Goal: Task Accomplishment & Management: Complete application form

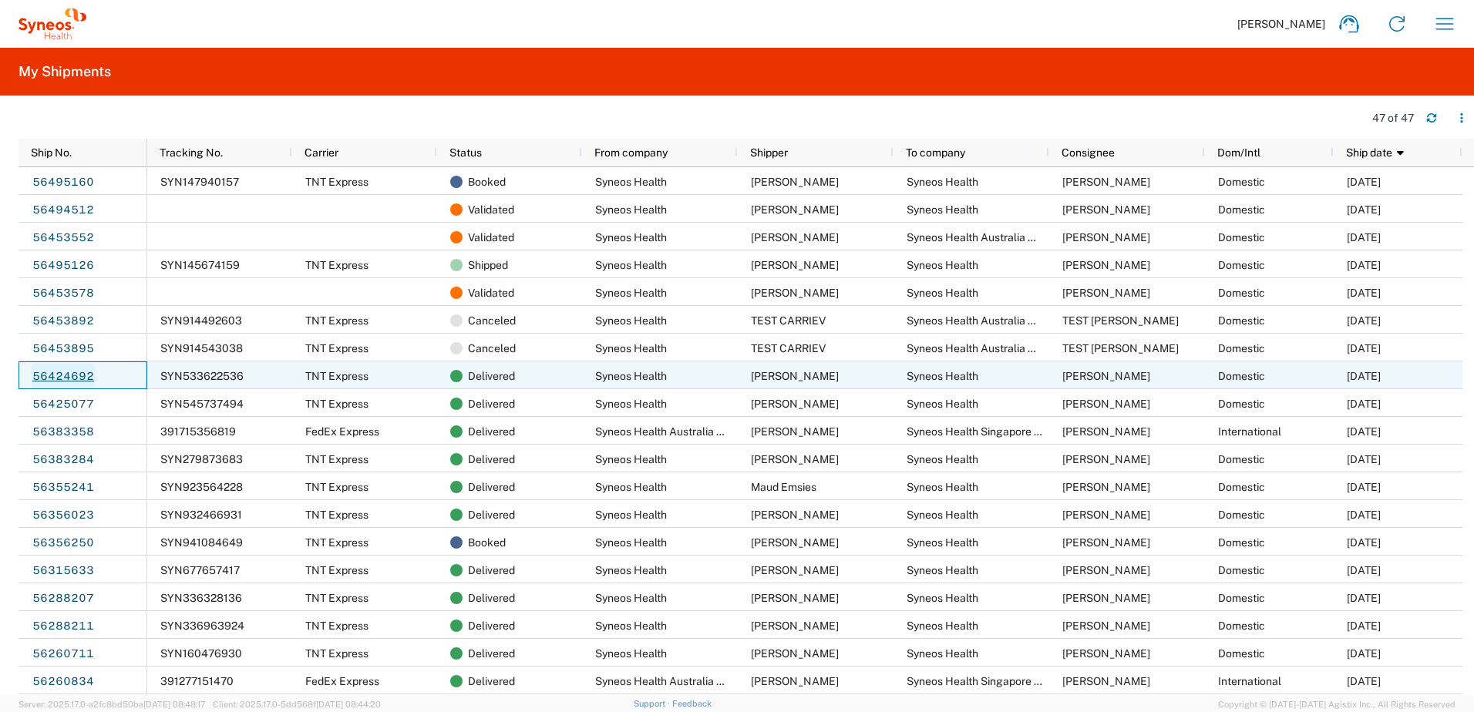
click at [60, 375] on link "56424692" at bounding box center [63, 376] width 63 height 25
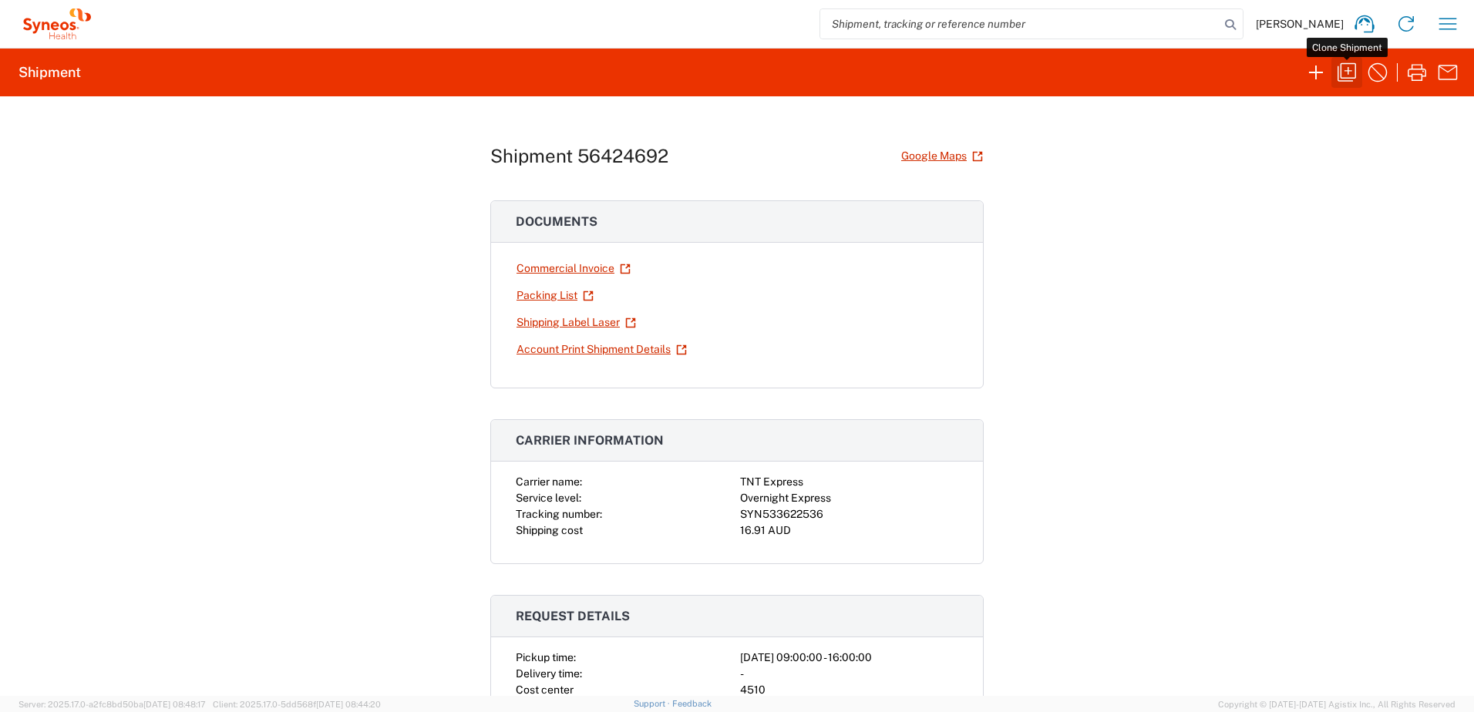
click at [1339, 76] on icon "button" at bounding box center [1346, 72] width 25 height 25
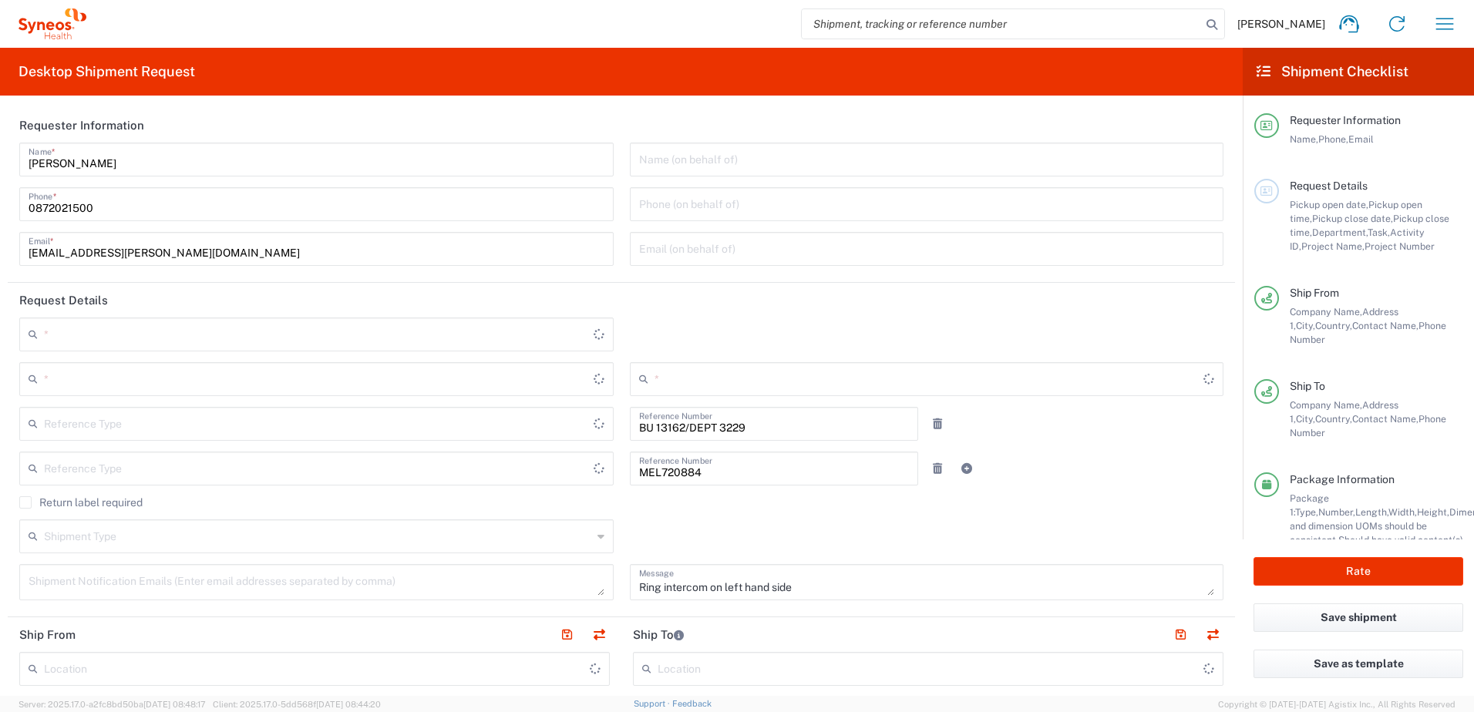
type input "Your Packaging"
type input "[GEOGRAPHIC_DATA]"
type input "Business (General)"
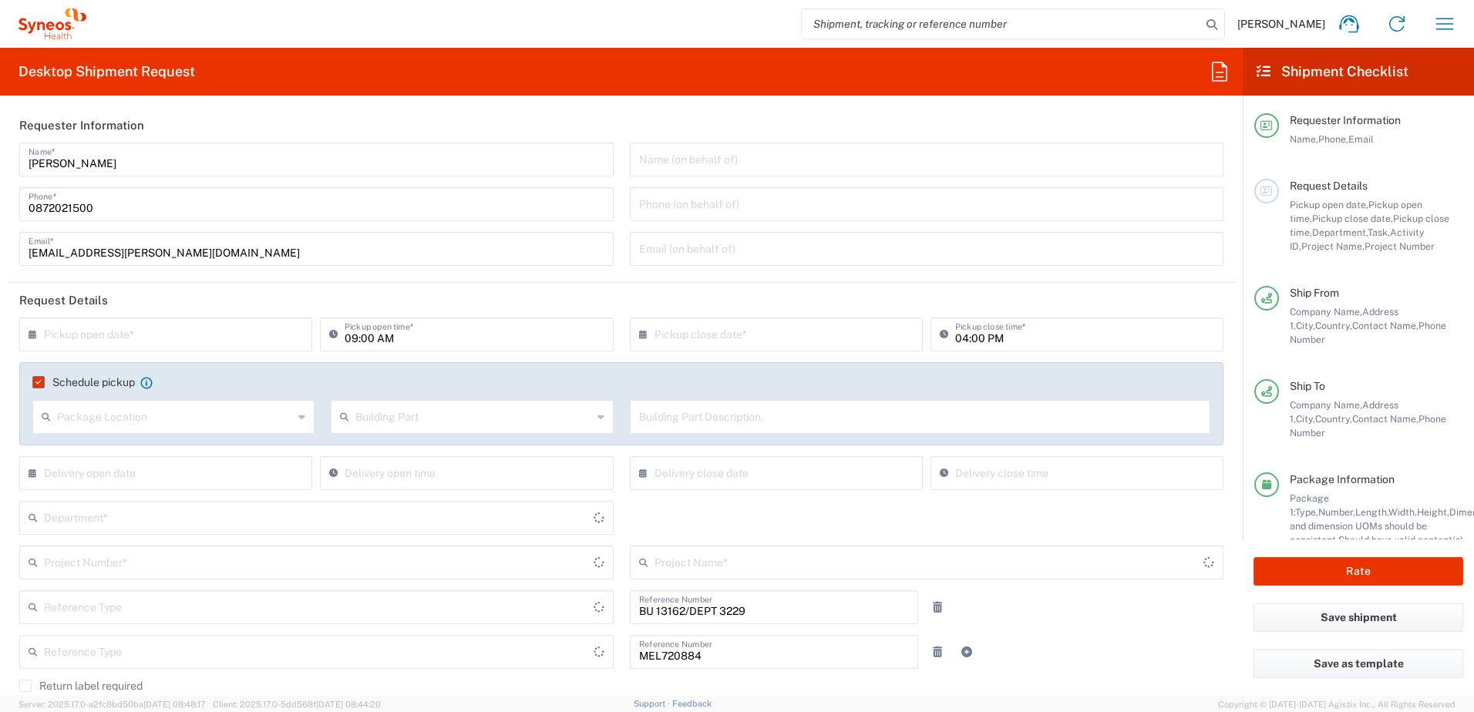
type input "3229 DEPARTMENTAL EXPENSE"
type input "Customer Ref"
type input "3229 DEPARTMENTAL EXPENSE"
type input "Residential/Home"
type input "Victoria"
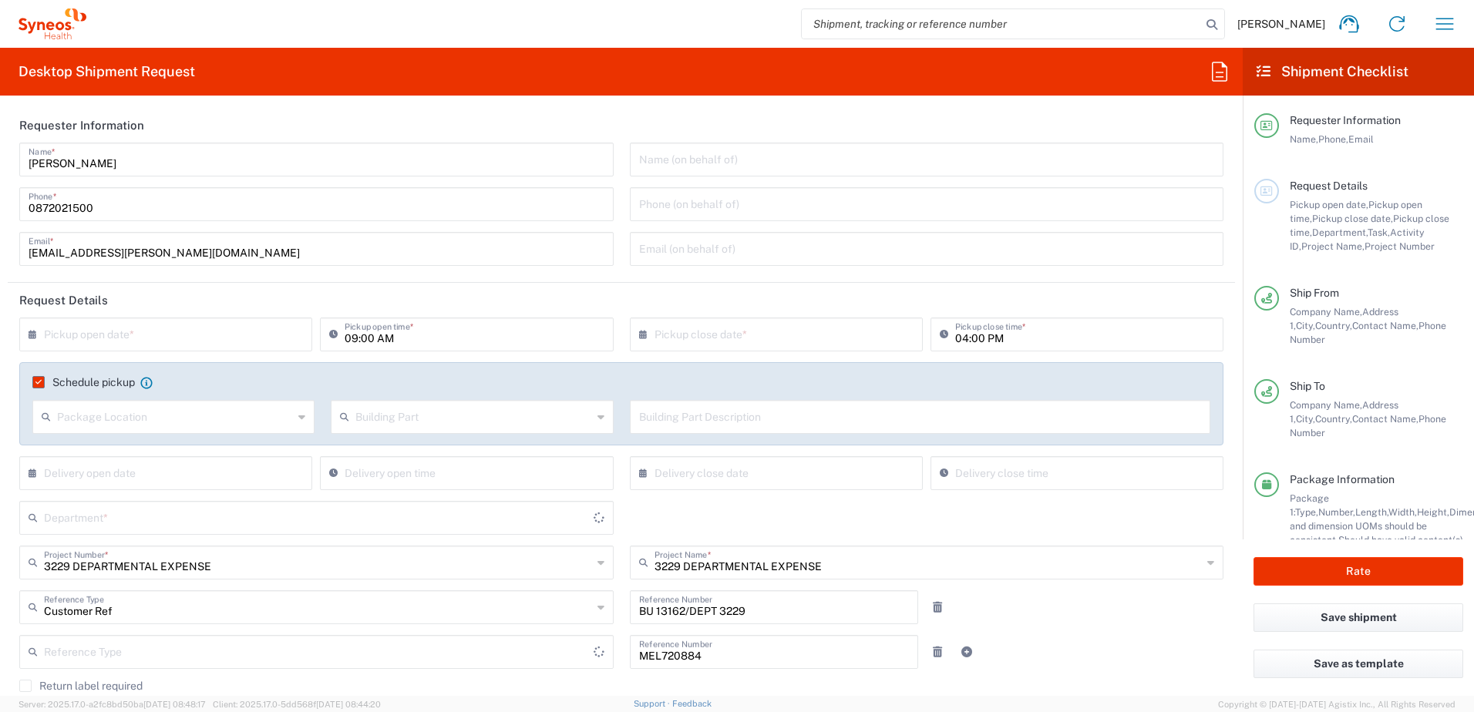
type input "Booking Request ID"
type input "[GEOGRAPHIC_DATA]"
type input "Syneos Health Australia Pty Ltd"
type input "3229"
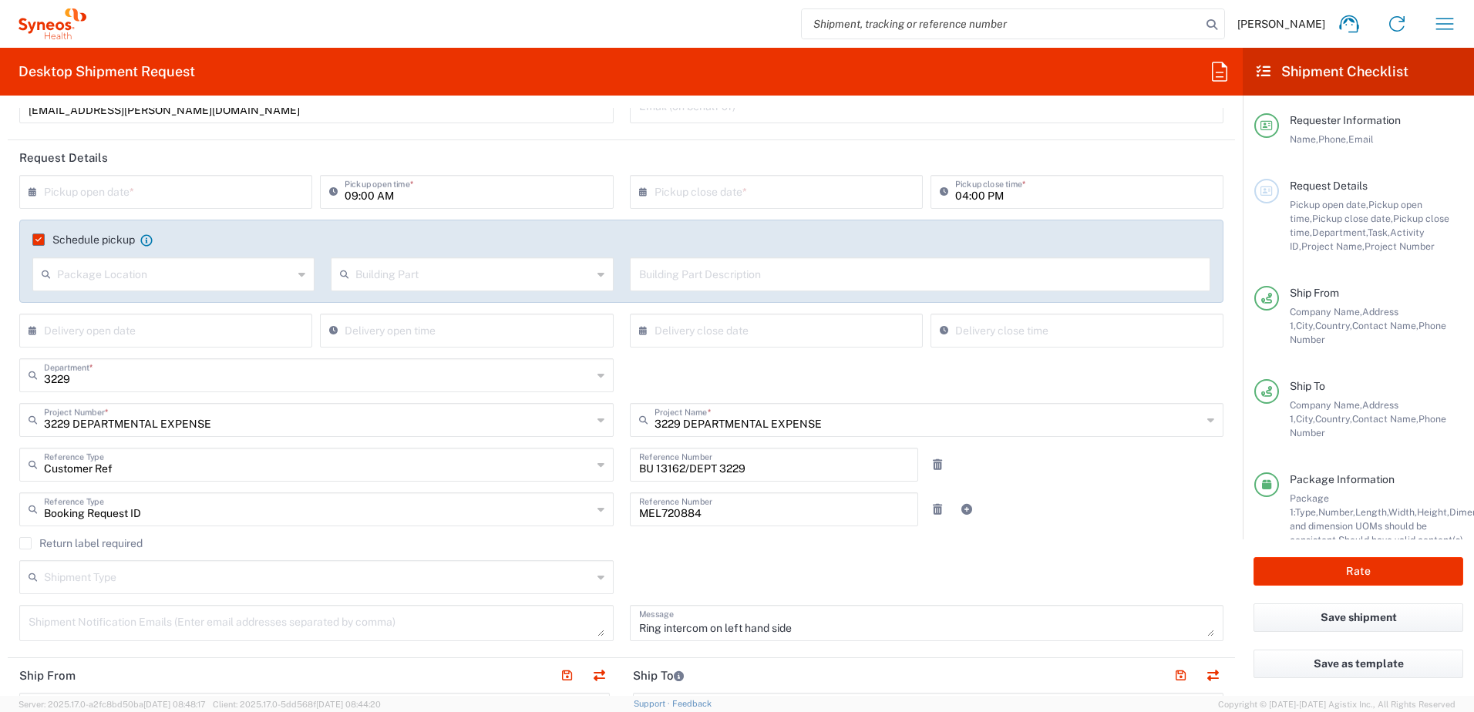
scroll to position [154, 0]
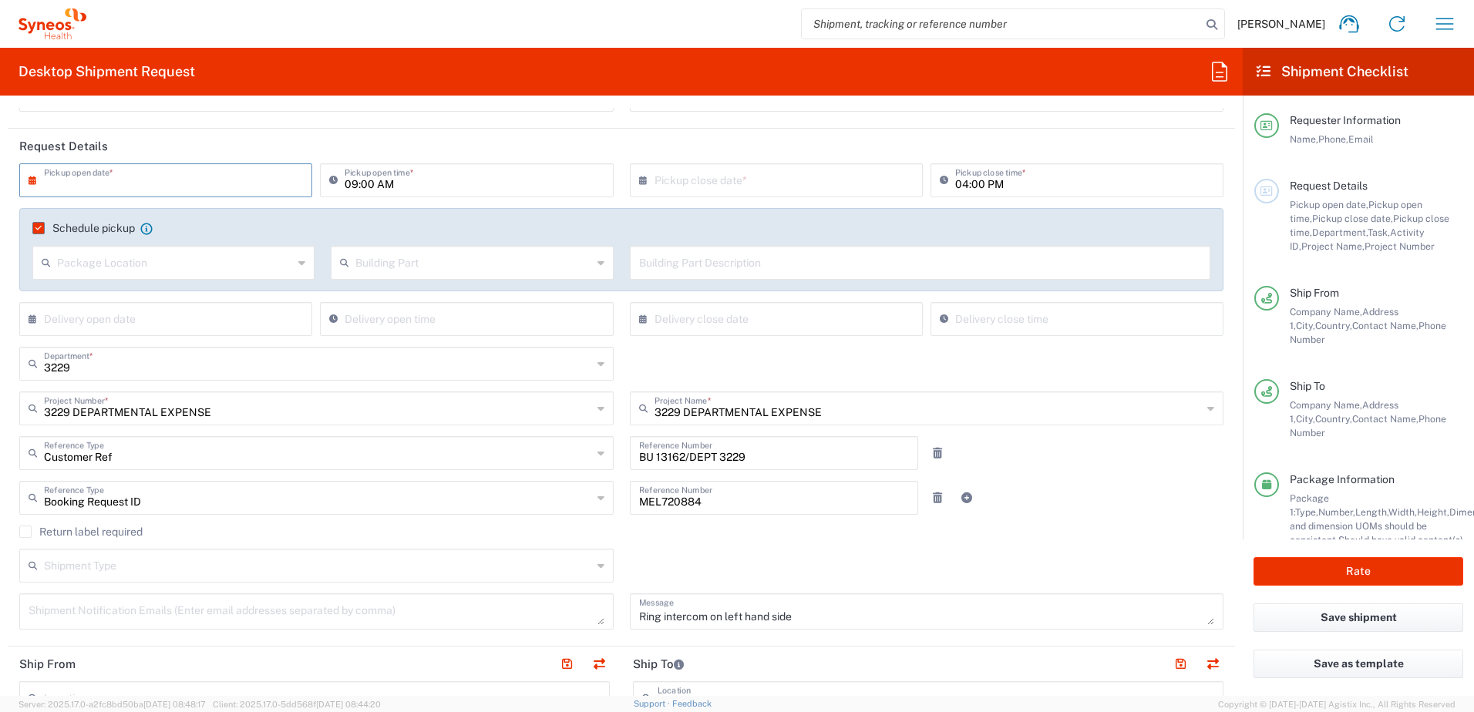
click at [160, 178] on input "text" at bounding box center [169, 179] width 250 height 27
click at [123, 321] on span "18" at bounding box center [124, 320] width 22 height 22
type input "[DATE]"
click at [347, 185] on input "09:00 AM" at bounding box center [473, 179] width 259 height 27
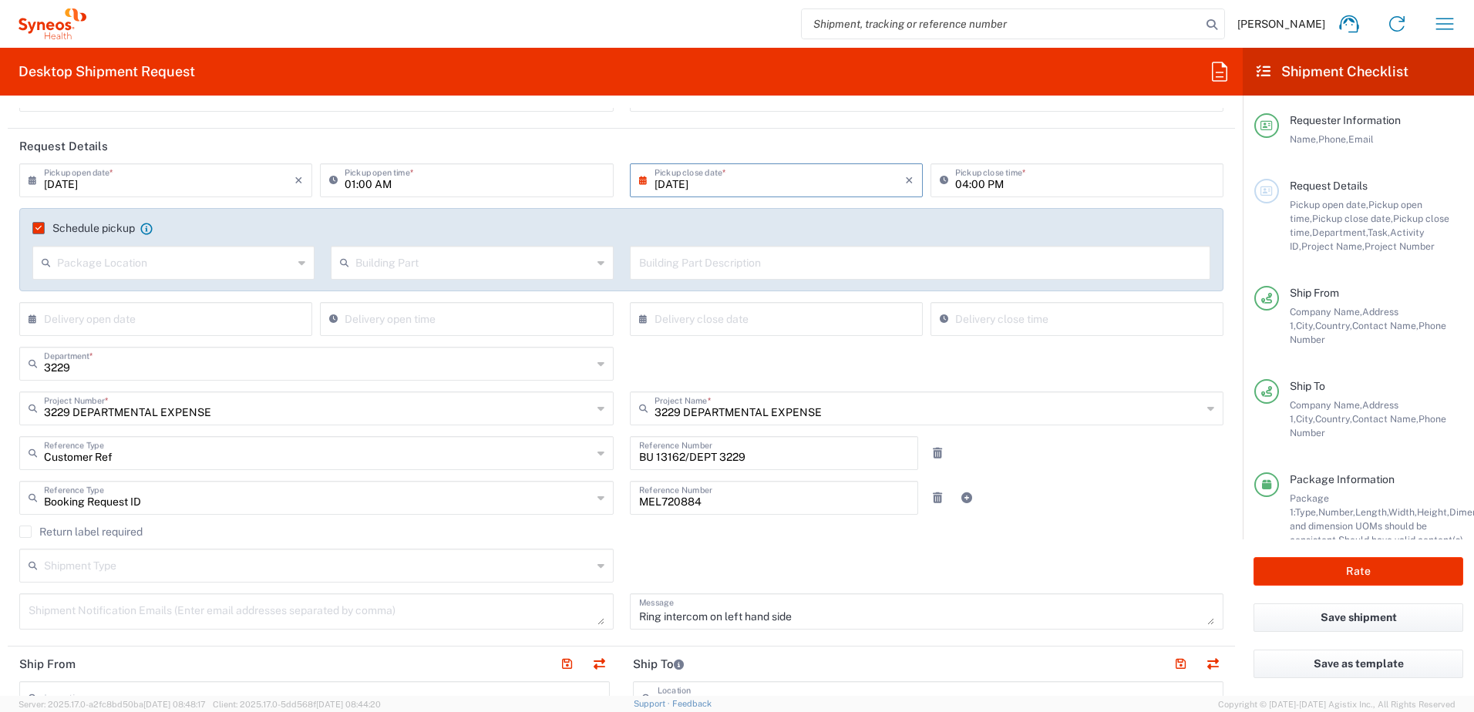
click at [383, 185] on input "01:00 AM" at bounding box center [473, 179] width 259 height 27
type input "01:00 PM"
click at [955, 186] on input "04:00 PM" at bounding box center [1084, 179] width 259 height 27
type input "05:00 PM"
click at [1097, 480] on div "Customer Ref Reference Type Customer Ref Account Type Activity ID Airline Appoi…" at bounding box center [622, 458] width 1220 height 45
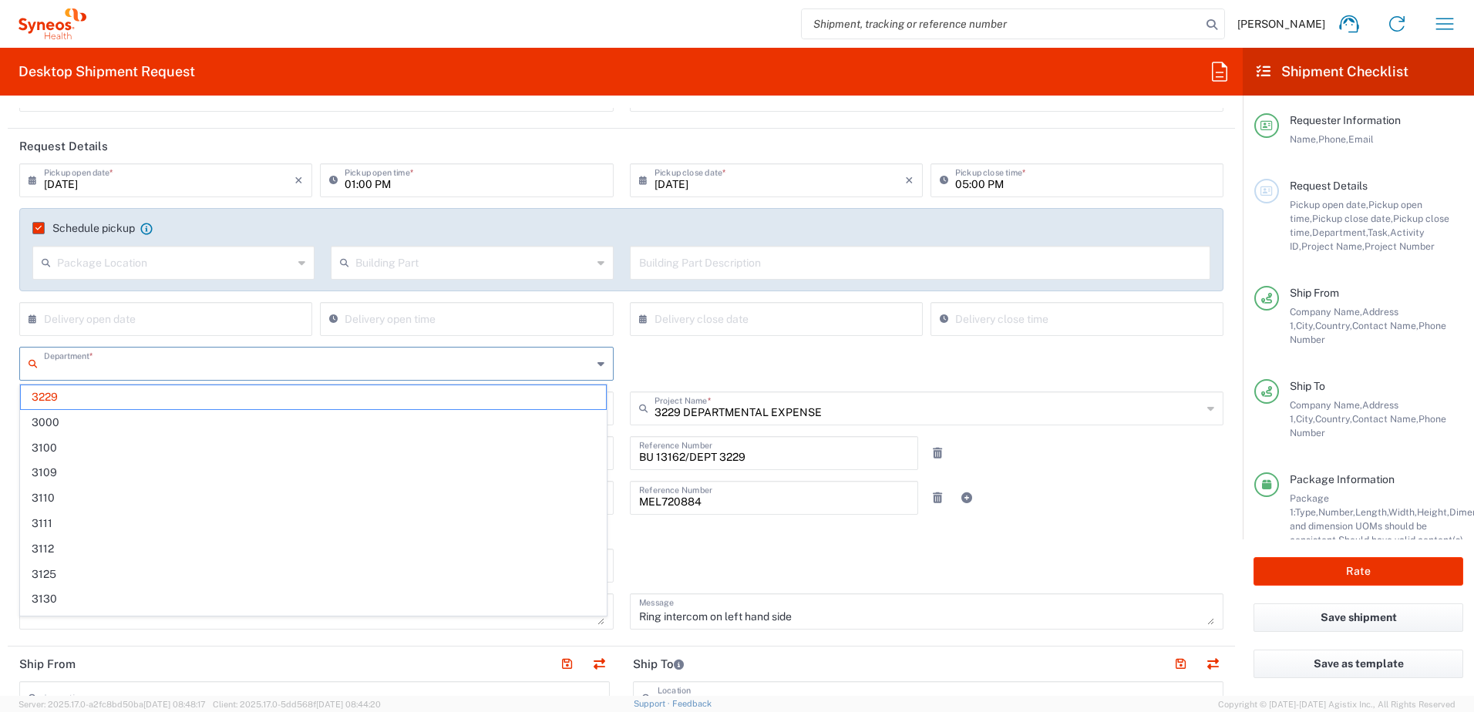
click at [119, 368] on input "text" at bounding box center [318, 362] width 548 height 27
type input "5"
click at [304, 359] on input "4510" at bounding box center [318, 362] width 548 height 27
type input "4510"
click at [1076, 526] on agx-checkbox-control "Return label required" at bounding box center [621, 532] width 1204 height 12
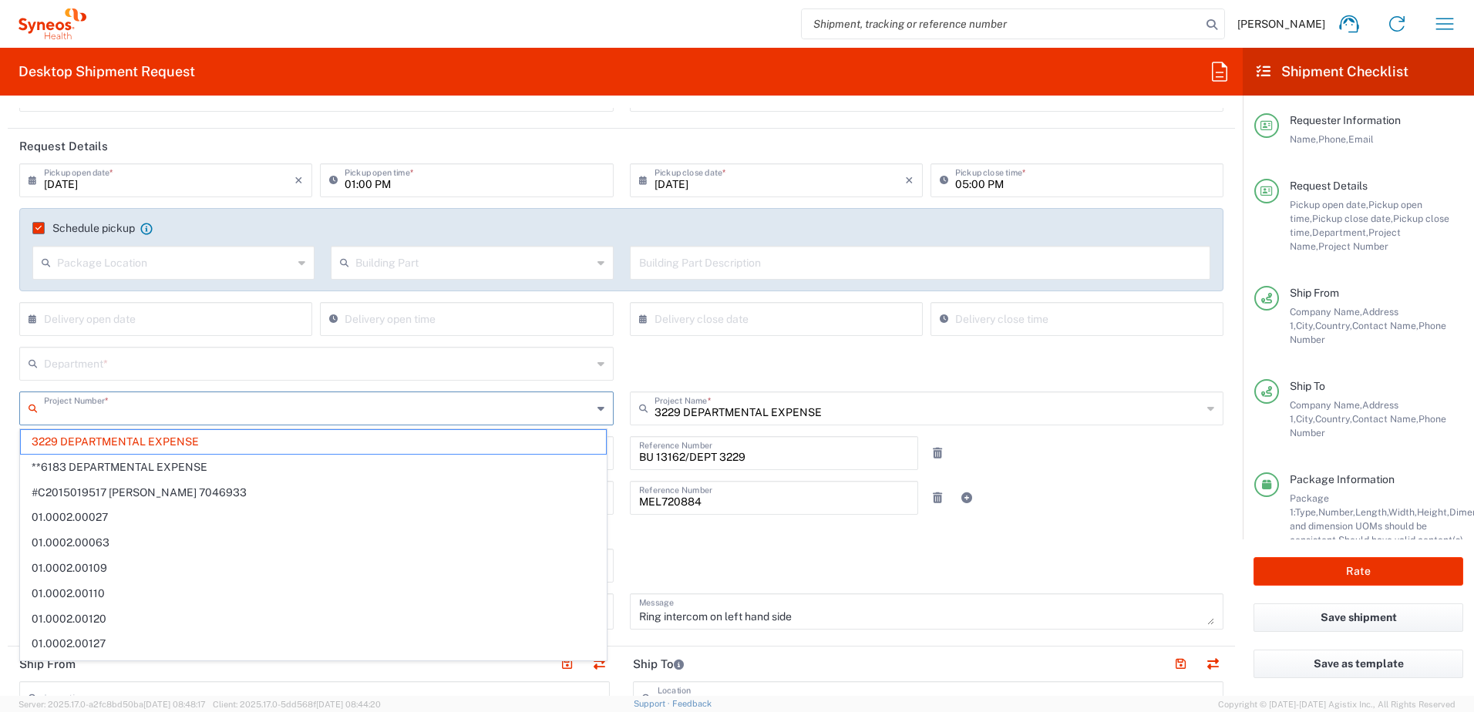
click at [429, 416] on input "text" at bounding box center [318, 407] width 548 height 27
type input "5"
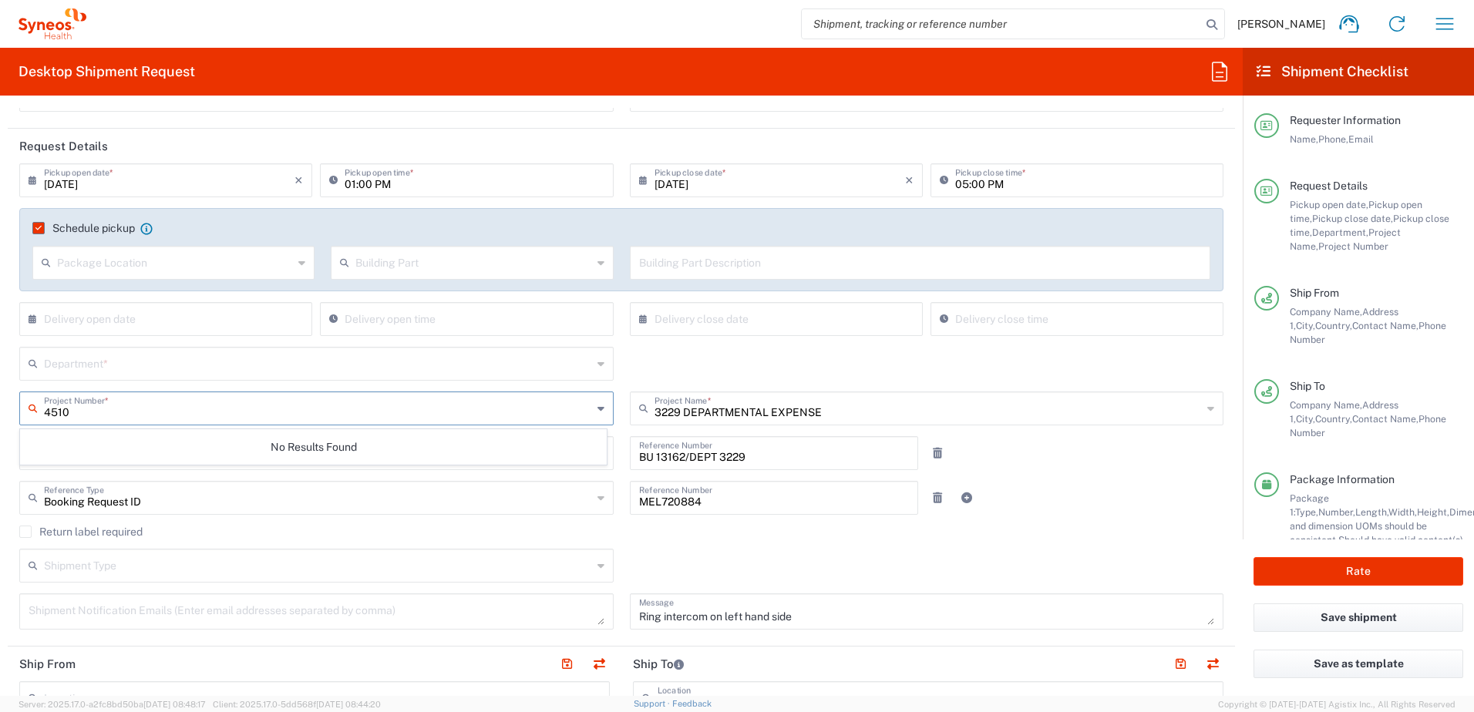
type input "4510"
click at [274, 359] on input "text" at bounding box center [318, 362] width 548 height 27
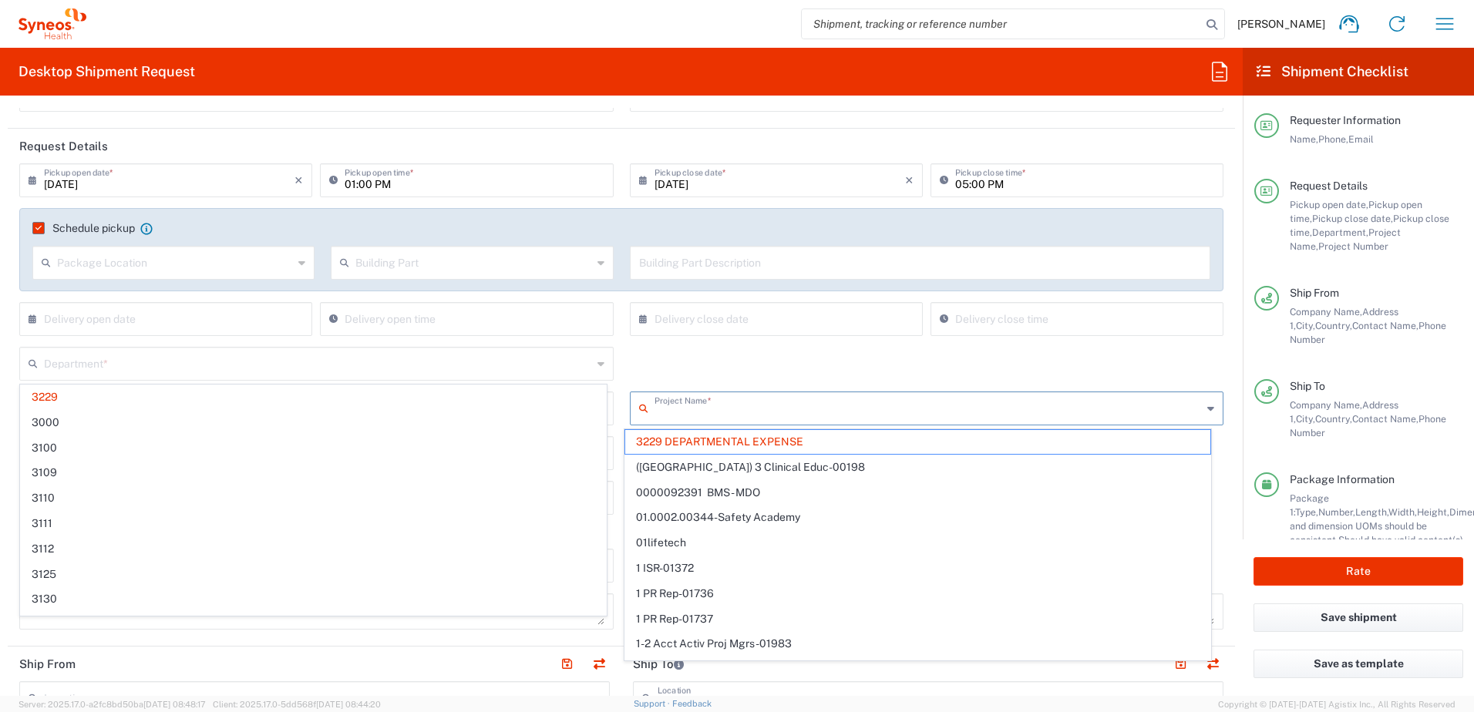
click at [837, 415] on input "text" at bounding box center [928, 407] width 548 height 27
type input "3229"
type input "4510"
type input "3229 DEPARTMENTAL EXPENSE"
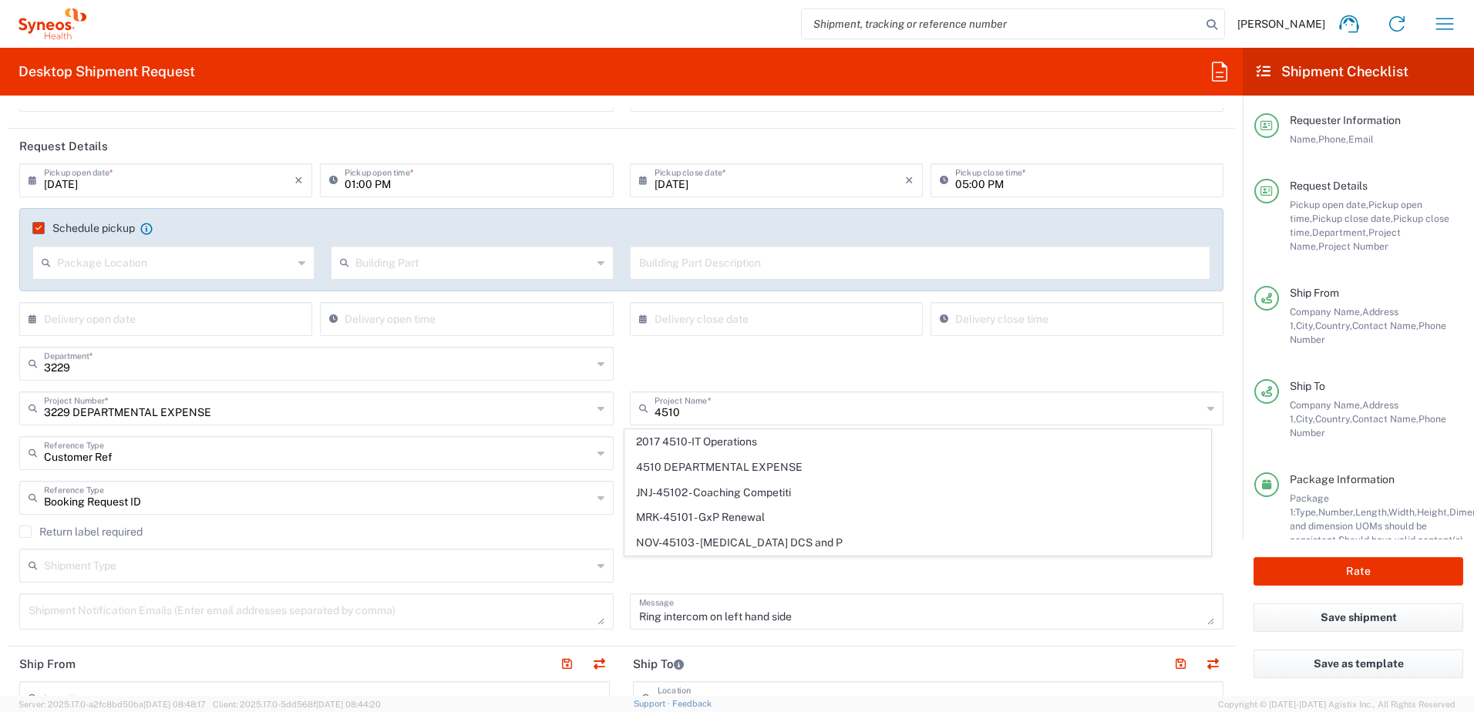
click at [827, 457] on span "4510 DEPARTMENTAL EXPENSE" at bounding box center [917, 467] width 585 height 24
type input "4510 DEPARTMENTAL EXPENSE"
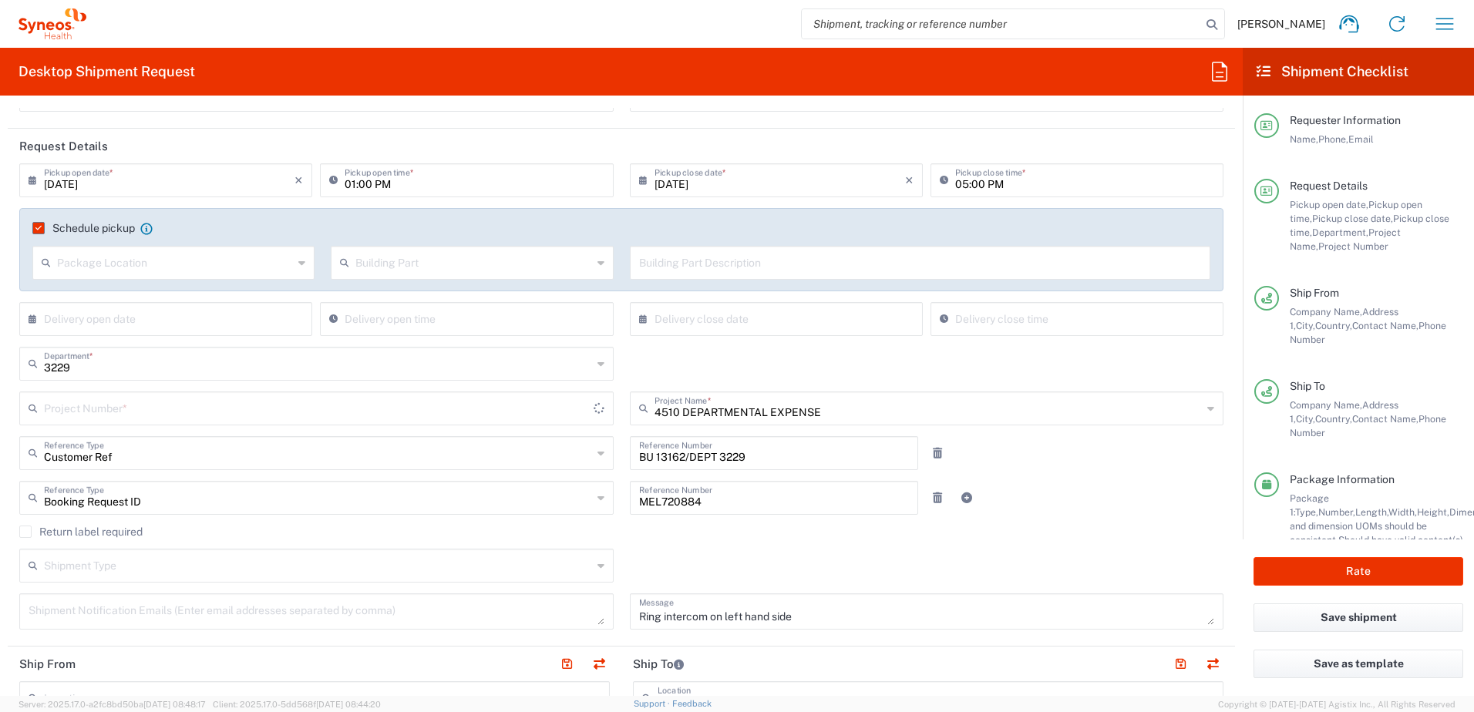
type input "4510 DEPARTMENTAL EXPENSE"
click at [193, 368] on input "text" at bounding box center [318, 362] width 548 height 27
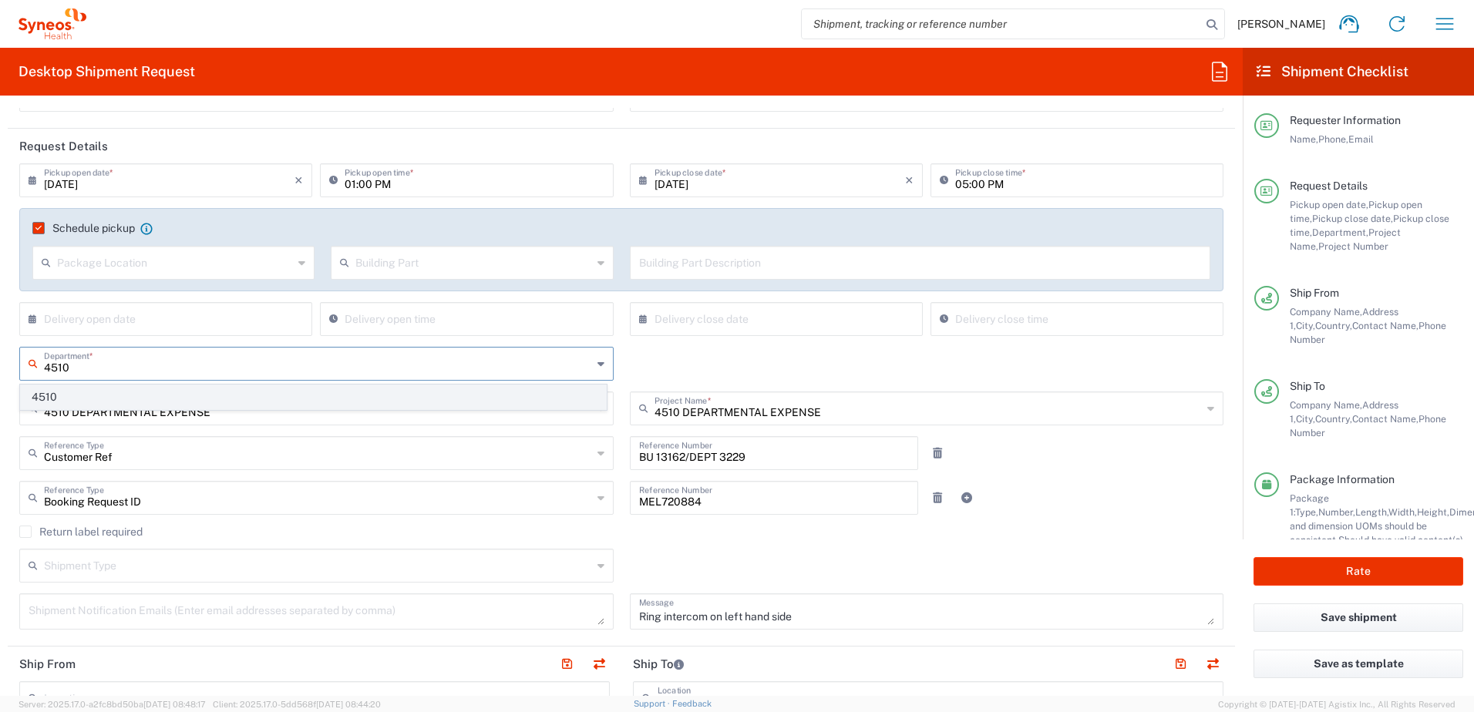
type input "4510"
click at [215, 396] on span "4510" at bounding box center [313, 397] width 585 height 24
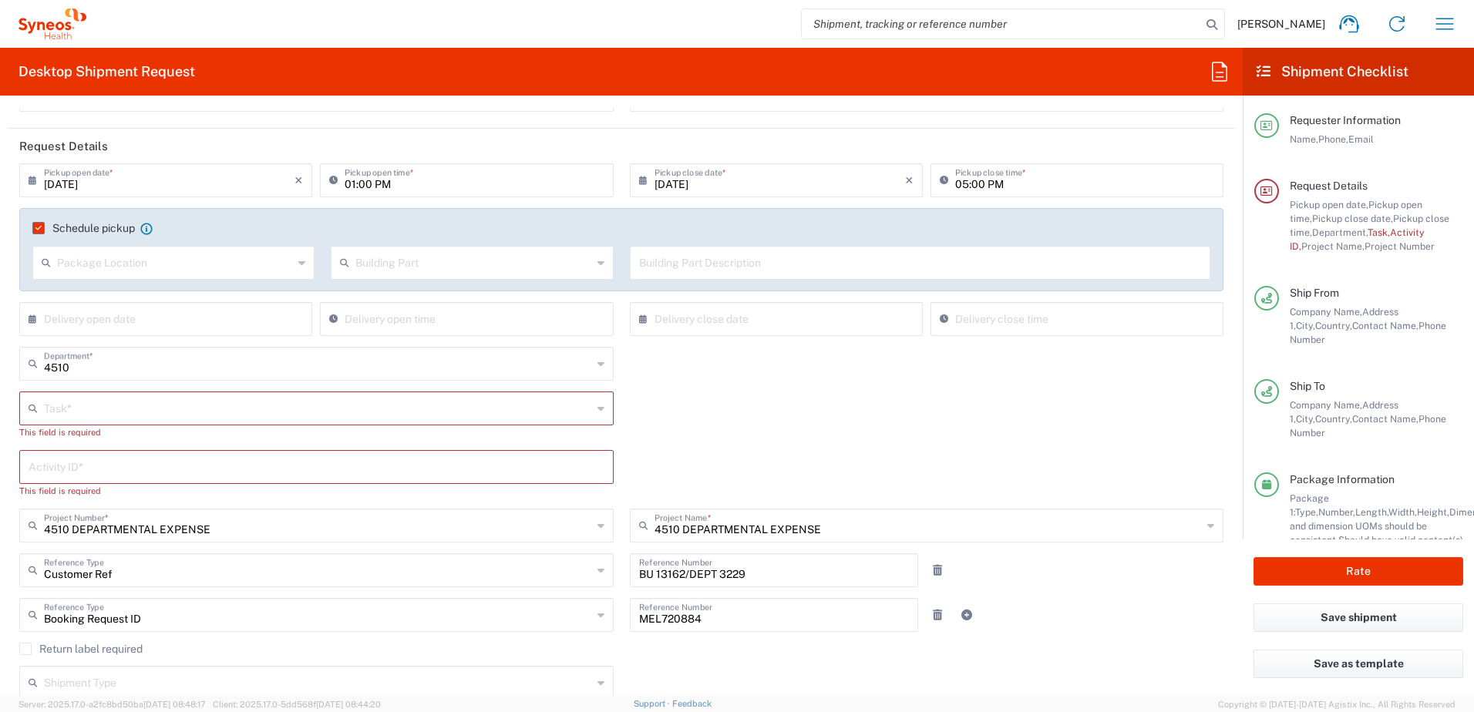
click at [332, 411] on input "text" at bounding box center [318, 407] width 548 height 27
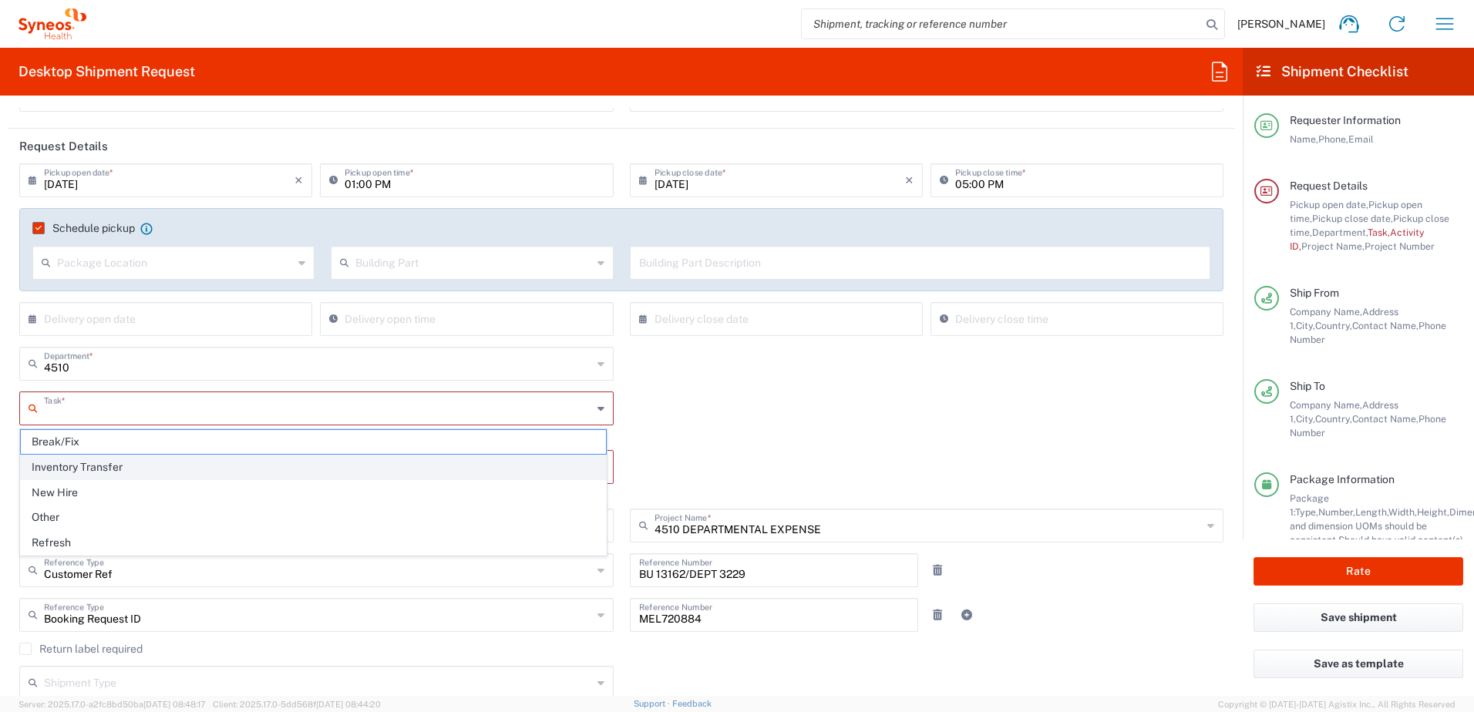
click at [266, 461] on span "Inventory Transfer" at bounding box center [313, 467] width 585 height 24
type input "Inventory Transfer"
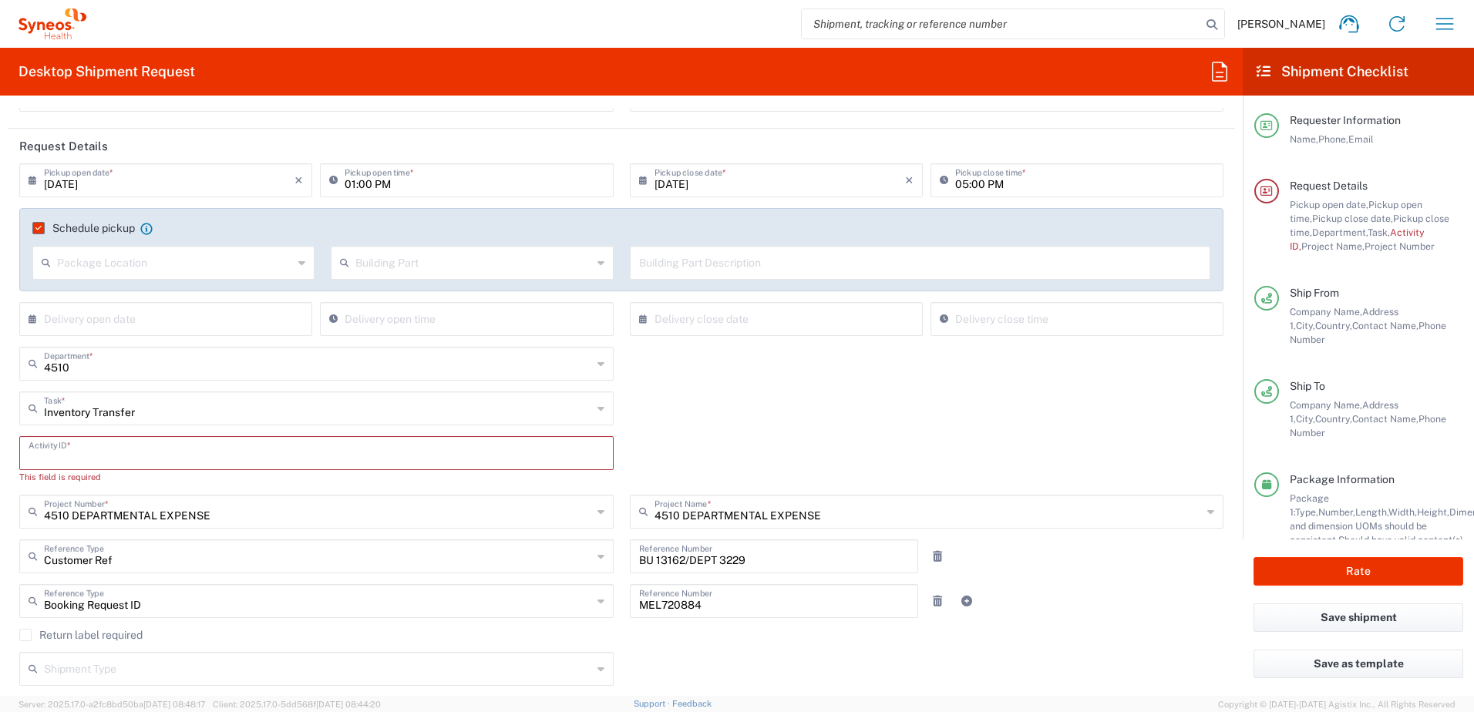
click at [281, 457] on input "text" at bounding box center [317, 452] width 576 height 27
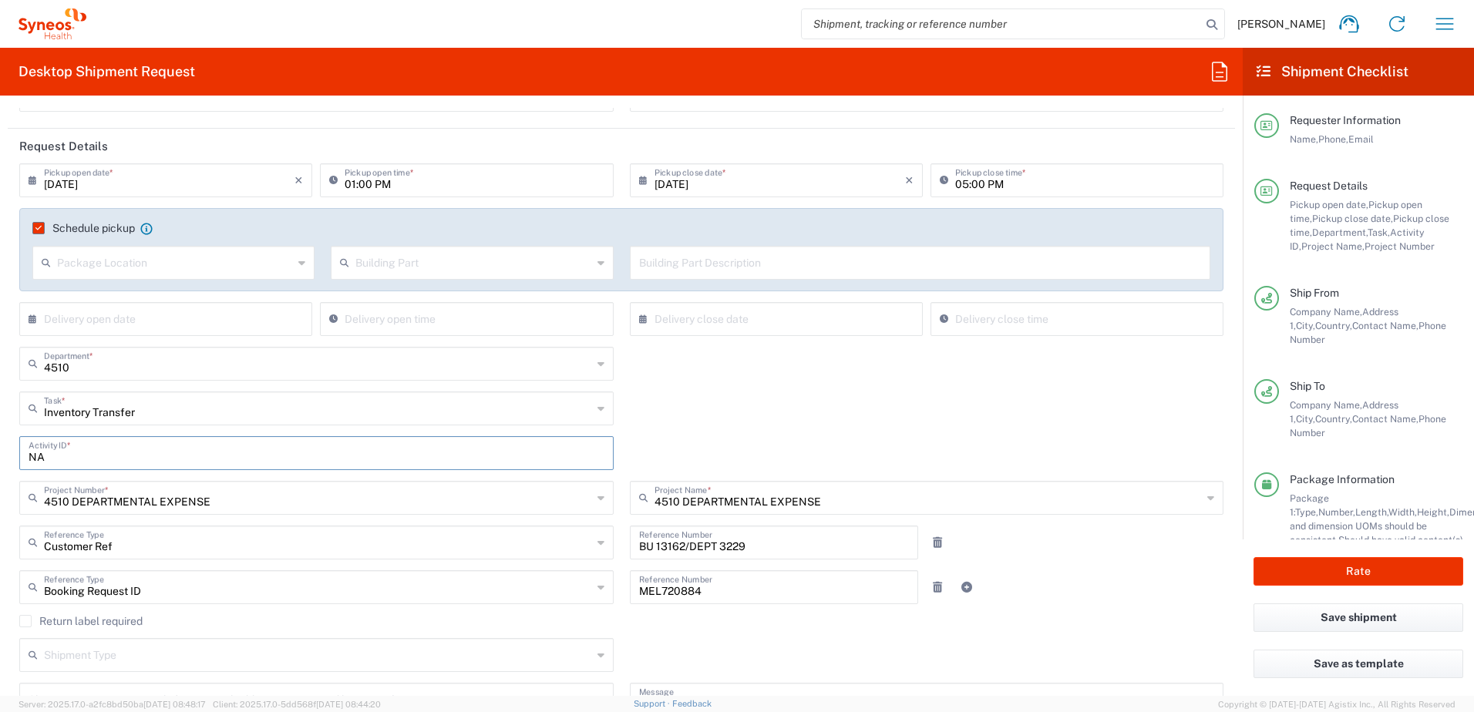
type input "NA"
click at [744, 404] on div "Inventory Transfer Task * Break/Fix Inventory Transfer New Hire Other Refresh" at bounding box center [622, 414] width 1220 height 45
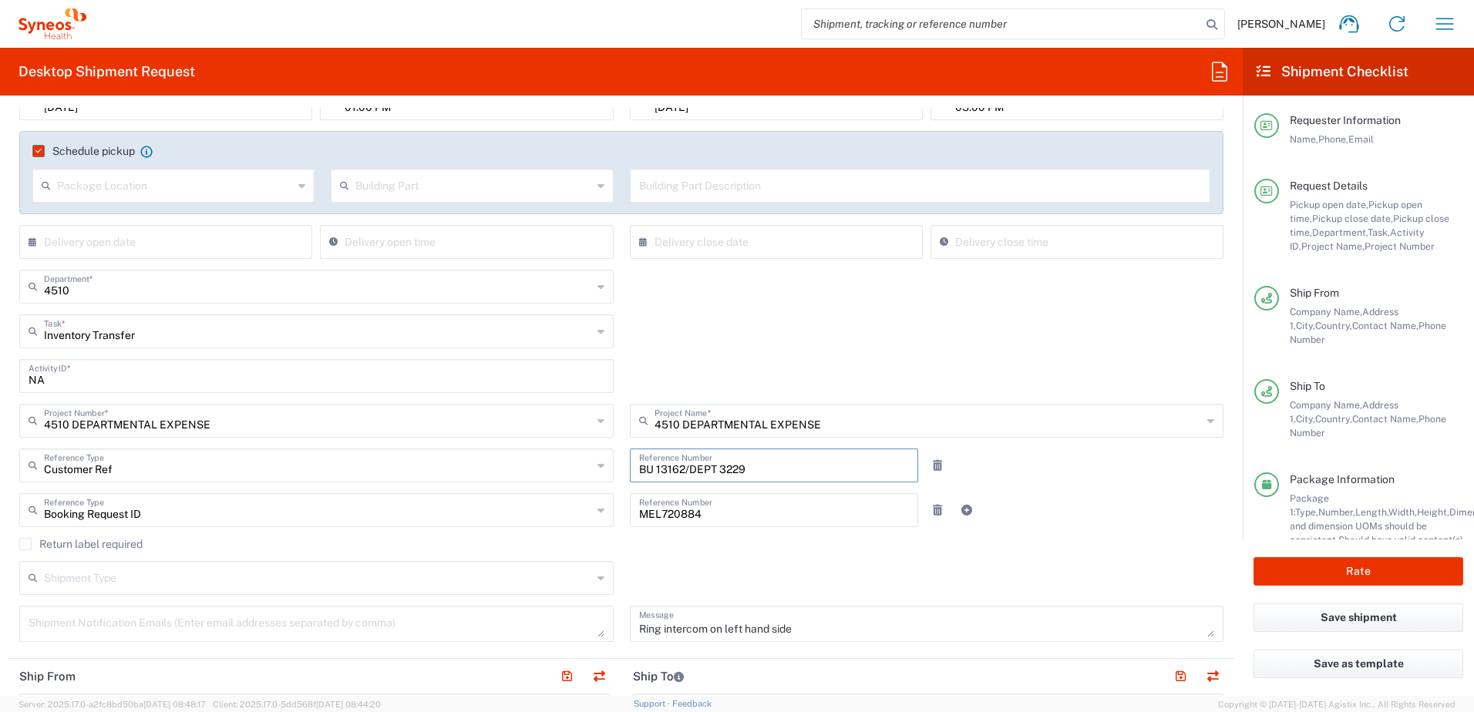
drag, startPoint x: 767, startPoint y: 473, endPoint x: 473, endPoint y: 469, distance: 293.7
click at [489, 469] on div "Customer Ref Reference Type Customer Ref Account Type Activity ID Airline Appoi…" at bounding box center [622, 471] width 1220 height 45
type input "4510"
click at [1119, 522] on div "Booking Request ID Reference Type Booking Request ID Account Type Activity ID A…" at bounding box center [622, 515] width 1220 height 45
drag, startPoint x: 782, startPoint y: 519, endPoint x: 591, endPoint y: 514, distance: 191.2
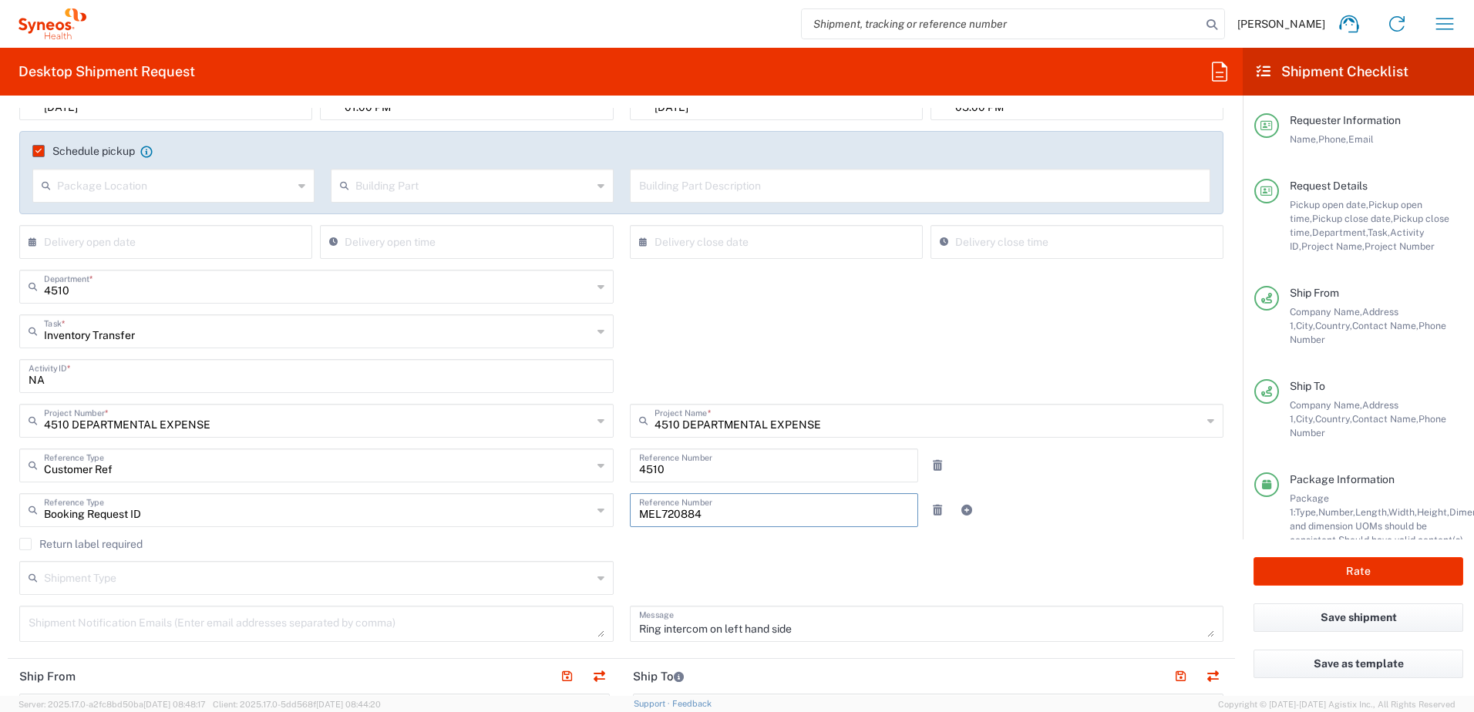
click at [591, 514] on div "Booking Request ID Reference Type Booking Request ID Account Type Activity ID A…" at bounding box center [622, 515] width 1220 height 45
click at [1074, 540] on agx-checkbox-control "Return label required" at bounding box center [621, 544] width 1204 height 12
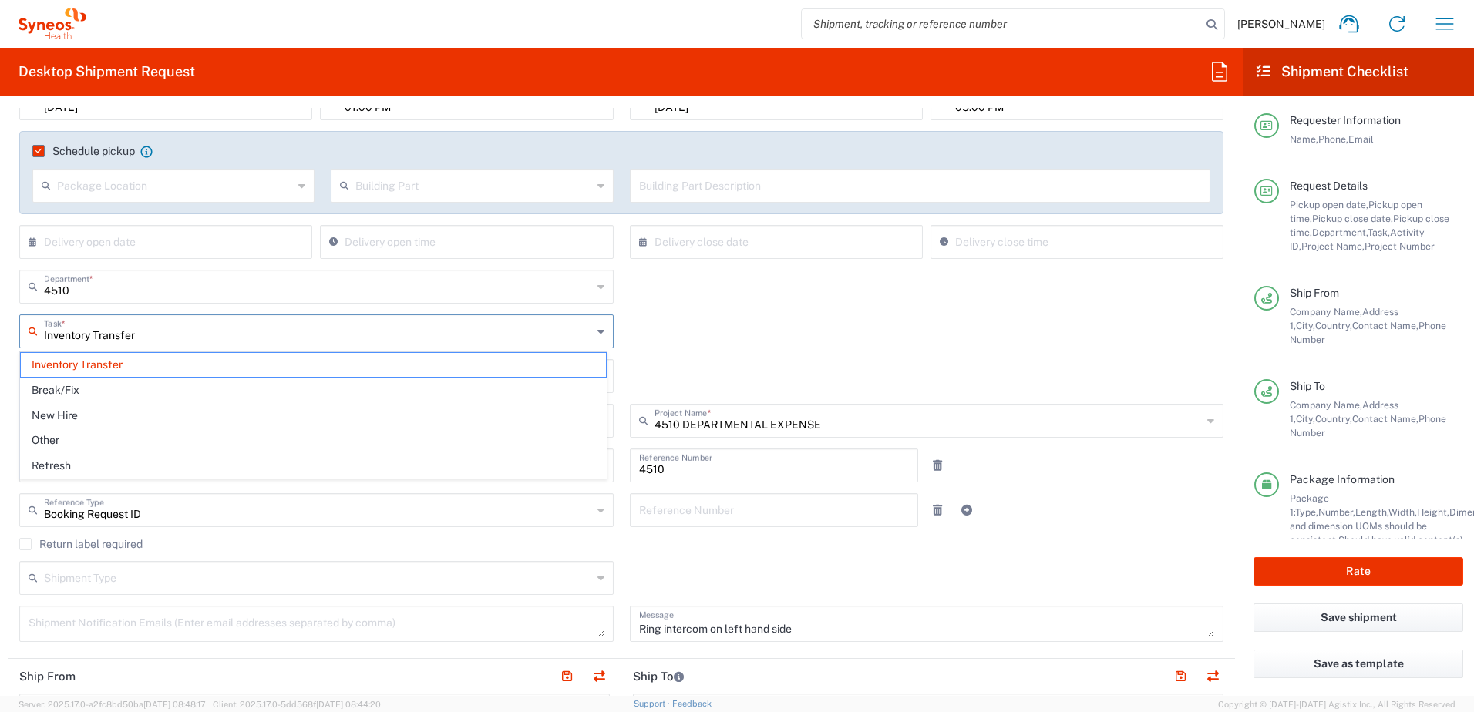
click at [187, 333] on input "Inventory Transfer" at bounding box center [318, 330] width 548 height 27
click at [160, 435] on span "Other" at bounding box center [313, 441] width 585 height 24
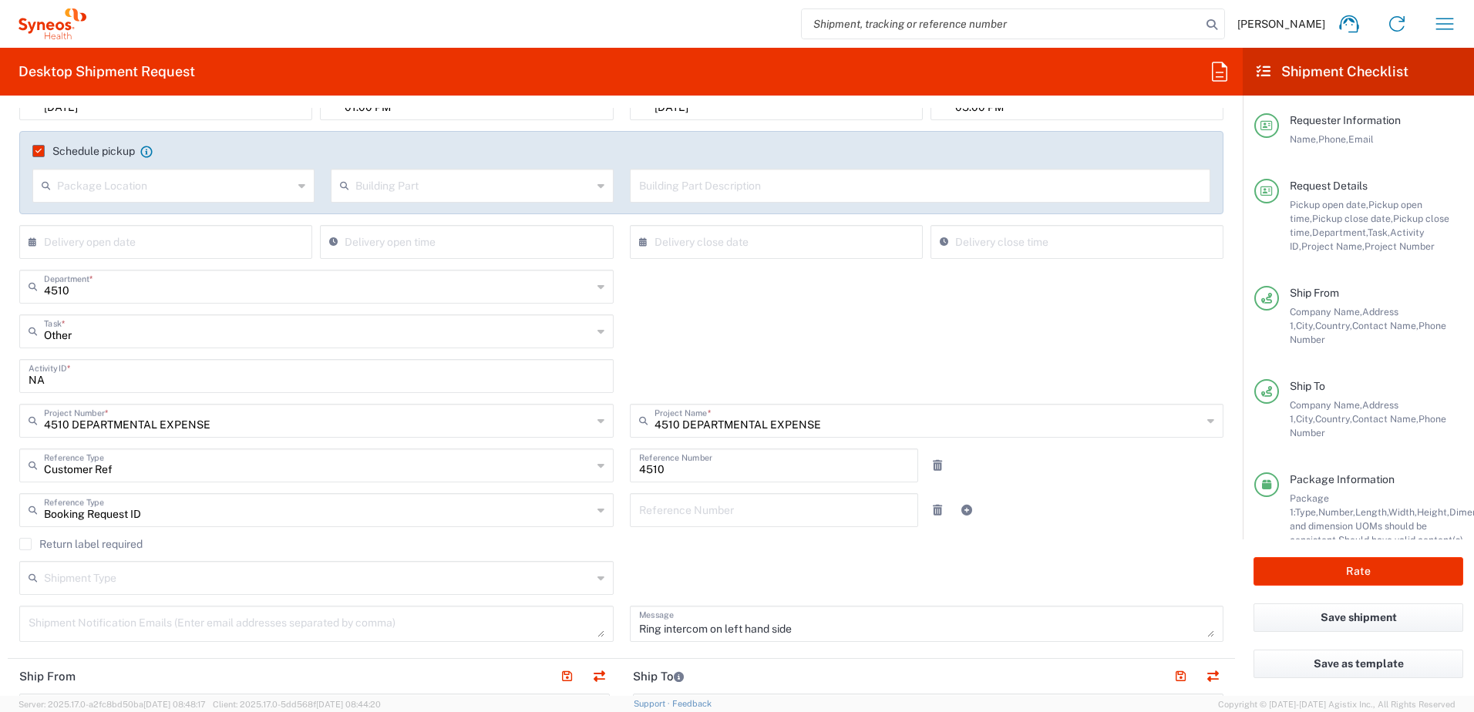
click at [146, 333] on input "Other" at bounding box center [318, 330] width 548 height 27
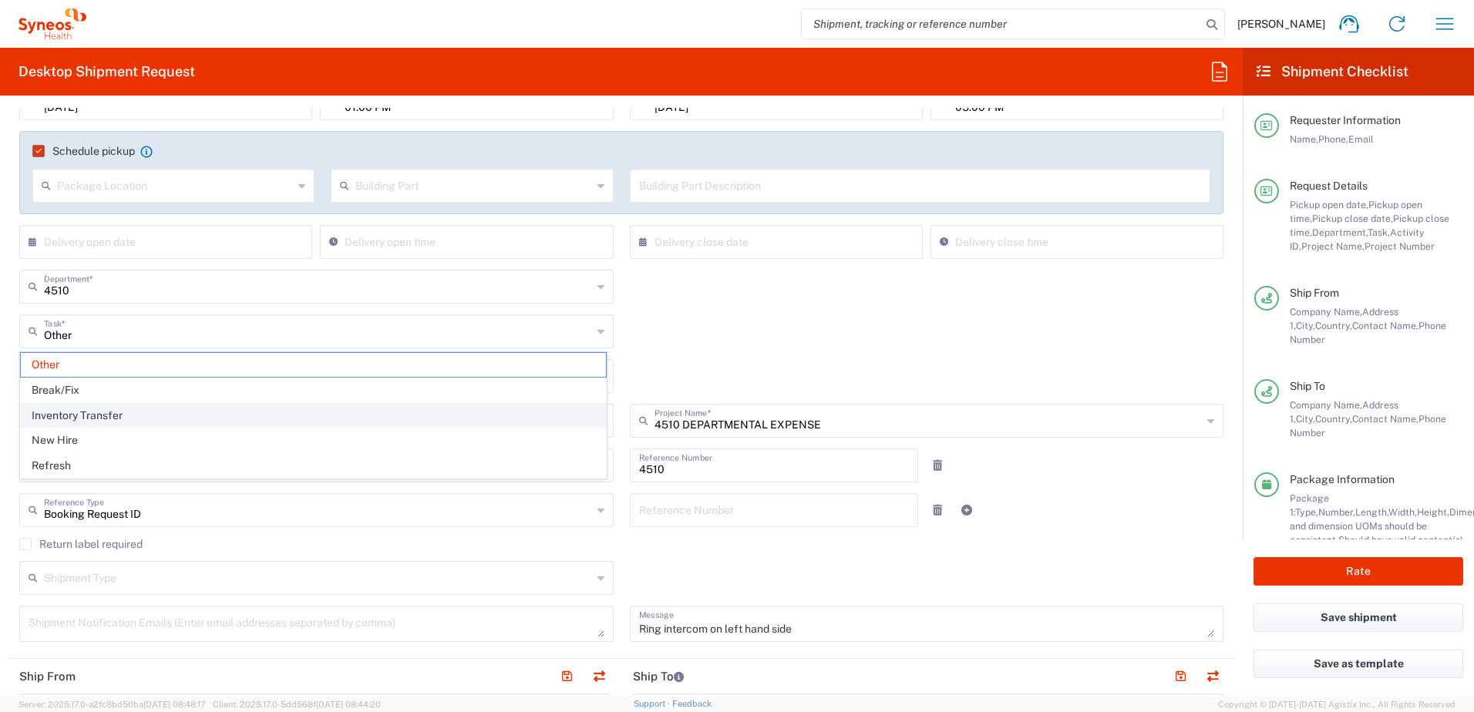
click at [141, 412] on span "Inventory Transfer" at bounding box center [313, 416] width 585 height 24
type input "Inventory Transfer"
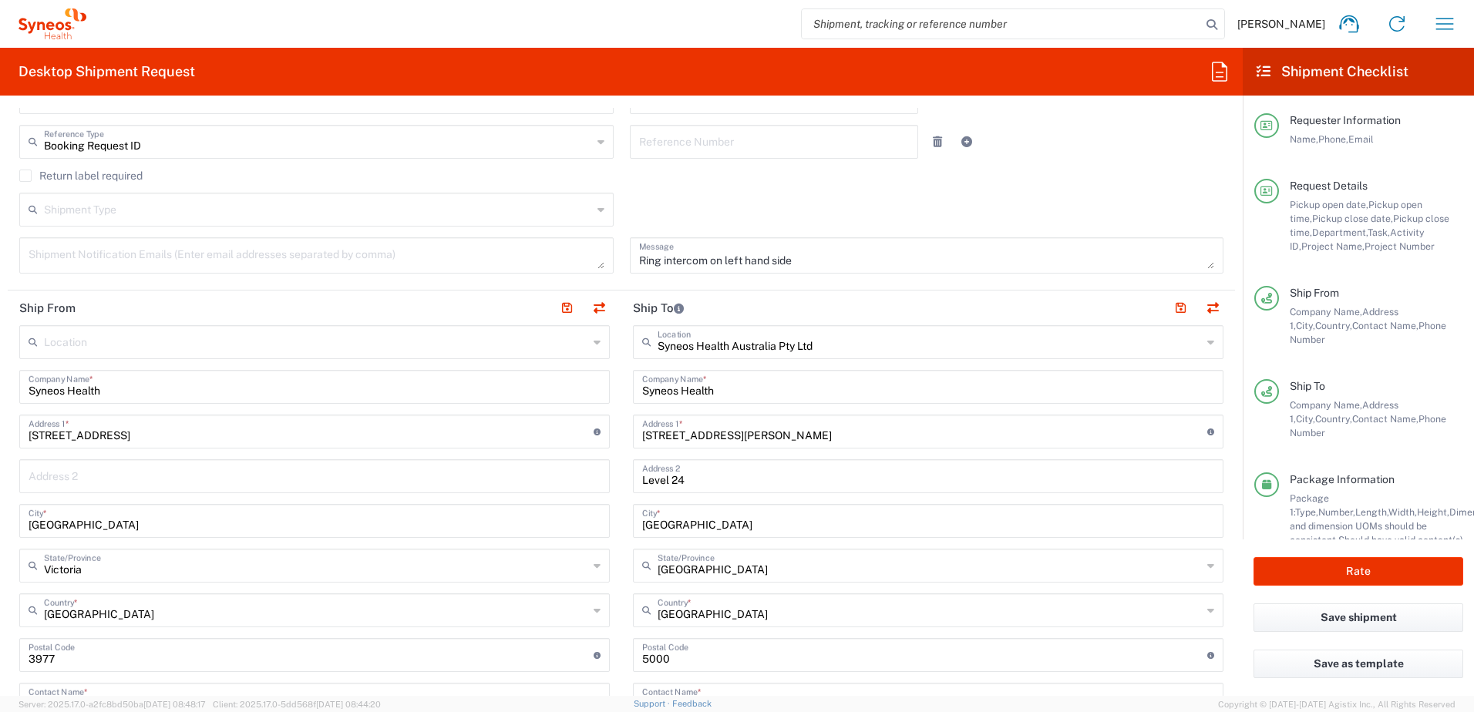
scroll to position [617, 0]
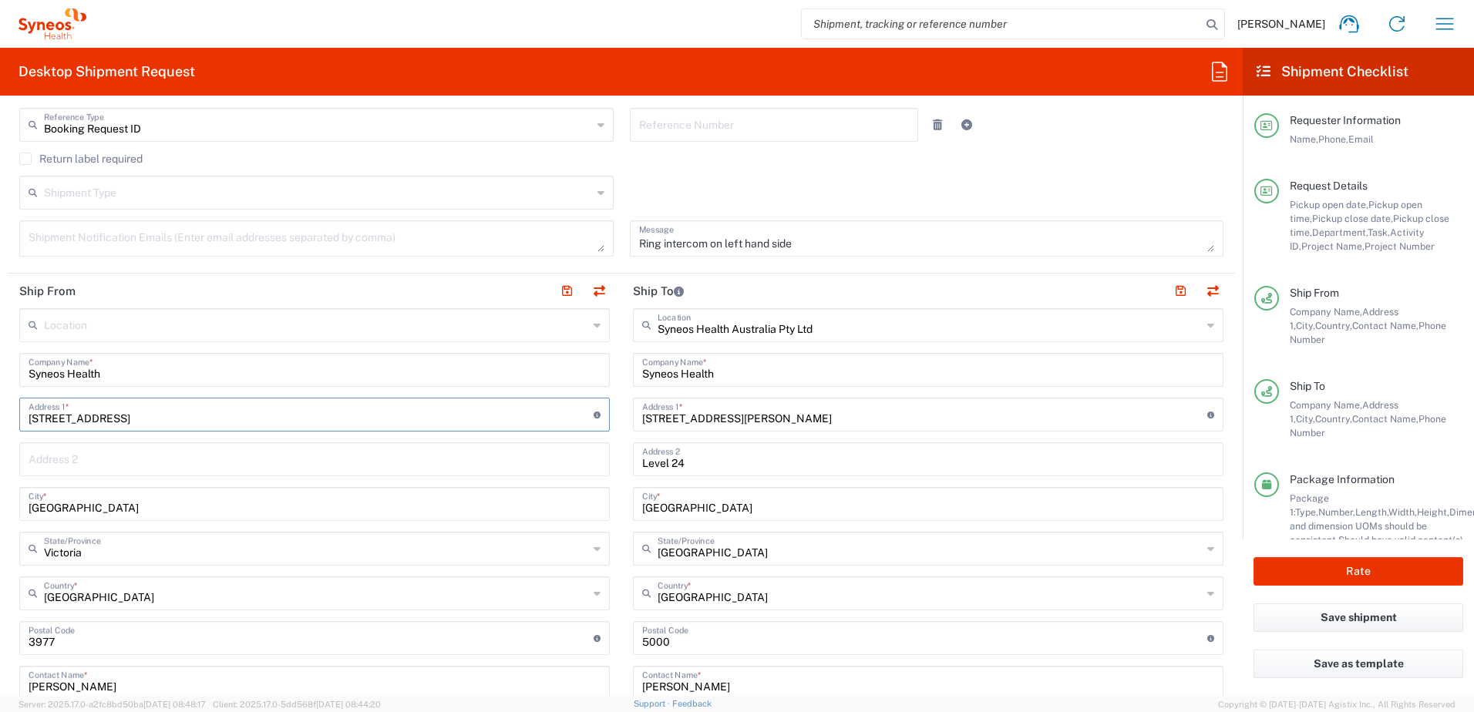
drag, startPoint x: 153, startPoint y: 418, endPoint x: 9, endPoint y: 418, distance: 144.1
click at [11, 418] on main "Location [PERSON_NAME] LLC-[GEOGRAPHIC_DATA] [GEOGRAPHIC_DATA] [GEOGRAPHIC_DATA…" at bounding box center [314, 654] width 613 height 692
paste input "[STREET_ADDRESS]"
type input "[STREET_ADDRESS]"
drag, startPoint x: 143, startPoint y: 501, endPoint x: 5, endPoint y: 512, distance: 138.4
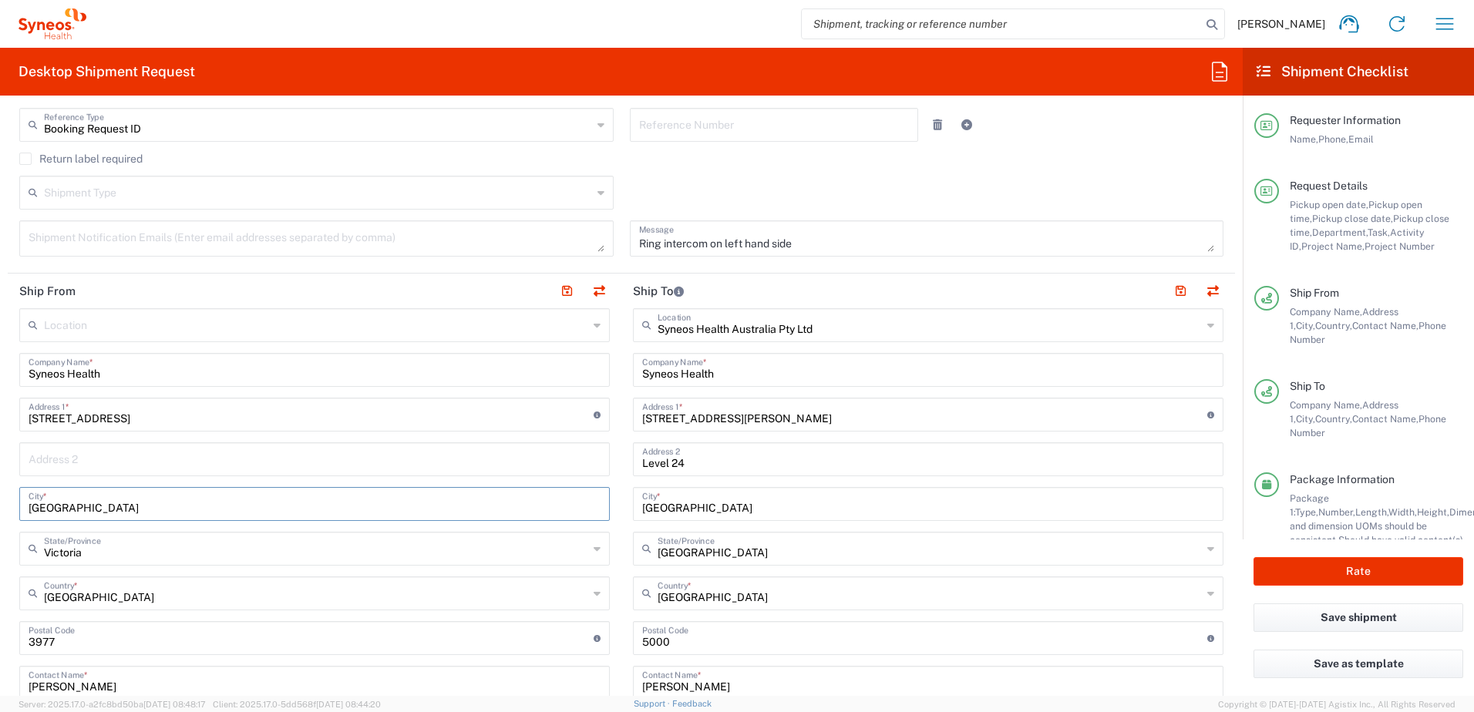
click at [5, 512] on form "Requester Information [PERSON_NAME] Name * [PHONE_NUMBER] Phone * [EMAIL_ADDRES…" at bounding box center [621, 402] width 1242 height 588
paste input "[PERSON_NAME] North"
type input "[PERSON_NAME]"
drag, startPoint x: 121, startPoint y: 644, endPoint x: -3, endPoint y: 644, distance: 124.1
click at [0, 644] on html "[PERSON_NAME] Home Shipment estimator Shipment tracking Desktop shipment reques…" at bounding box center [737, 356] width 1474 height 712
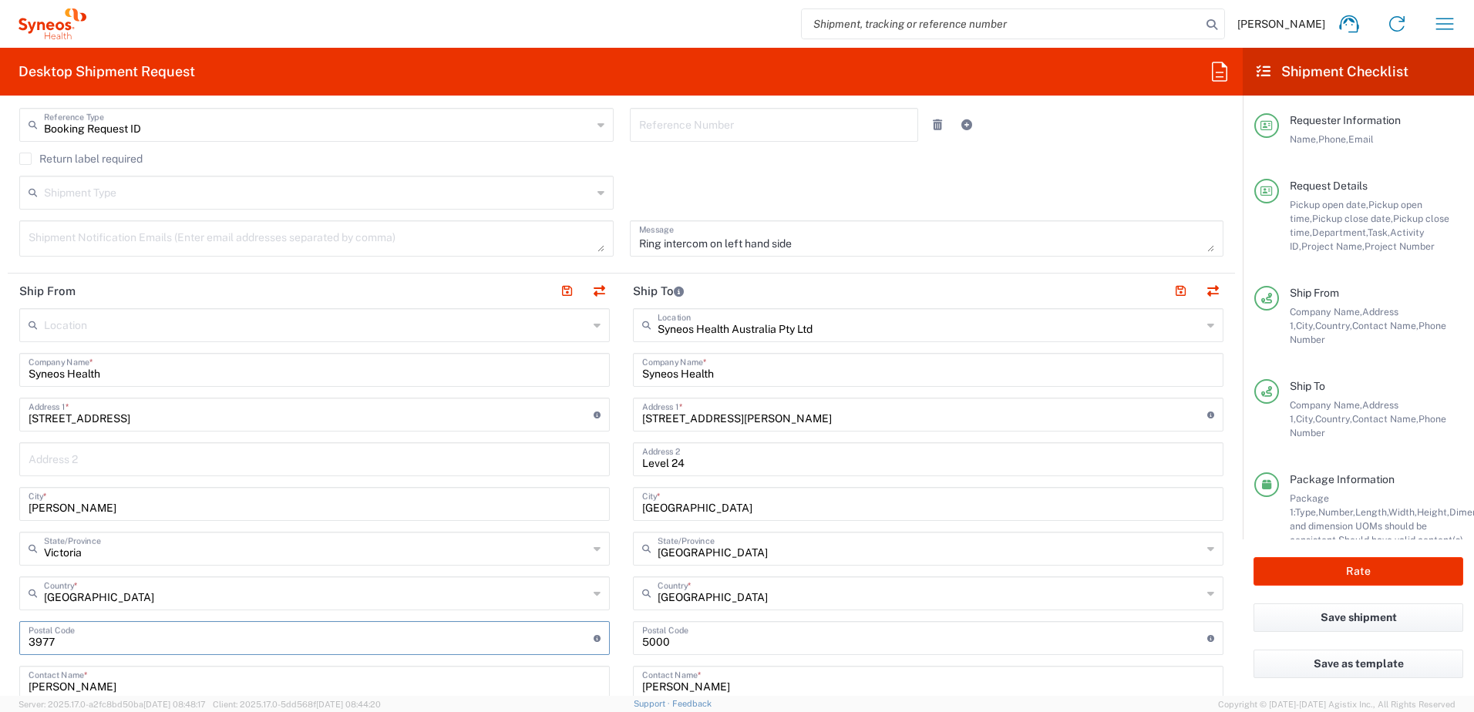
paste input "3978"
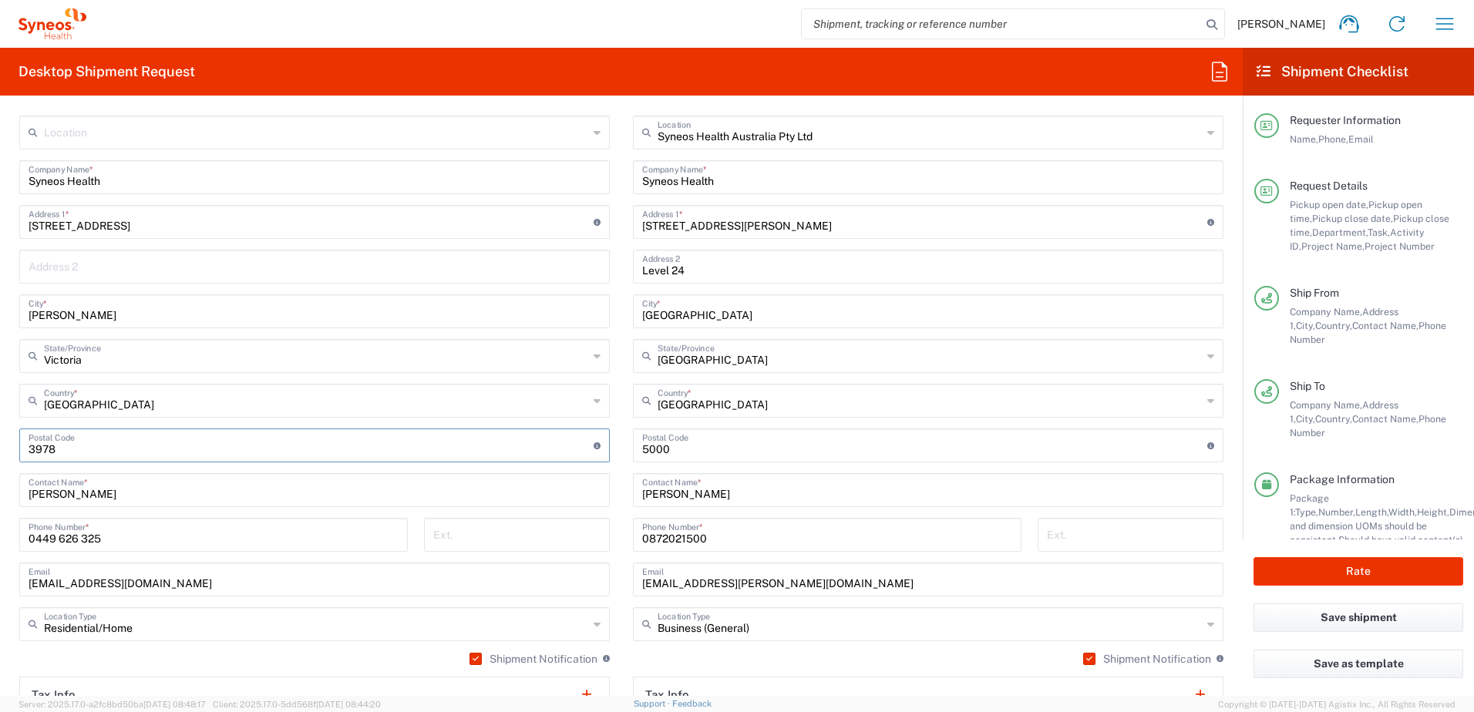
scroll to position [848, 0]
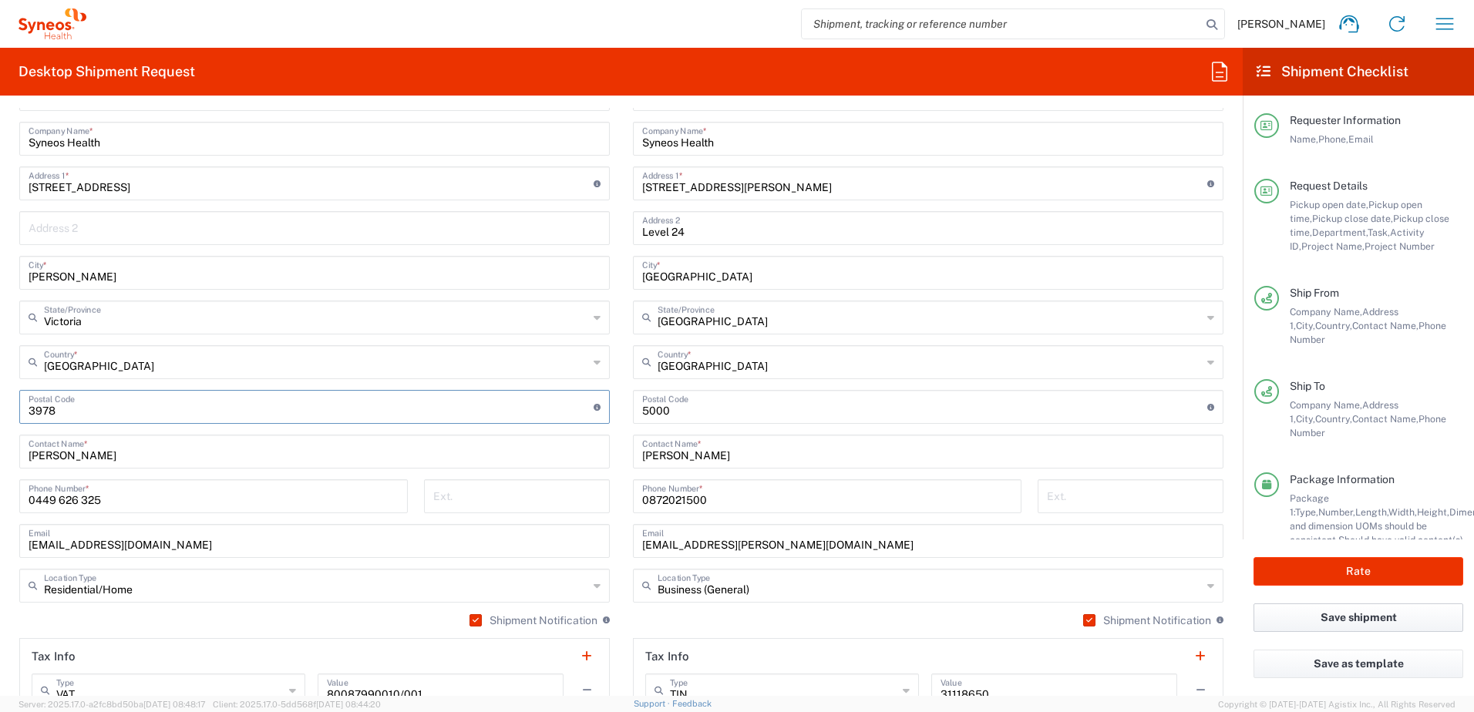
type input "3978"
drag, startPoint x: 233, startPoint y: 540, endPoint x: 106, endPoint y: 541, distance: 126.4
click at [106, 541] on input "[EMAIL_ADDRESS][DOMAIN_NAME]" at bounding box center [315, 539] width 572 height 27
drag, startPoint x: 103, startPoint y: 452, endPoint x: 0, endPoint y: 451, distance: 103.3
click at [0, 452] on html "[PERSON_NAME] Home Shipment estimator Shipment tracking Desktop shipment reques…" at bounding box center [737, 356] width 1474 height 712
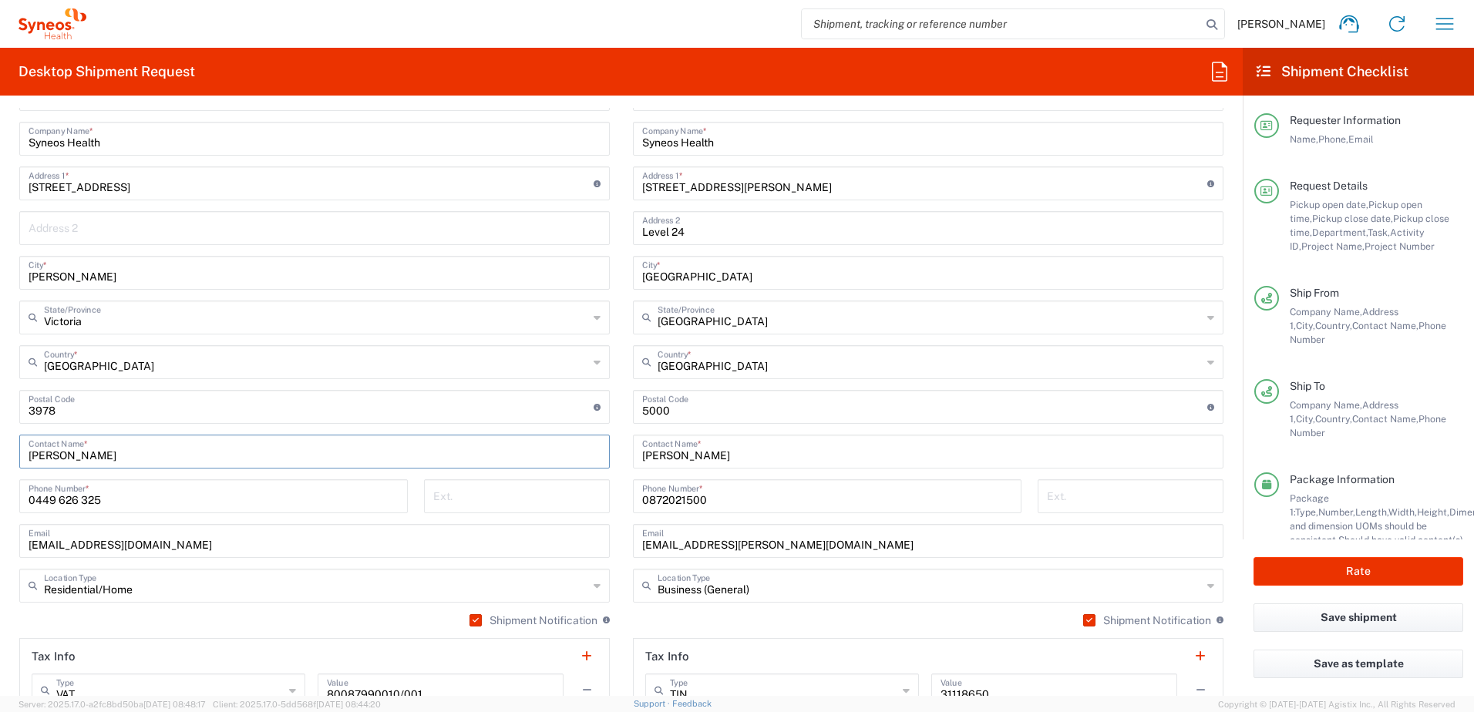
paste input "[PERSON_NAME]"
type input "[PERSON_NAME]"
drag, startPoint x: 119, startPoint y: 494, endPoint x: -3, endPoint y: 495, distance: 122.5
click at [0, 495] on html "[PERSON_NAME] Home Shipment estimator Shipment tracking Desktop shipment reques…" at bounding box center [737, 356] width 1474 height 712
paste input "25 635 005"
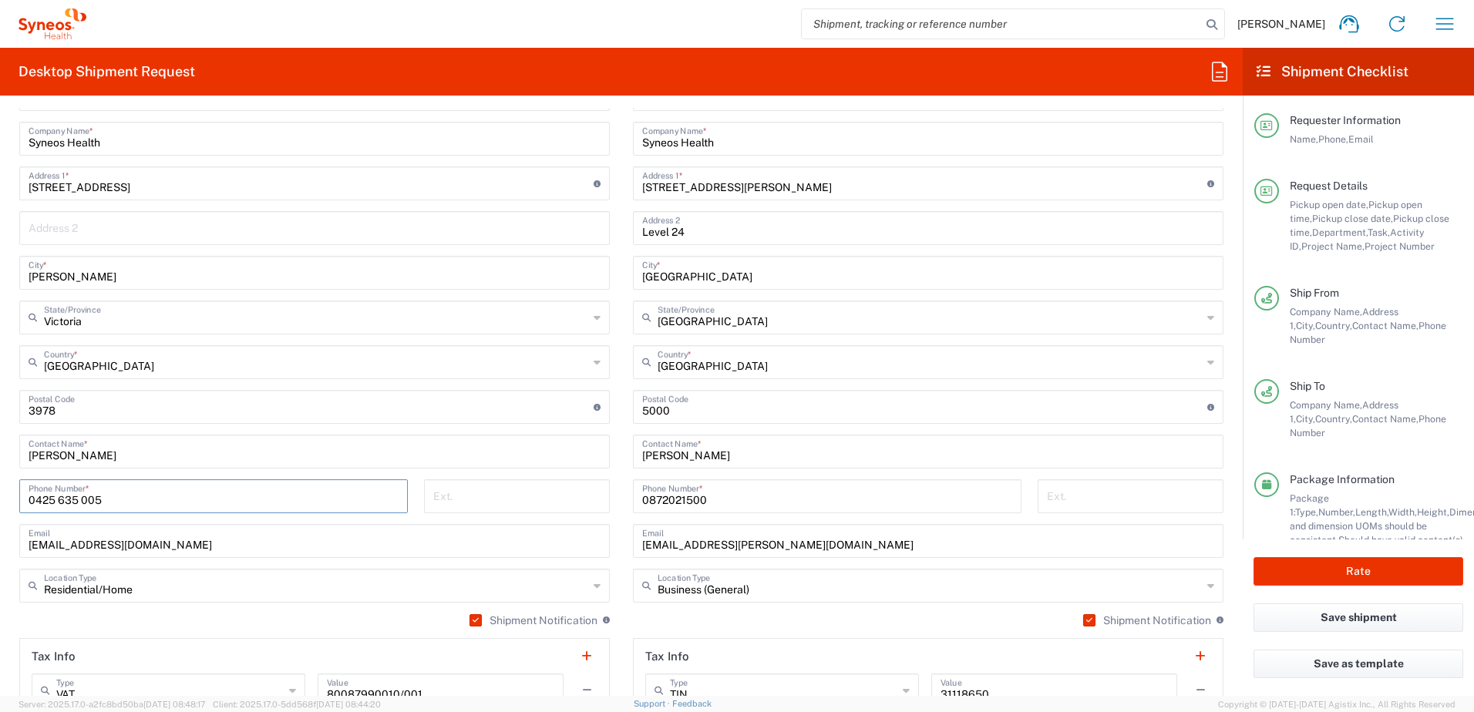
type input "0425 635 005"
drag, startPoint x: 255, startPoint y: 541, endPoint x: 0, endPoint y: 534, distance: 255.2
click at [2, 534] on form "Requester Information [PERSON_NAME] Name * [PHONE_NUMBER] Phone * [EMAIL_ADDRES…" at bounding box center [621, 402] width 1242 height 588
paste input "[EMAIL_ADDRESS][DOMAIN_NAME]"
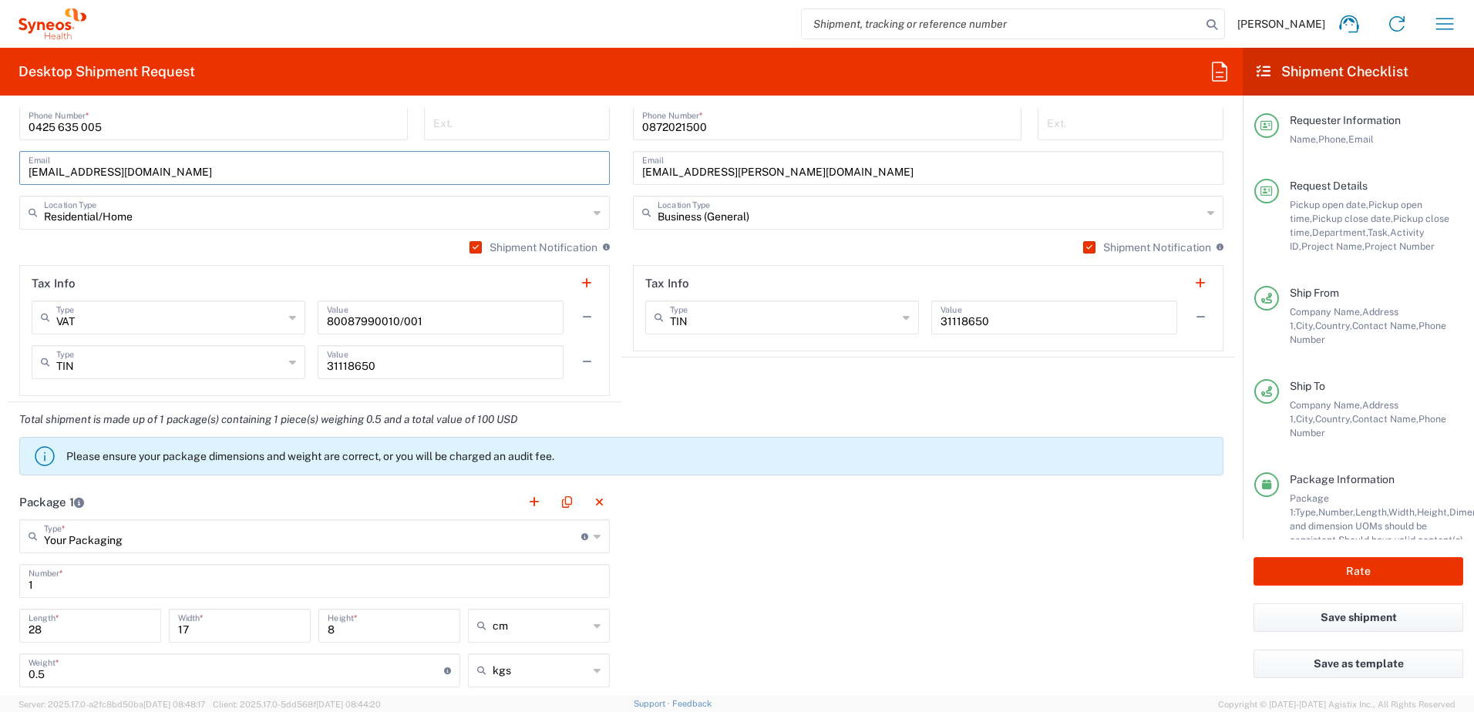
scroll to position [1310, 0]
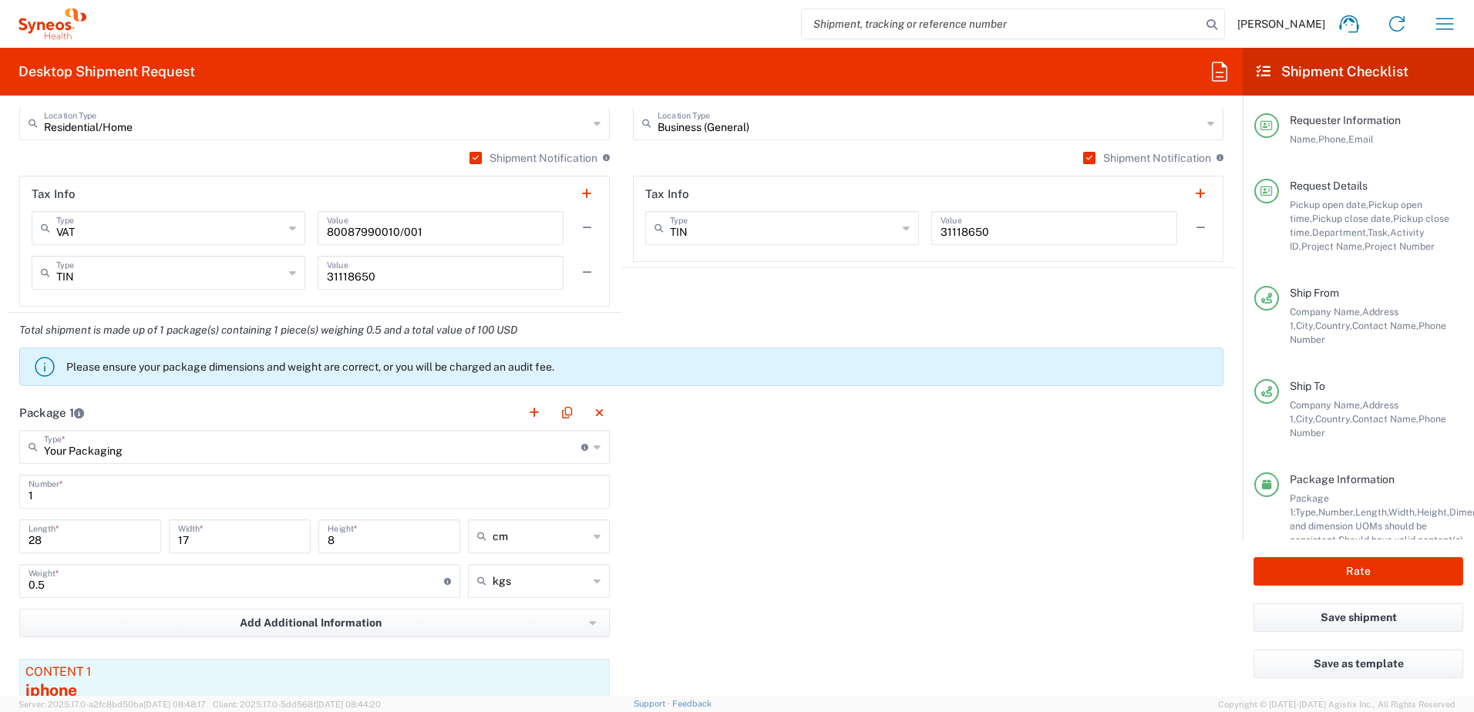
type input "[EMAIL_ADDRESS][DOMAIN_NAME]"
click at [888, 548] on div "Package 1 Your Packaging Type * Material used to package goods Your Packaging E…" at bounding box center [621, 609] width 1227 height 429
click at [67, 544] on input "28" at bounding box center [90, 535] width 123 height 27
type input "2"
type input "35"
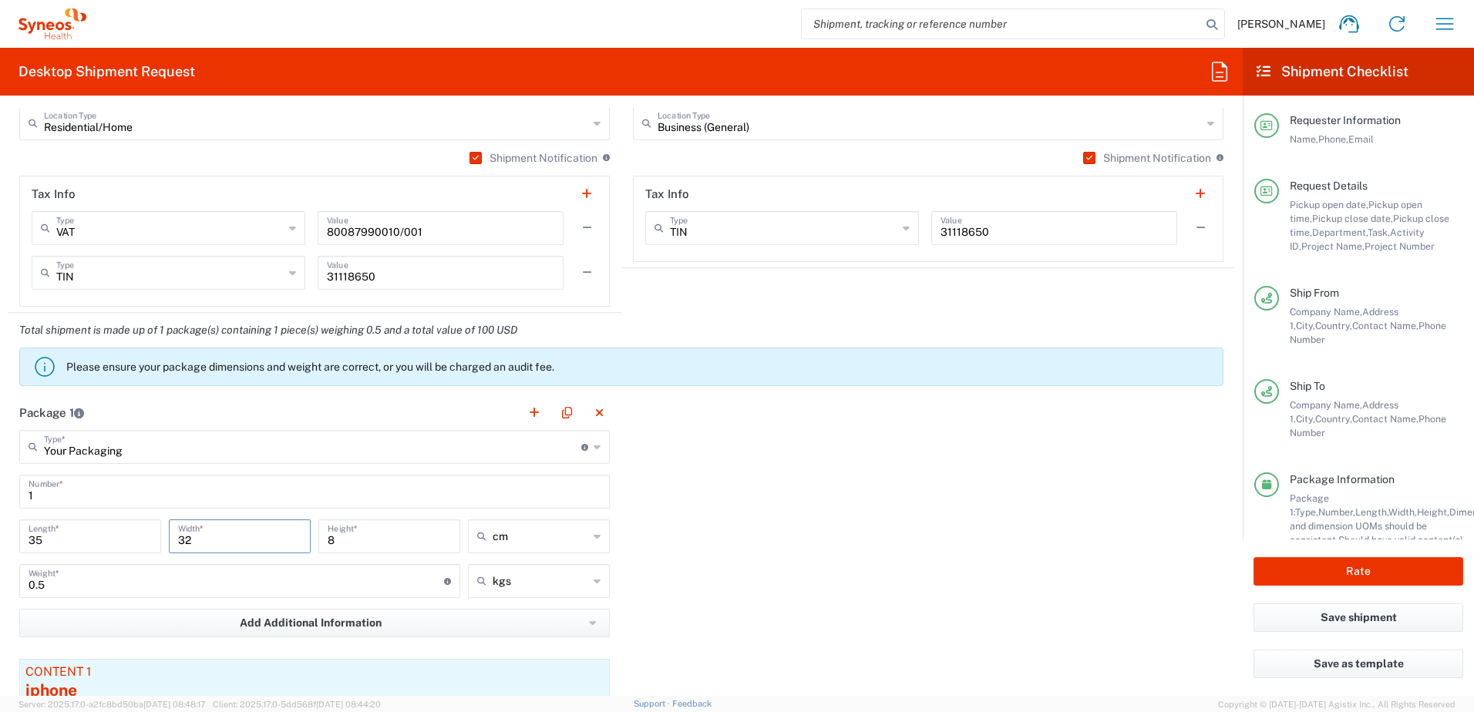
type input "32"
type input "25"
drag, startPoint x: 777, startPoint y: 563, endPoint x: 443, endPoint y: 556, distance: 333.8
click at [778, 563] on div "Package 1 Your Packaging Type * Material used to package goods Your Packaging E…" at bounding box center [621, 609] width 1227 height 429
click at [240, 573] on input "0.5" at bounding box center [236, 579] width 415 height 27
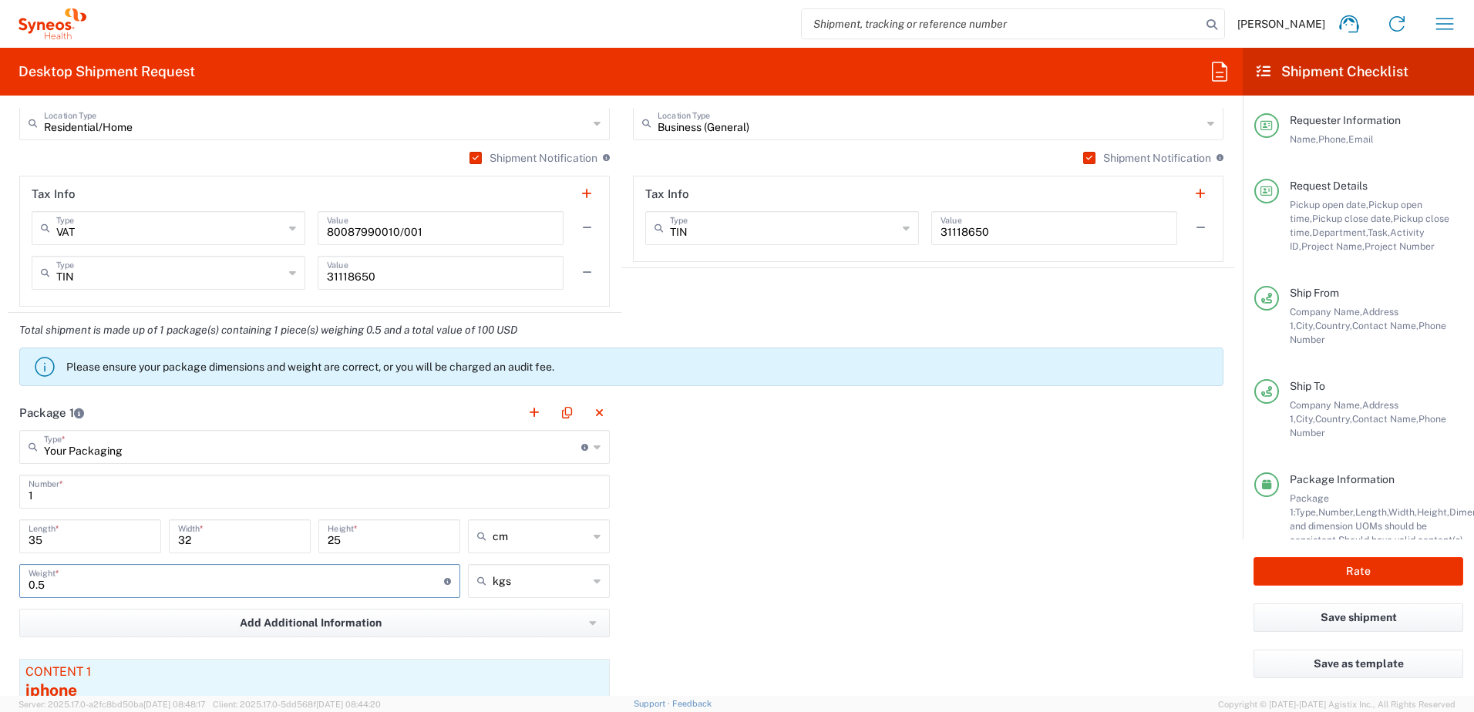
type input "0"
type input "2"
click at [892, 595] on div "Package 1 Your Packaging Type * Material used to package goods Your Packaging E…" at bounding box center [621, 609] width 1227 height 429
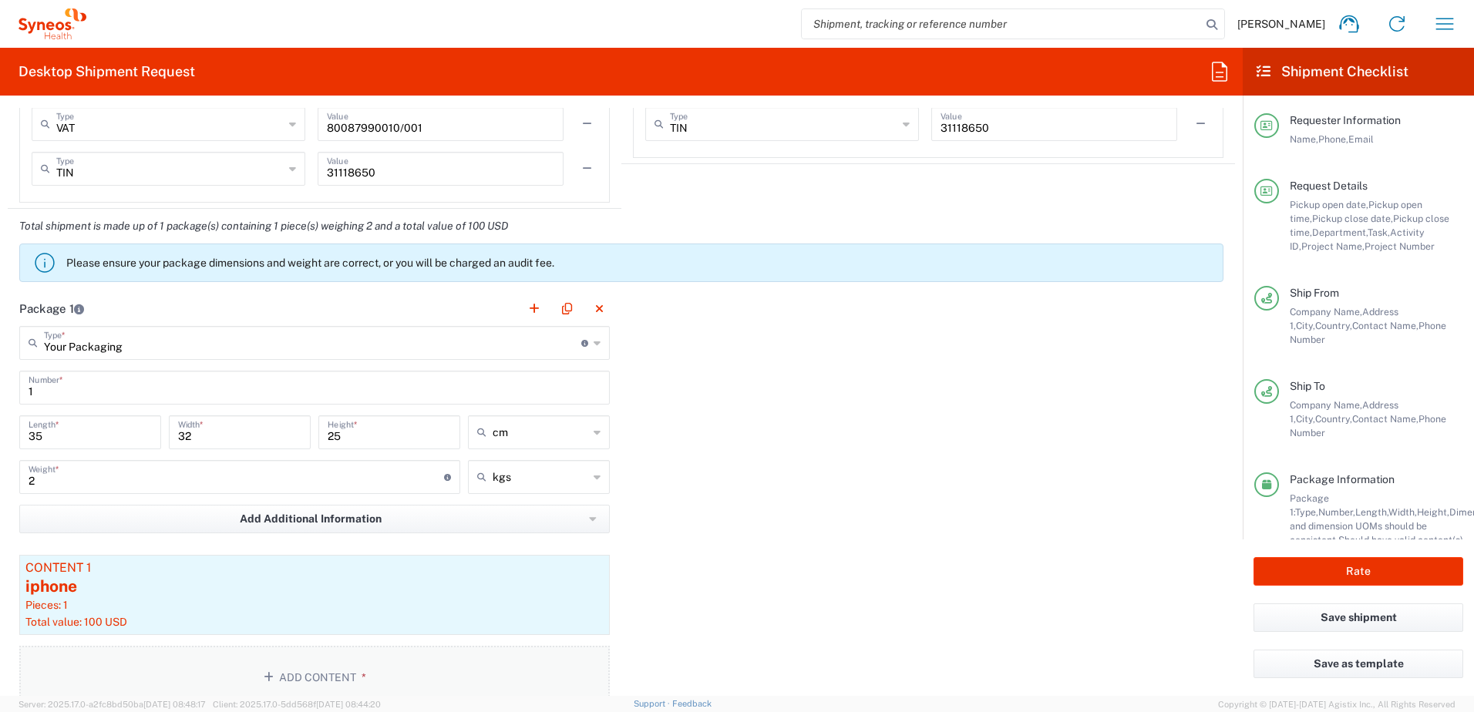
scroll to position [1541, 0]
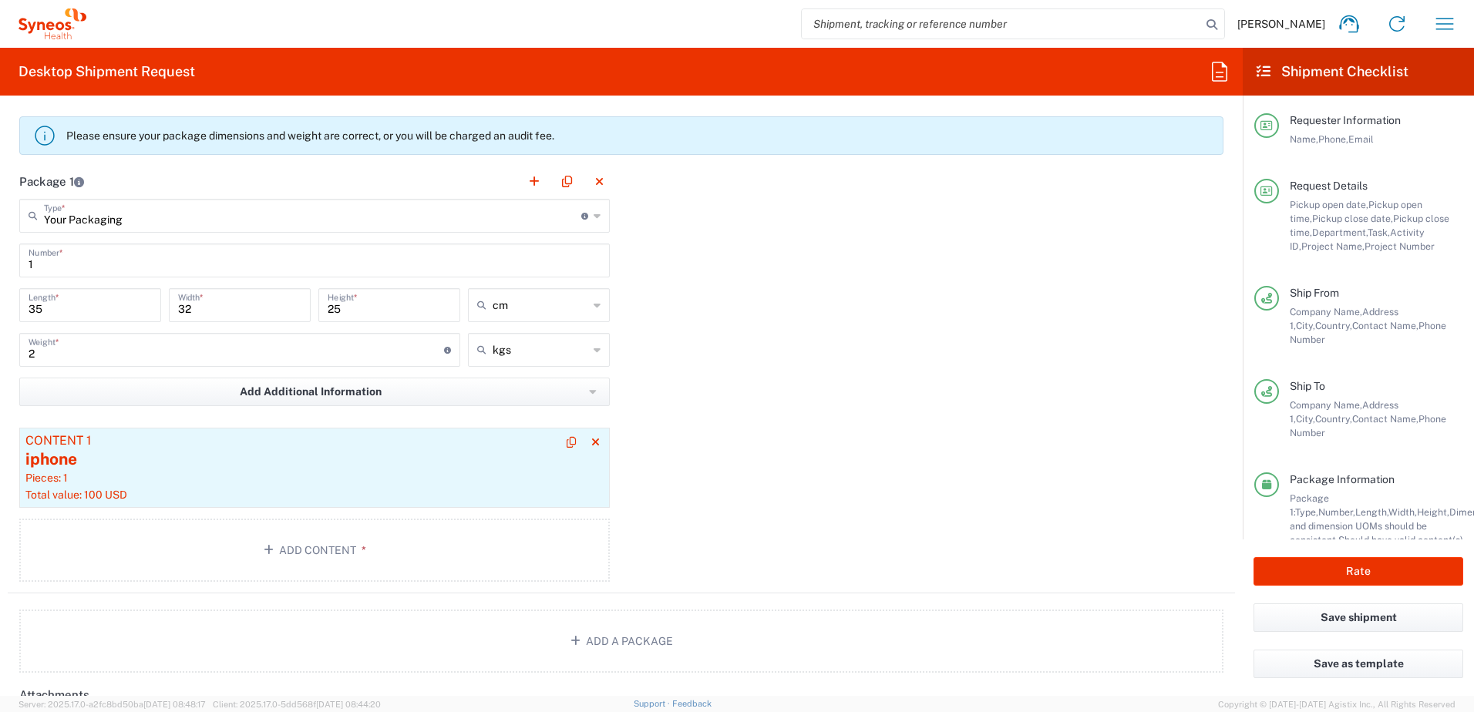
click at [502, 481] on div "Pieces: 1" at bounding box center [314, 478] width 578 height 14
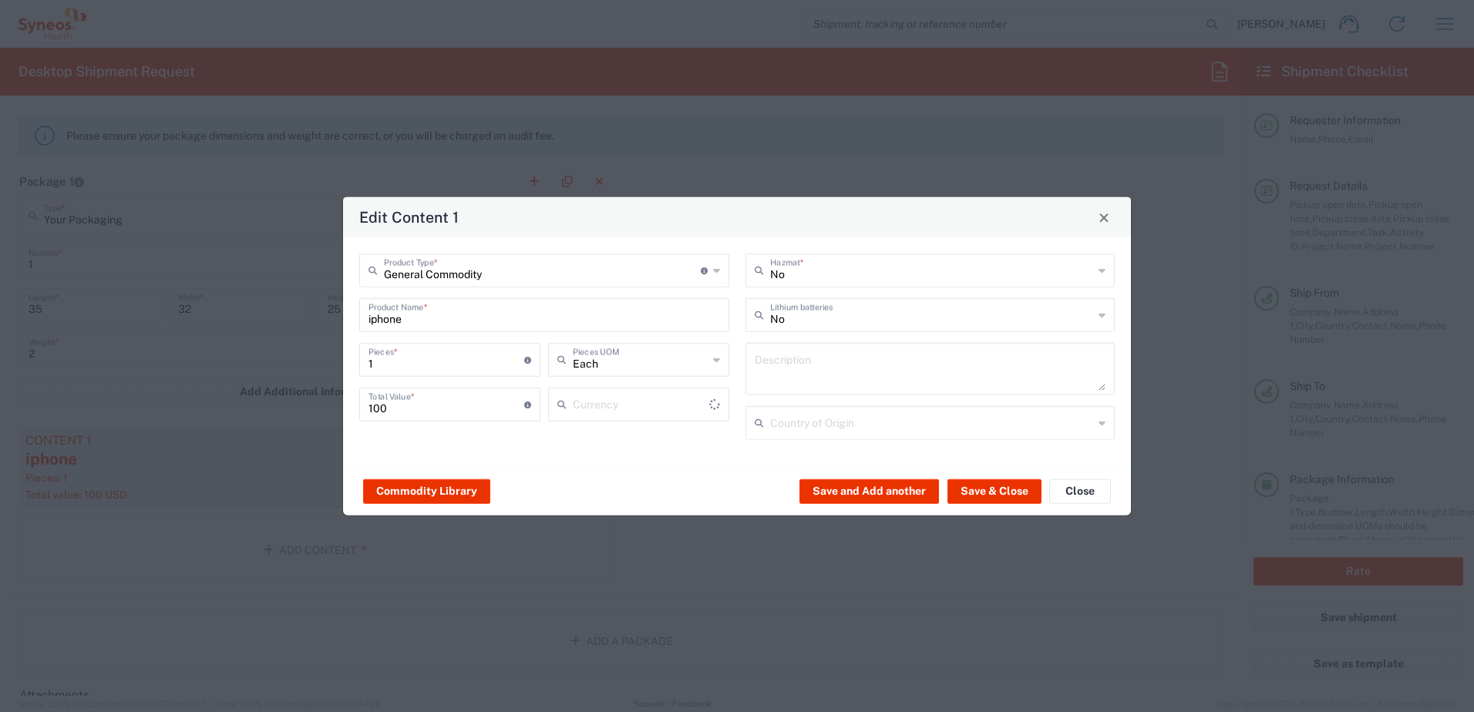
type input "US Dollar"
drag, startPoint x: 351, startPoint y: 321, endPoint x: 311, endPoint y: 325, distance: 40.3
click at [316, 325] on div "Edit Content 1 General Commodity Product Type * Document: Paper document genera…" at bounding box center [737, 356] width 1474 height 712
type input "l"
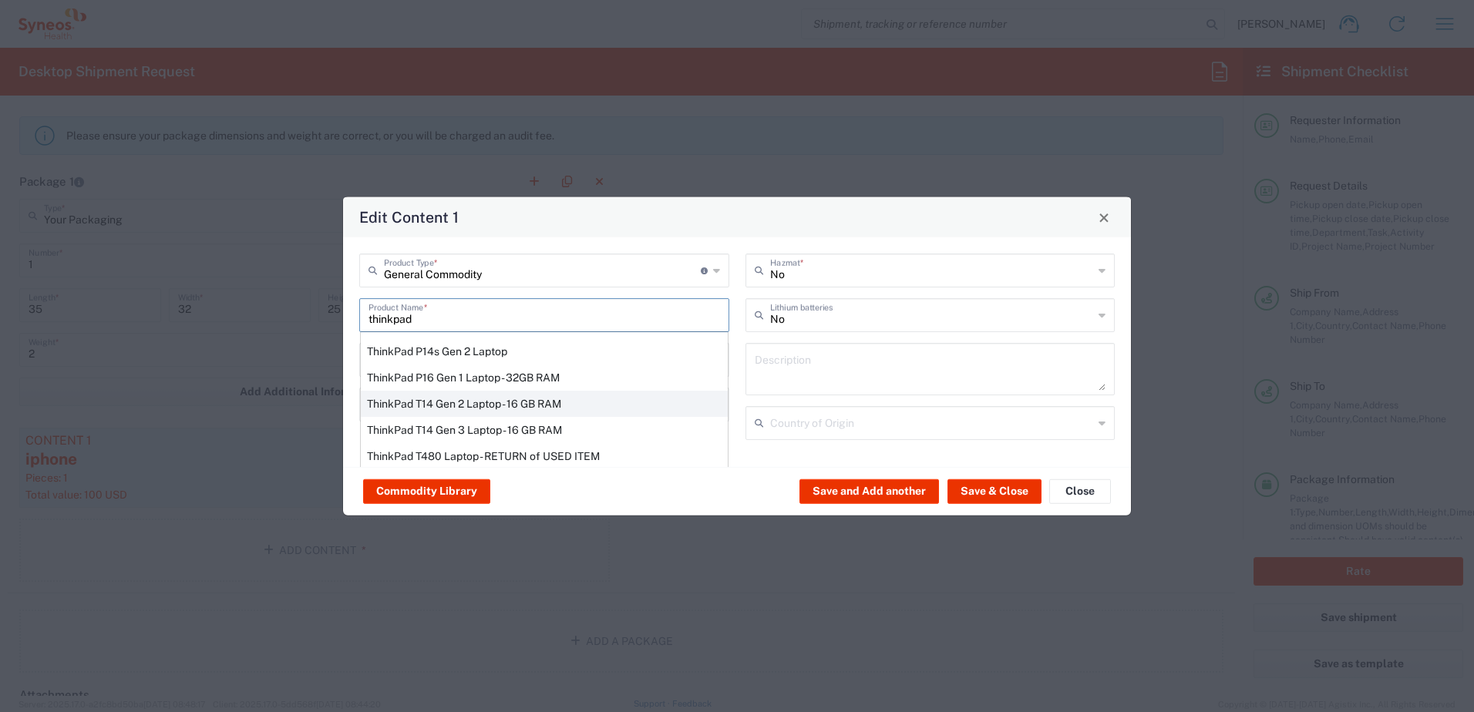
click at [418, 395] on div "ThinkPad T14 Gen 2 Laptop - 16 GB RAM" at bounding box center [544, 404] width 367 height 26
type input "ThinkPad T14 Gen 2 Laptop - 16 GB RAM"
type input "Yes"
type textarea "Intel Core i7-1156G7 vProÂ® Processor - 14"- 16 GB RAM - 512 GB SSD"
type input "[GEOGRAPHIC_DATA]"
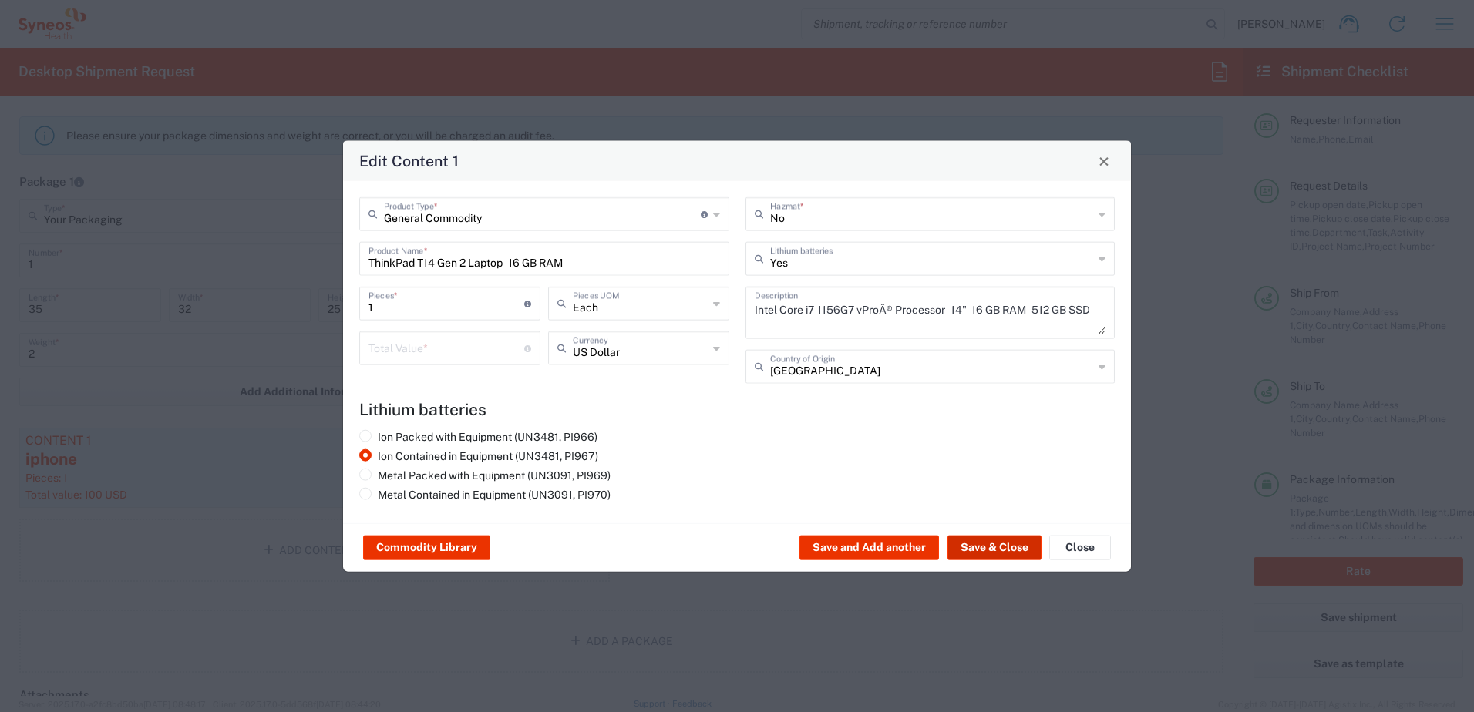
click at [1000, 547] on button "Save & Close" at bounding box center [994, 548] width 94 height 25
click at [452, 348] on input "number" at bounding box center [446, 347] width 156 height 27
type input "100"
click at [1007, 553] on button "Save & Close" at bounding box center [994, 548] width 94 height 25
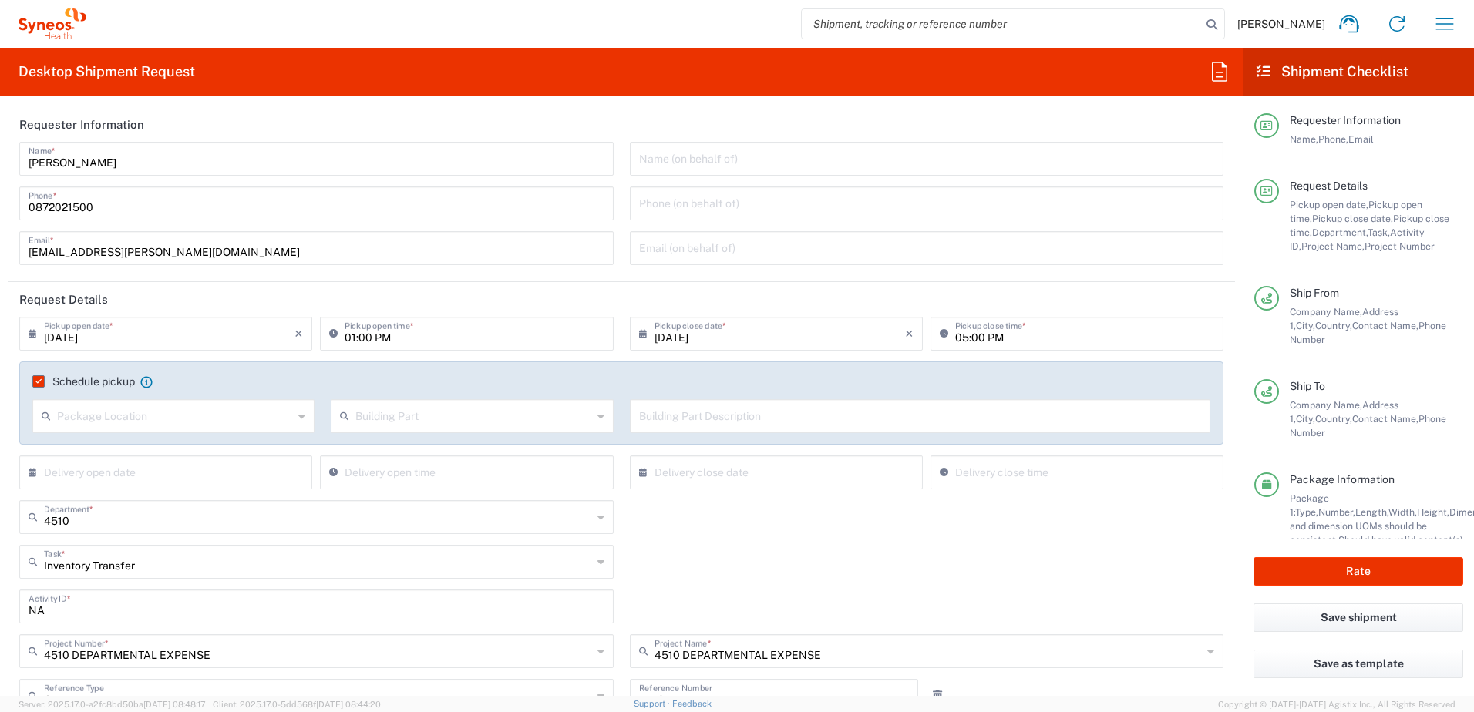
scroll to position [0, 0]
click at [350, 337] on input "01:00 PM" at bounding box center [473, 333] width 259 height 27
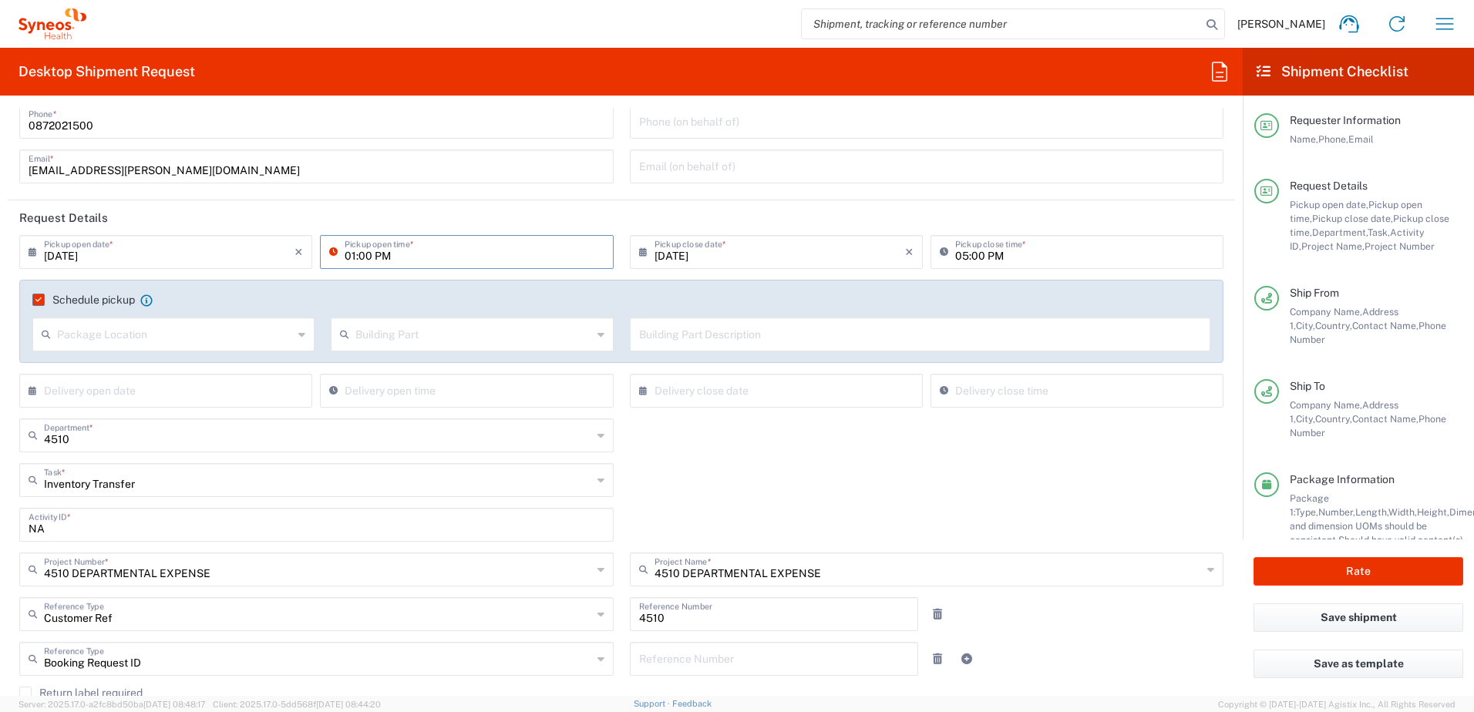
scroll to position [77, 0]
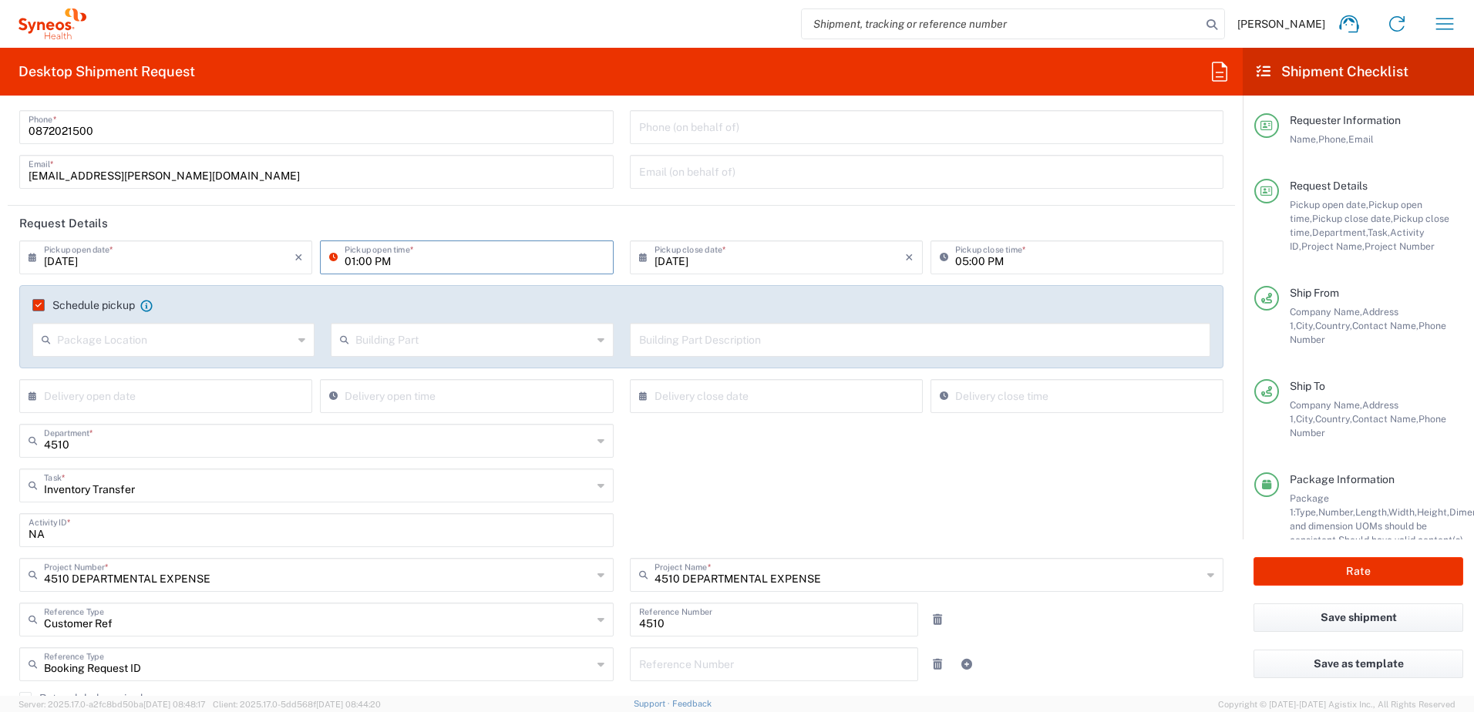
click at [1020, 470] on div "Inventory Transfer Task * Other Break/Fix Inventory Transfer New Hire Refresh" at bounding box center [622, 491] width 1220 height 45
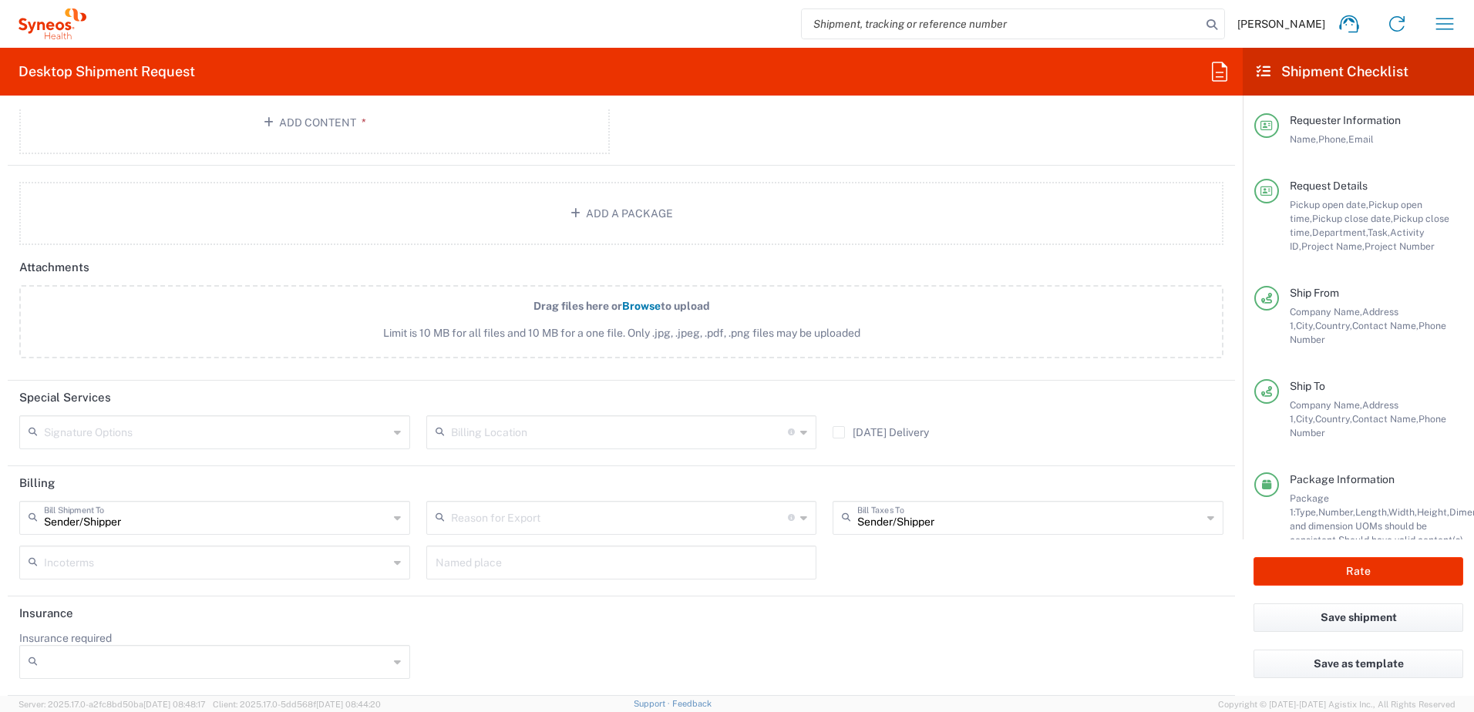
scroll to position [54, 0]
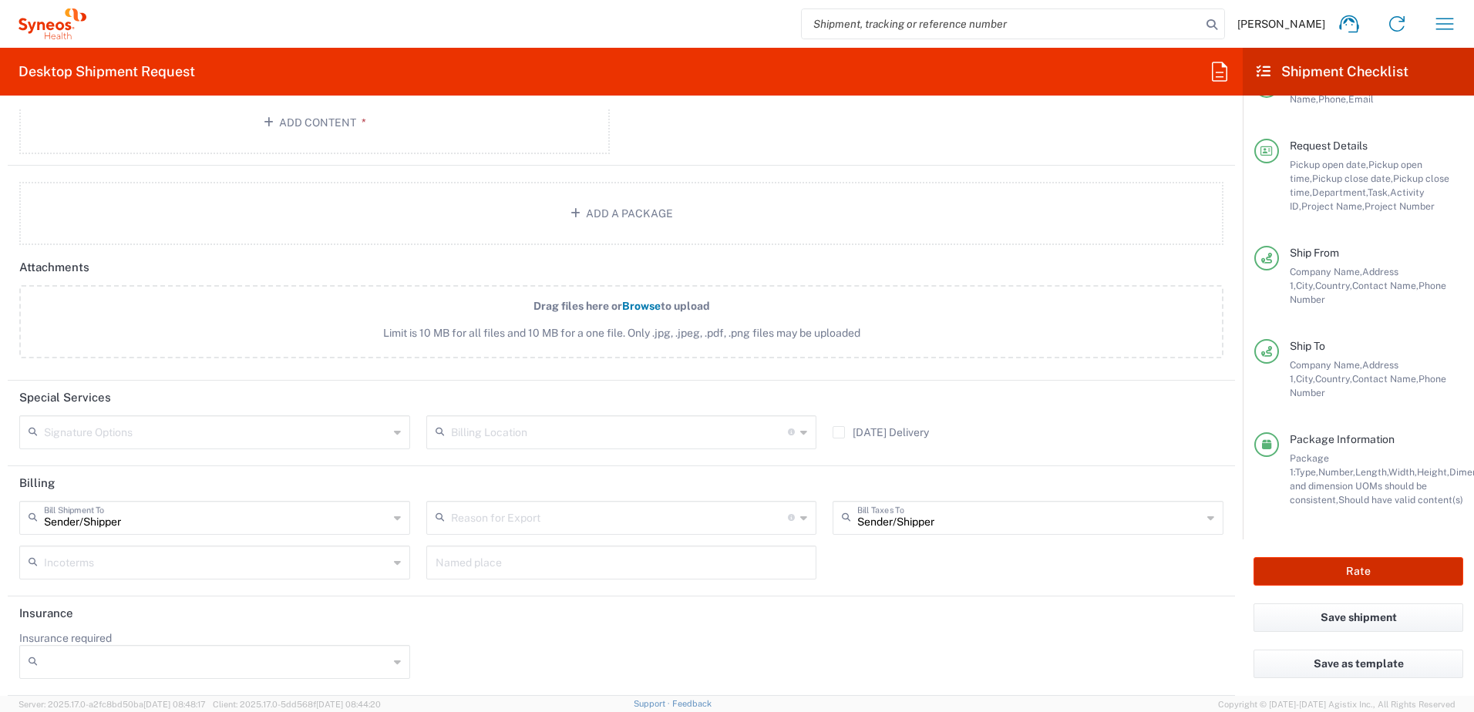
click at [1297, 570] on button "Rate" at bounding box center [1358, 571] width 210 height 29
type input "4510 DEPARTMENTAL EXPENSE"
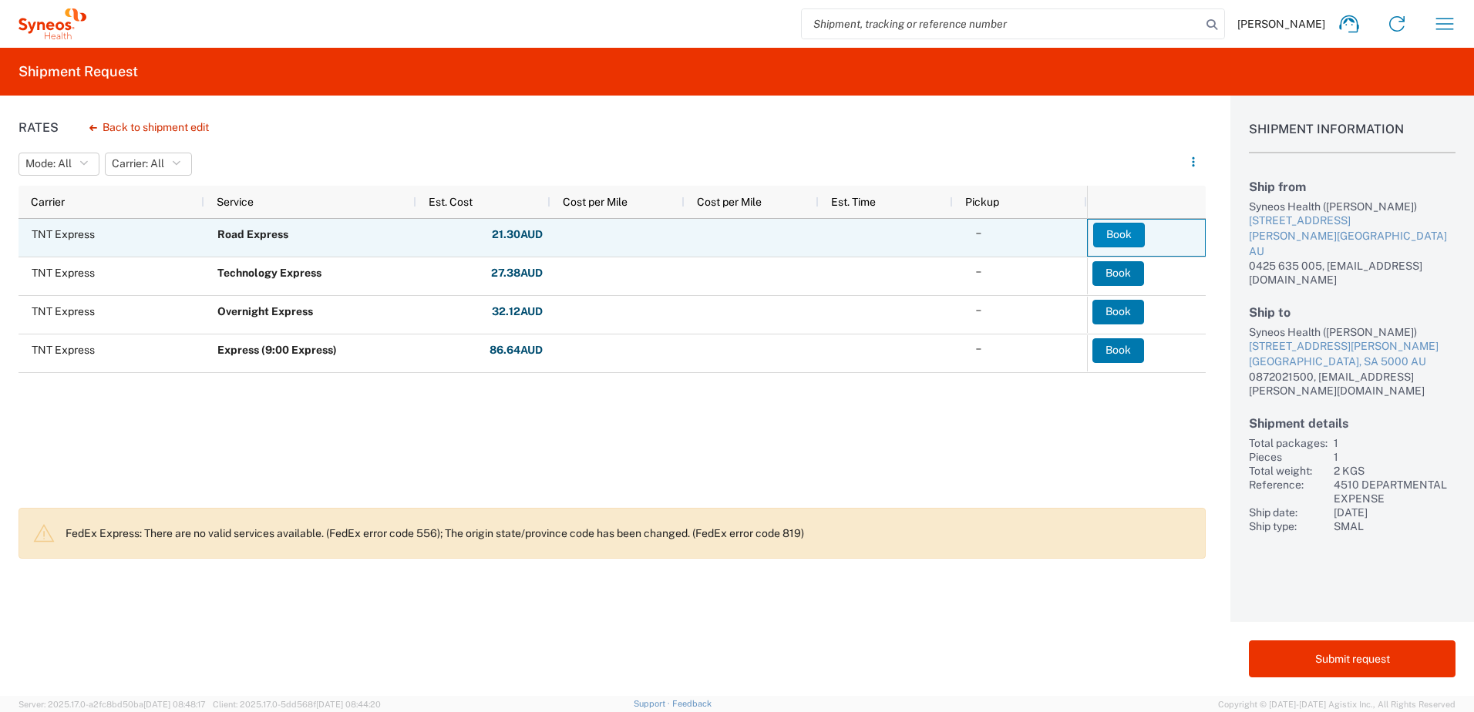
click at [1124, 237] on button "Book" at bounding box center [1119, 235] width 52 height 25
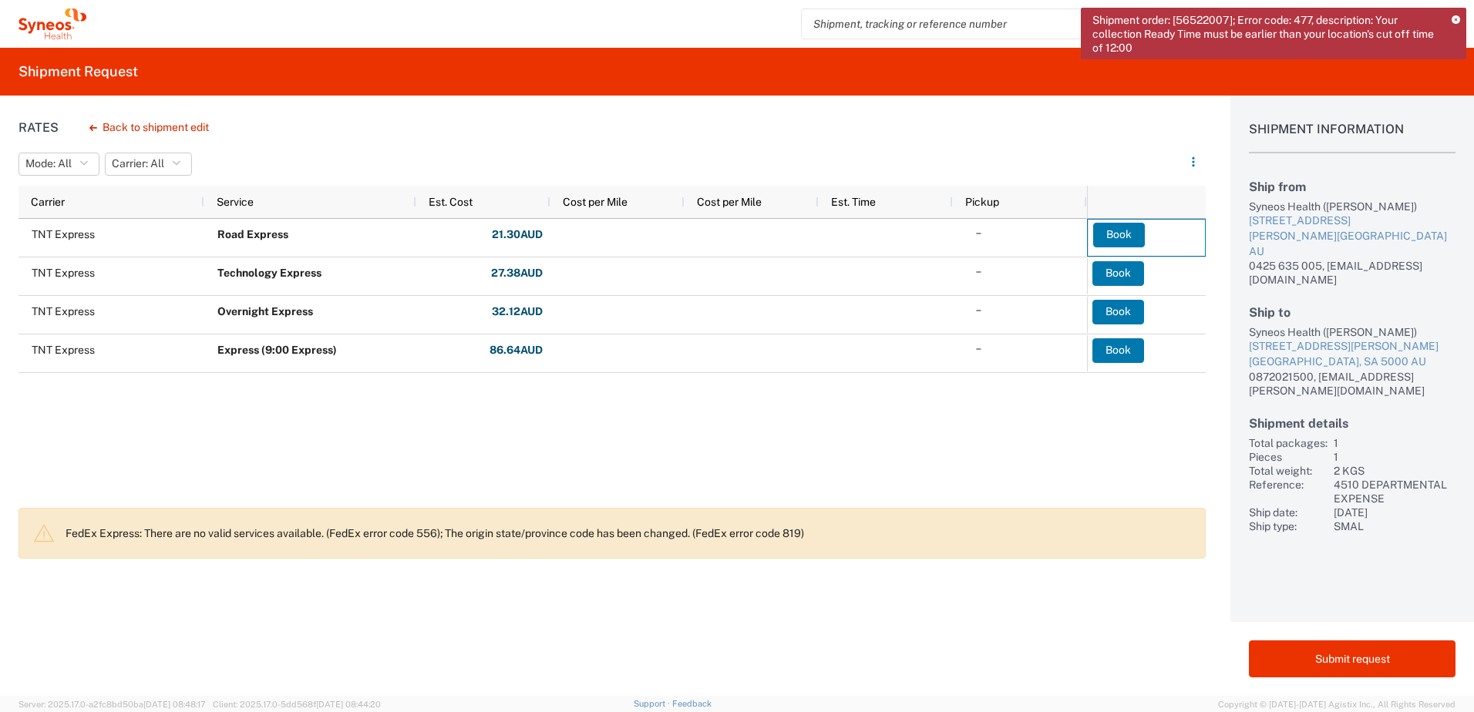
click at [1143, 429] on div "TNT Express Road Express 21.30 AUD Total: 21.30 AUD TNT Express Technology Expr…" at bounding box center [611, 359] width 1187 height 280
click at [1455, 18] on icon at bounding box center [1455, 20] width 8 height 8
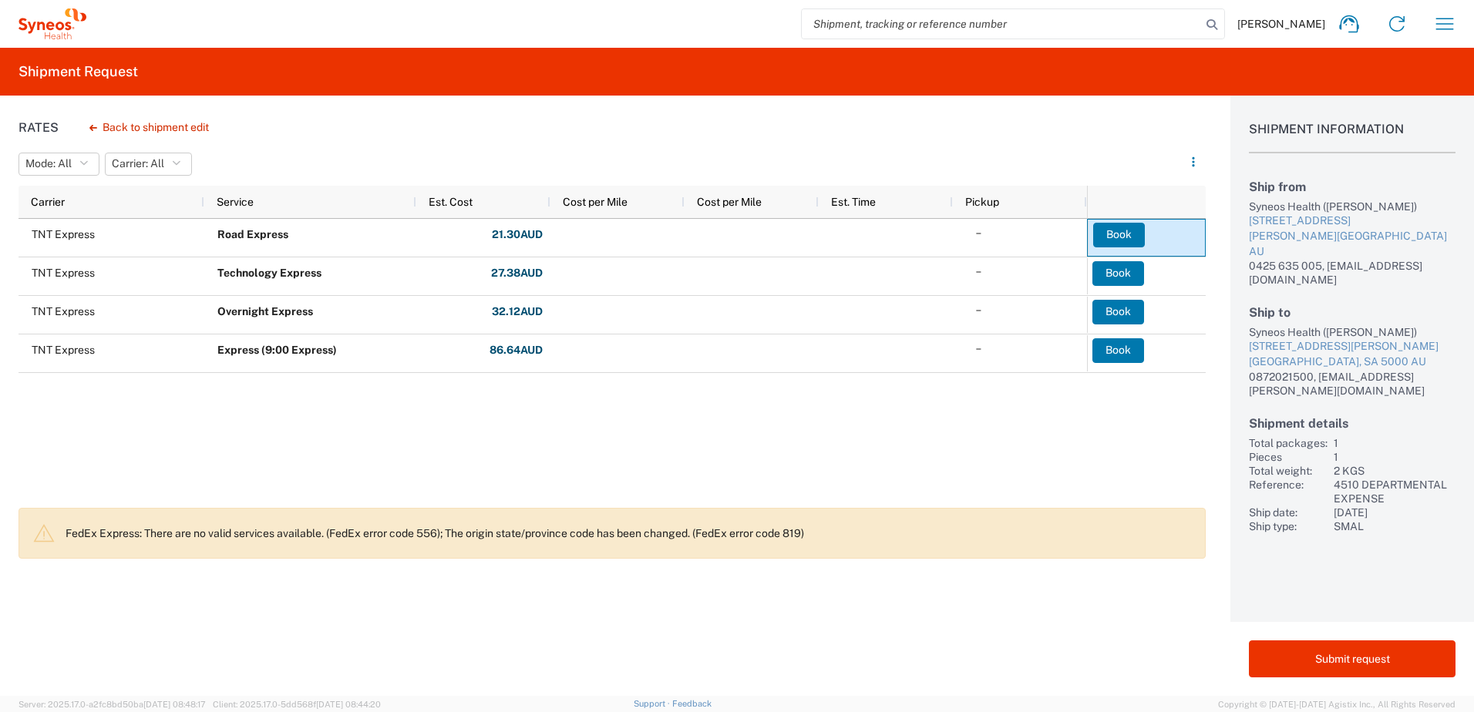
click at [985, 444] on div "TNT Express Road Express 21.30 AUD Total: 21.30 AUD TNT Express Technology Expr…" at bounding box center [552, 359] width 1068 height 280
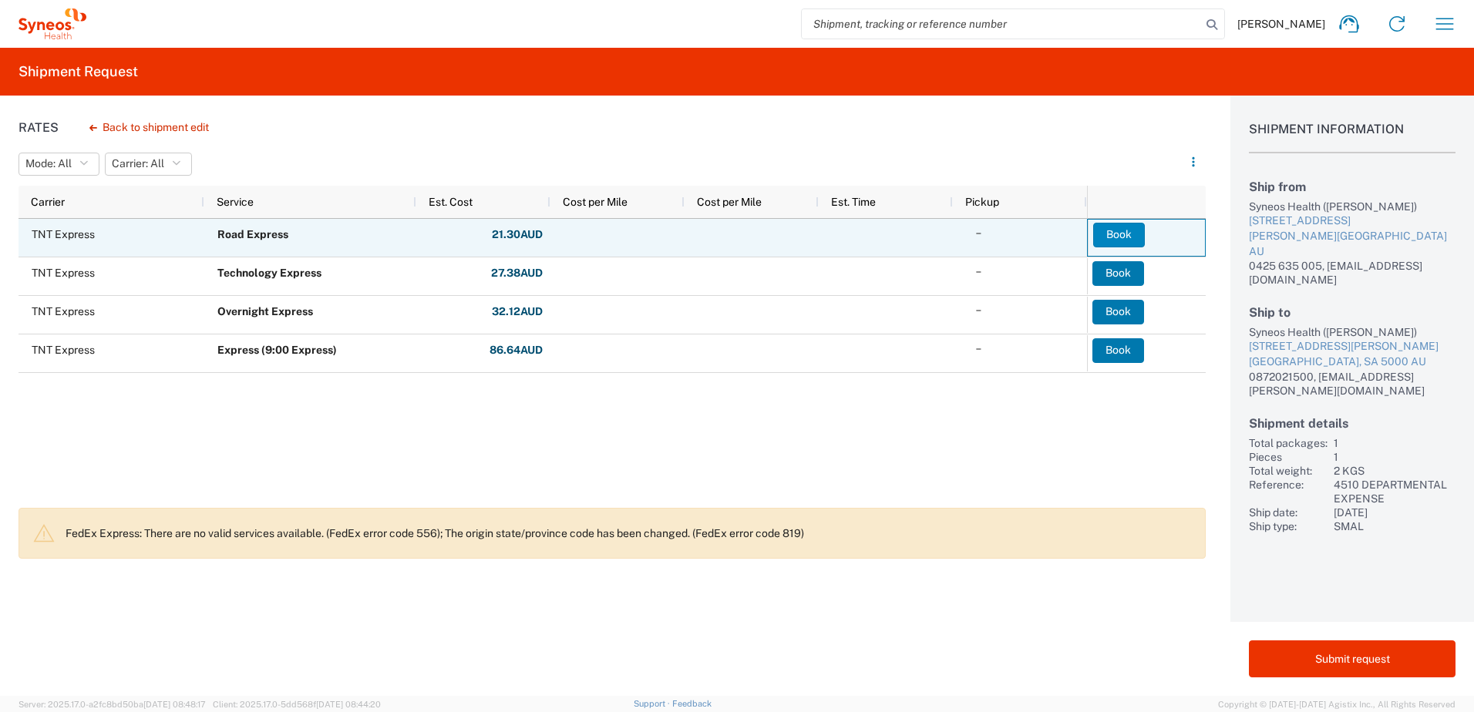
click at [1128, 234] on button "Book" at bounding box center [1119, 235] width 52 height 25
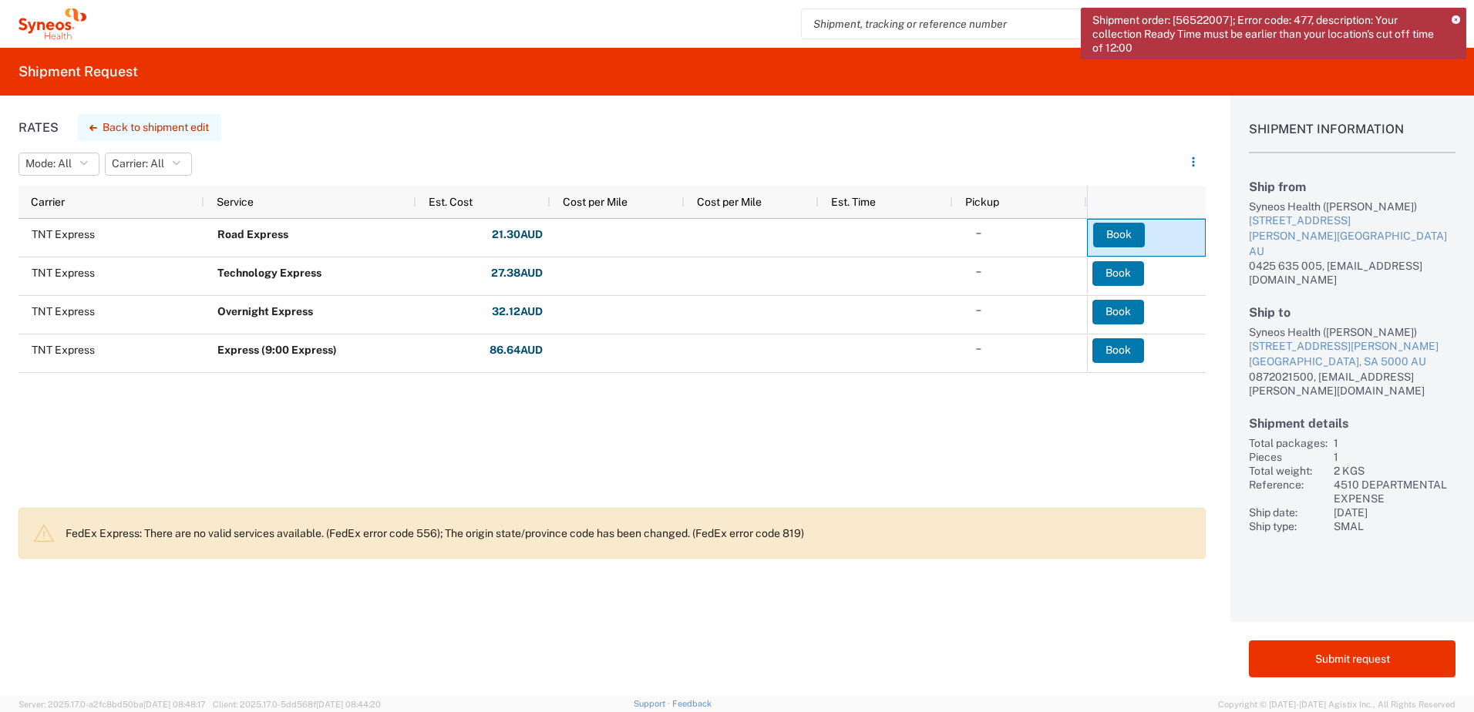
click at [158, 129] on button "Back to shipment edit" at bounding box center [149, 127] width 144 height 27
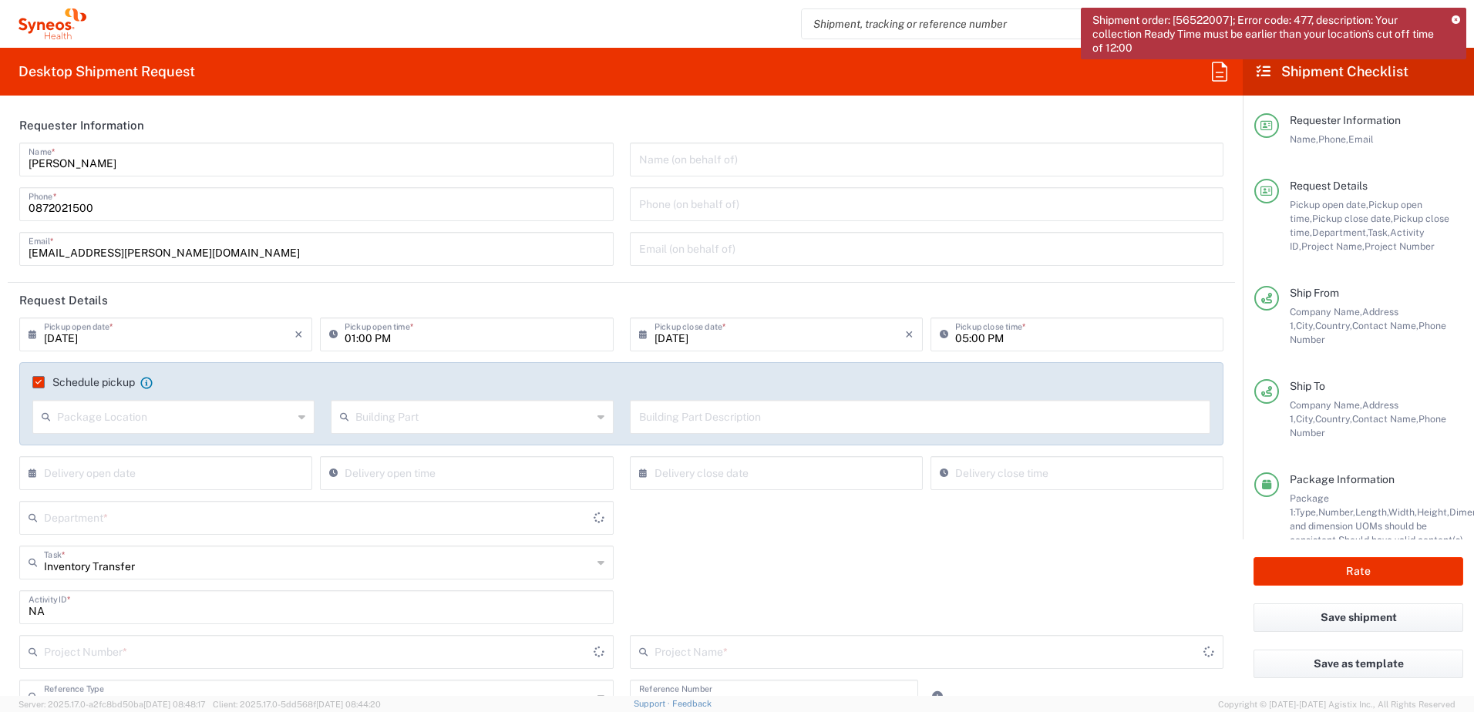
type input "[GEOGRAPHIC_DATA]"
type input "4510 DEPARTMENTAL EXPENSE"
type input "Your Packaging"
type input "4510"
type input "Victoria"
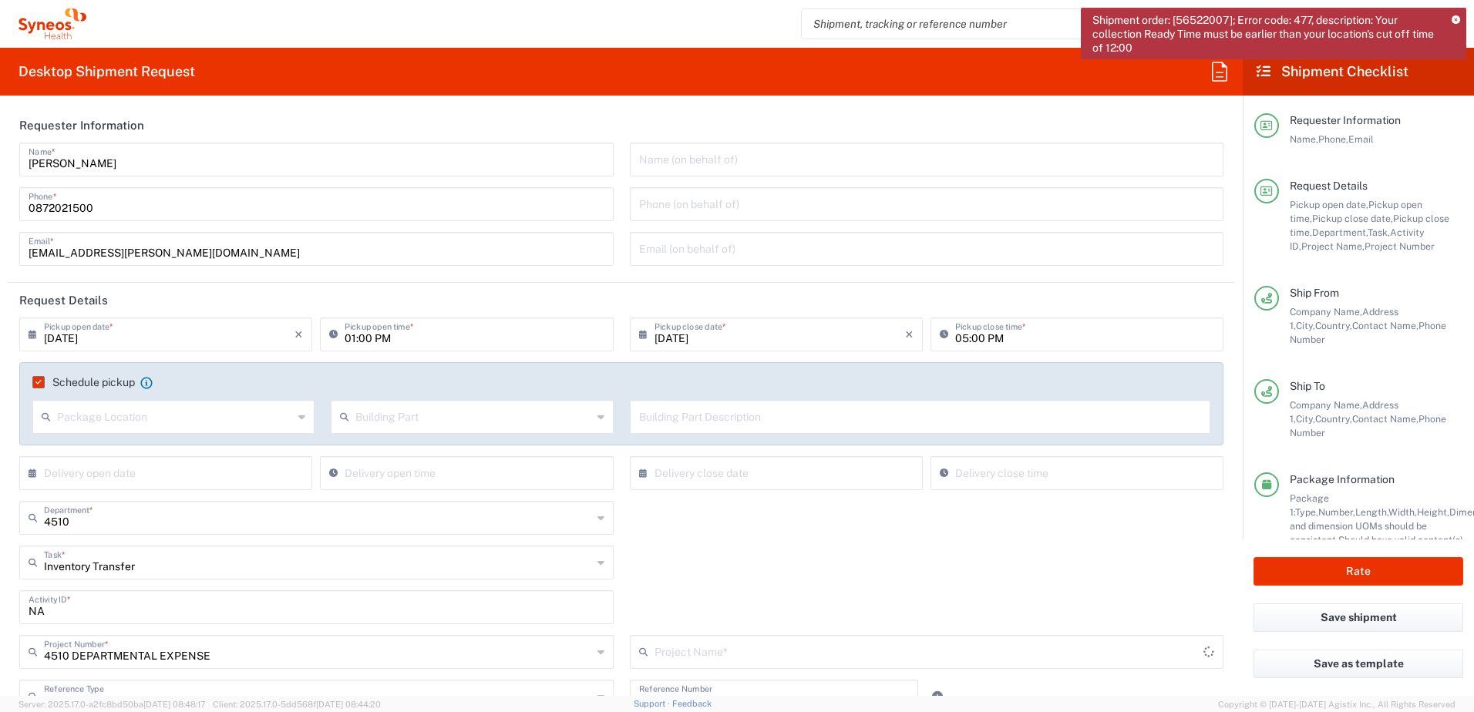
type input "4510 DEPARTMENTAL EXPENSE"
click at [351, 338] on input "01:00 PM" at bounding box center [473, 333] width 259 height 27
click at [1028, 562] on div "Inventory Transfer Task * Inventory Transfer Break/Fix New Hire Other Refresh" at bounding box center [622, 568] width 1220 height 45
click at [348, 335] on input "12:00 PM" at bounding box center [473, 333] width 259 height 27
click at [349, 338] on input "12:00 PM" at bounding box center [473, 333] width 259 height 27
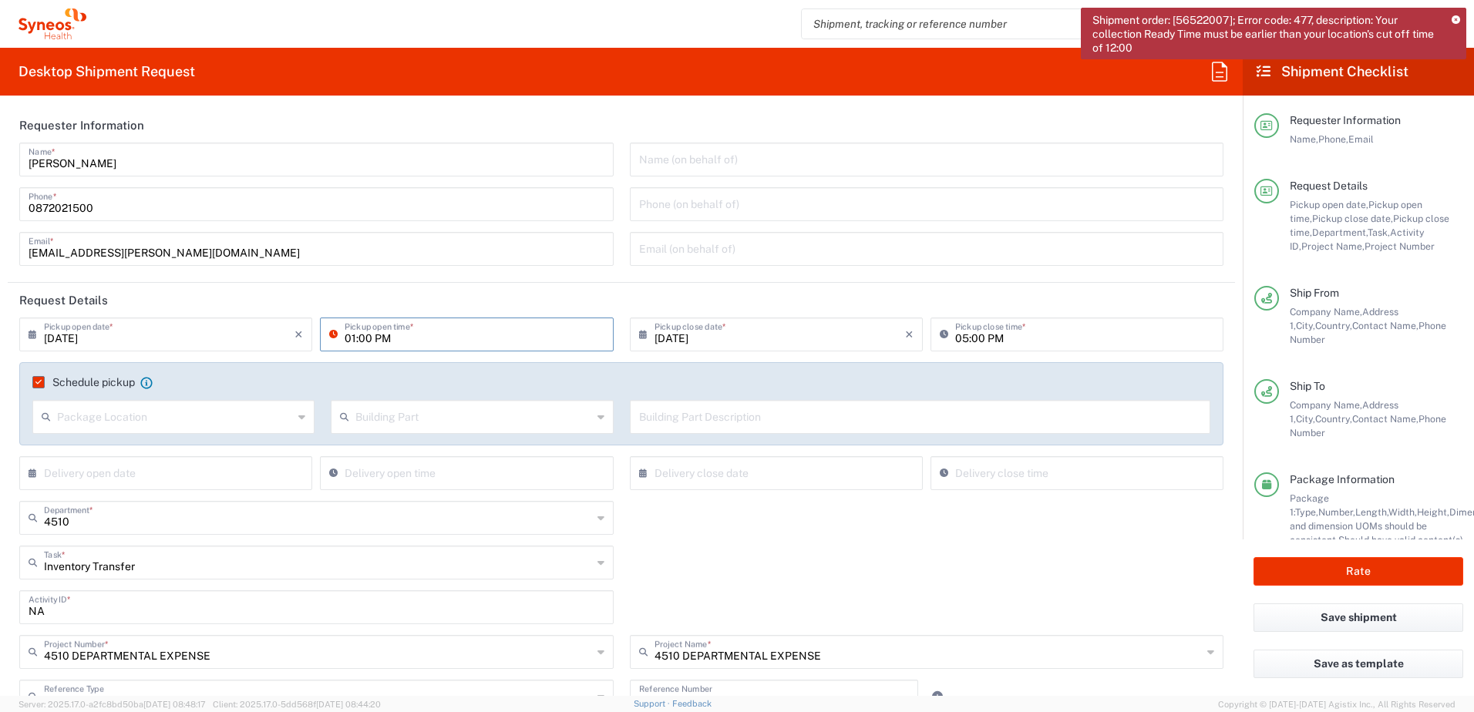
type input "01:00 PM"
click at [855, 529] on div "4510 Department * 4510 3000 3100 3109 3110 3111 3112 3125 3130 3135 3136 3150 3…" at bounding box center [622, 523] width 1220 height 45
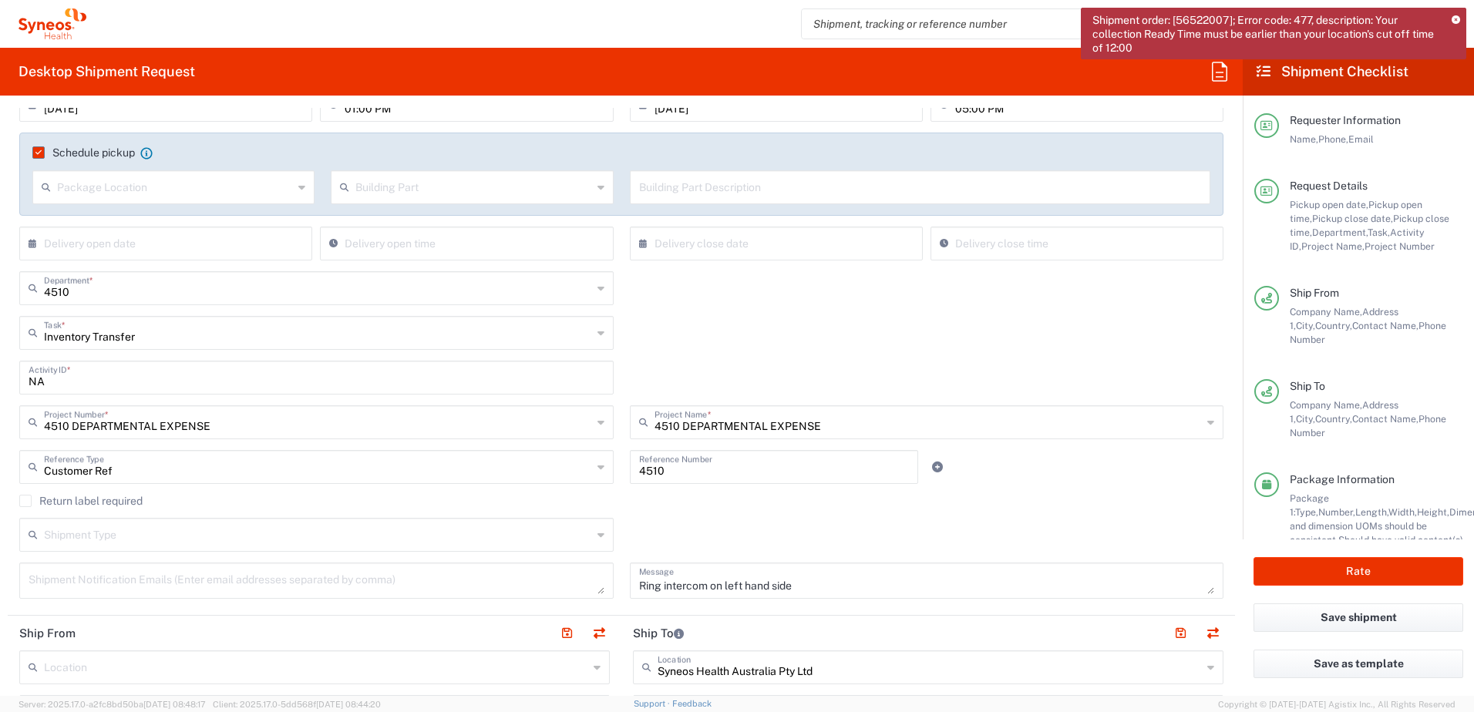
scroll to position [231, 0]
click at [1355, 562] on button "Rate" at bounding box center [1358, 571] width 210 height 29
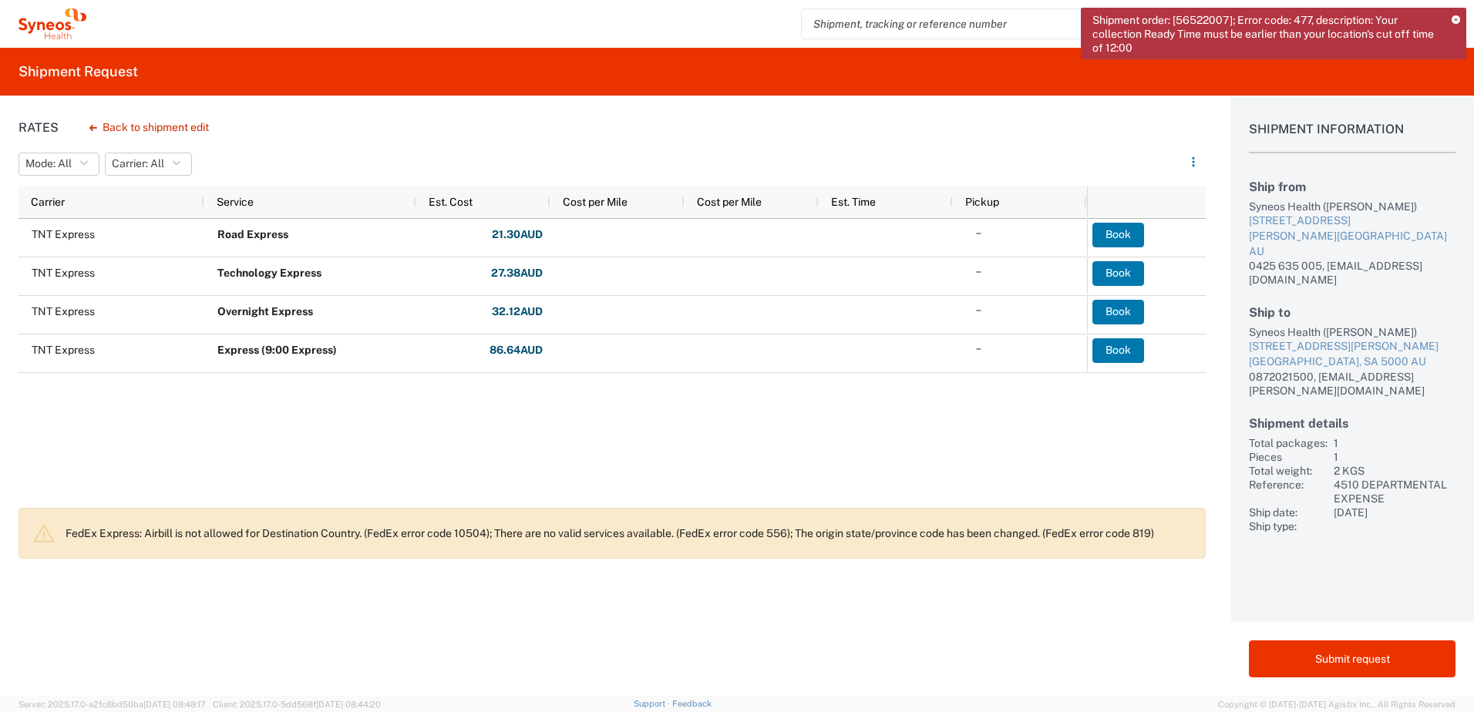
click at [1453, 19] on icon at bounding box center [1455, 20] width 8 height 8
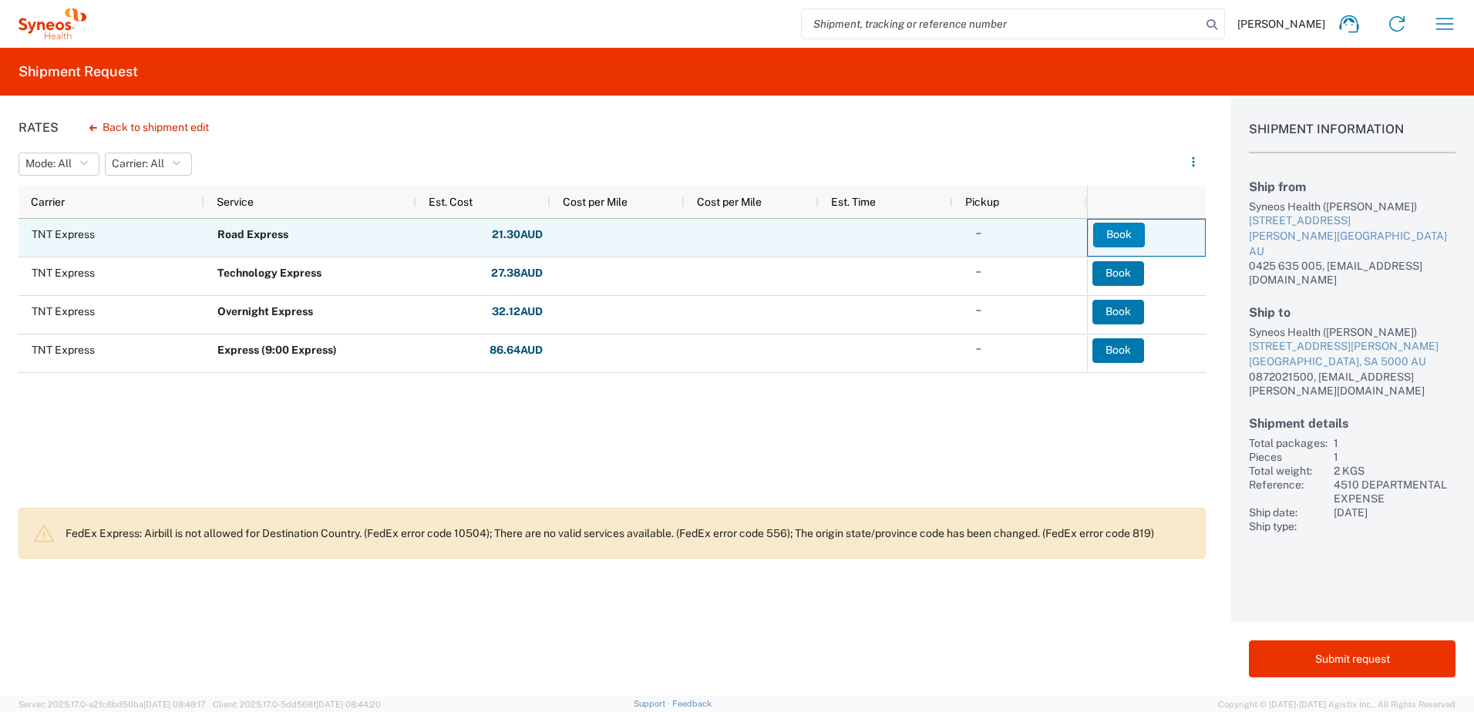
click at [1121, 230] on button "Book" at bounding box center [1119, 235] width 52 height 25
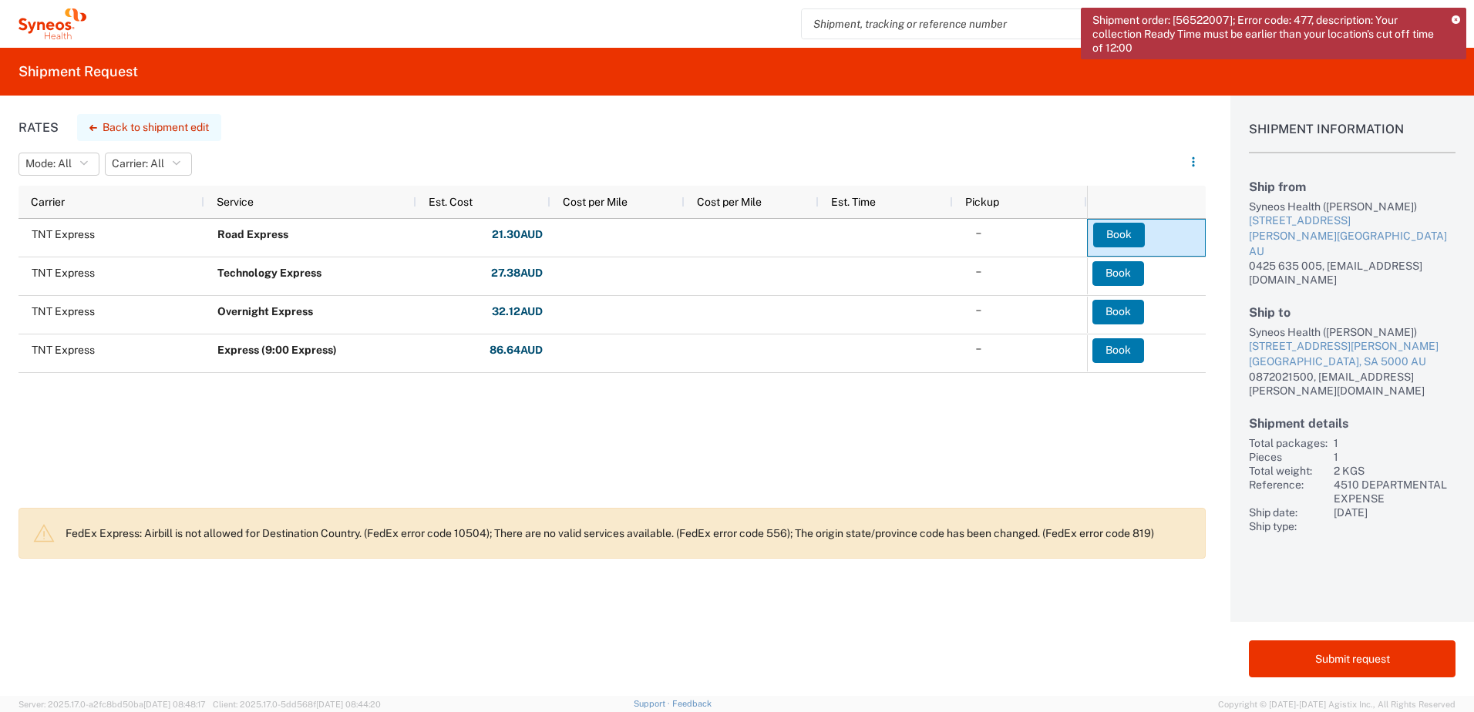
click at [182, 128] on button "Back to shipment edit" at bounding box center [149, 127] width 144 height 27
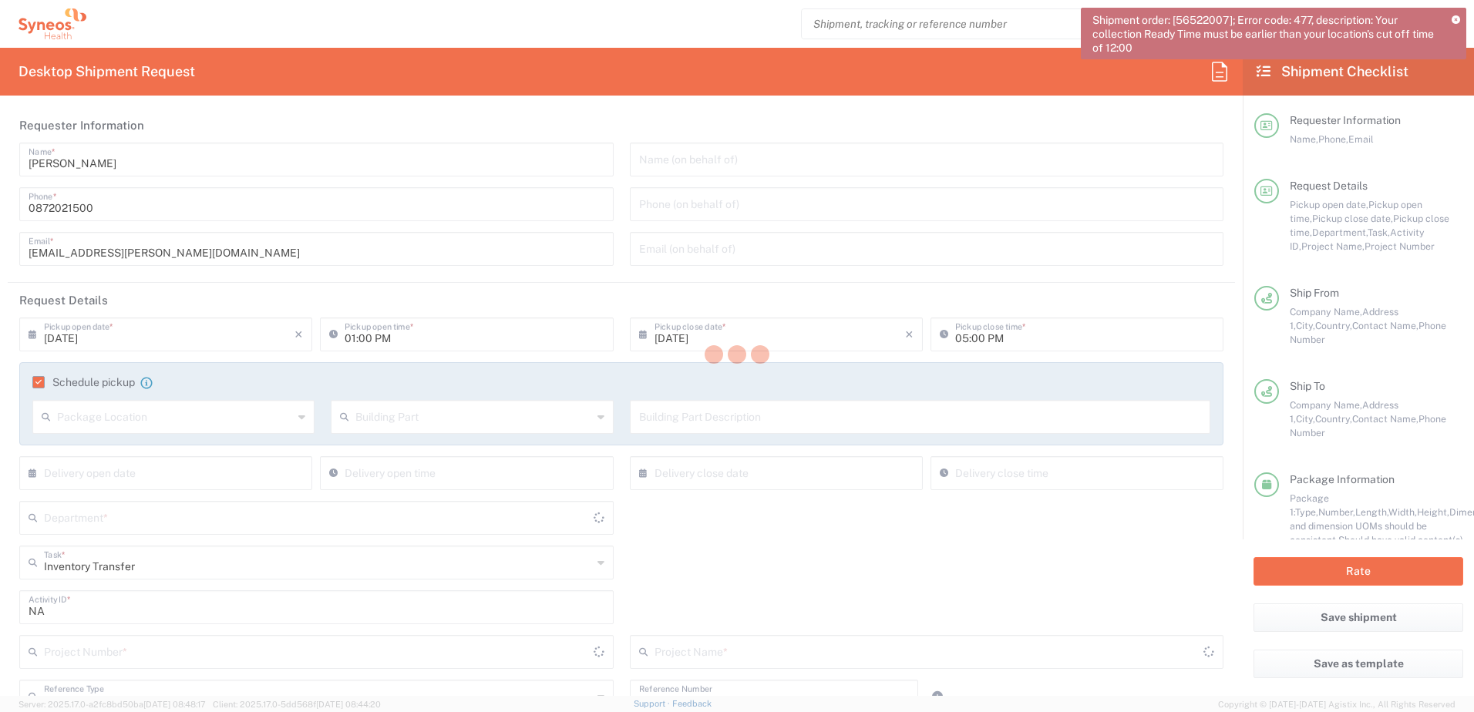
type input "[GEOGRAPHIC_DATA]"
type input "4510 DEPARTMENTAL EXPENSE"
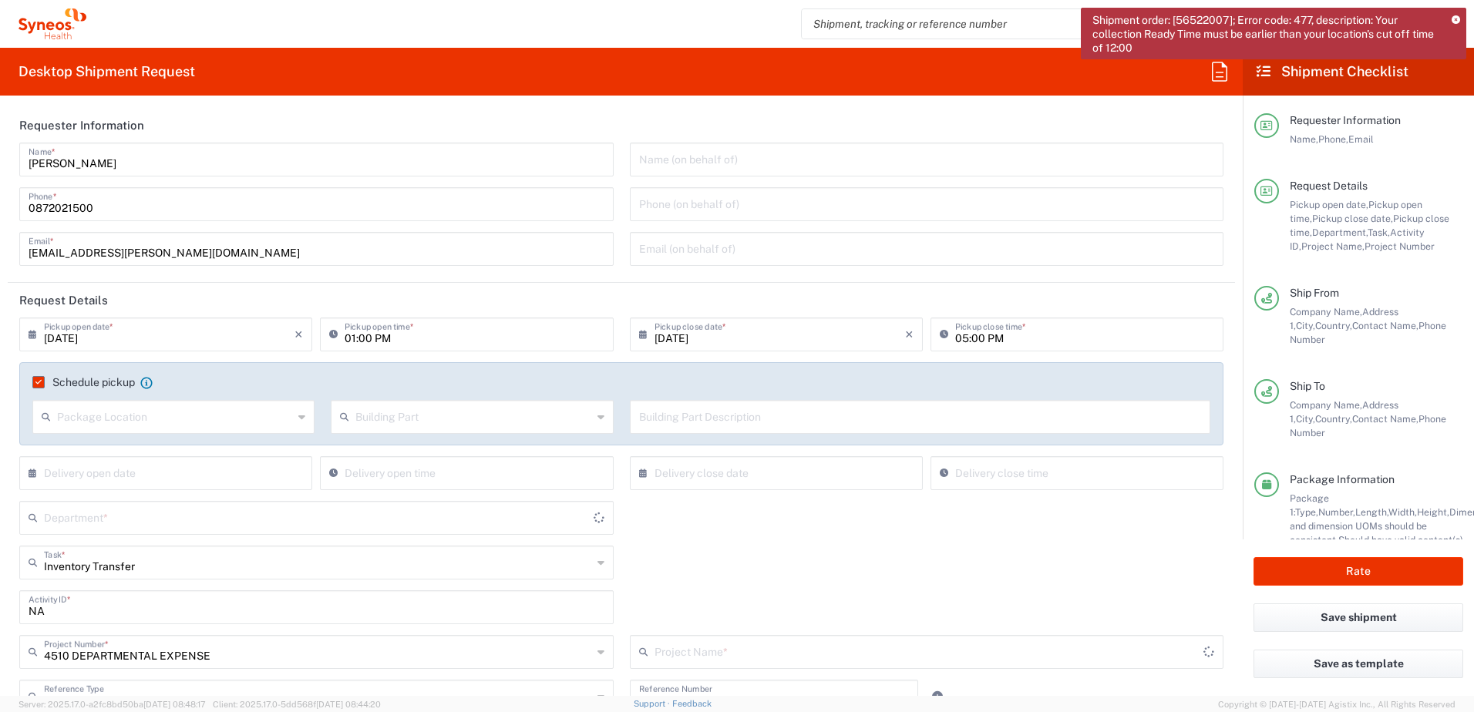
type input "4510 DEPARTMENTAL EXPENSE"
type input "Victoria"
type input "Your Packaging"
type input "4510"
click at [178, 337] on input "[DATE]" at bounding box center [169, 333] width 250 height 27
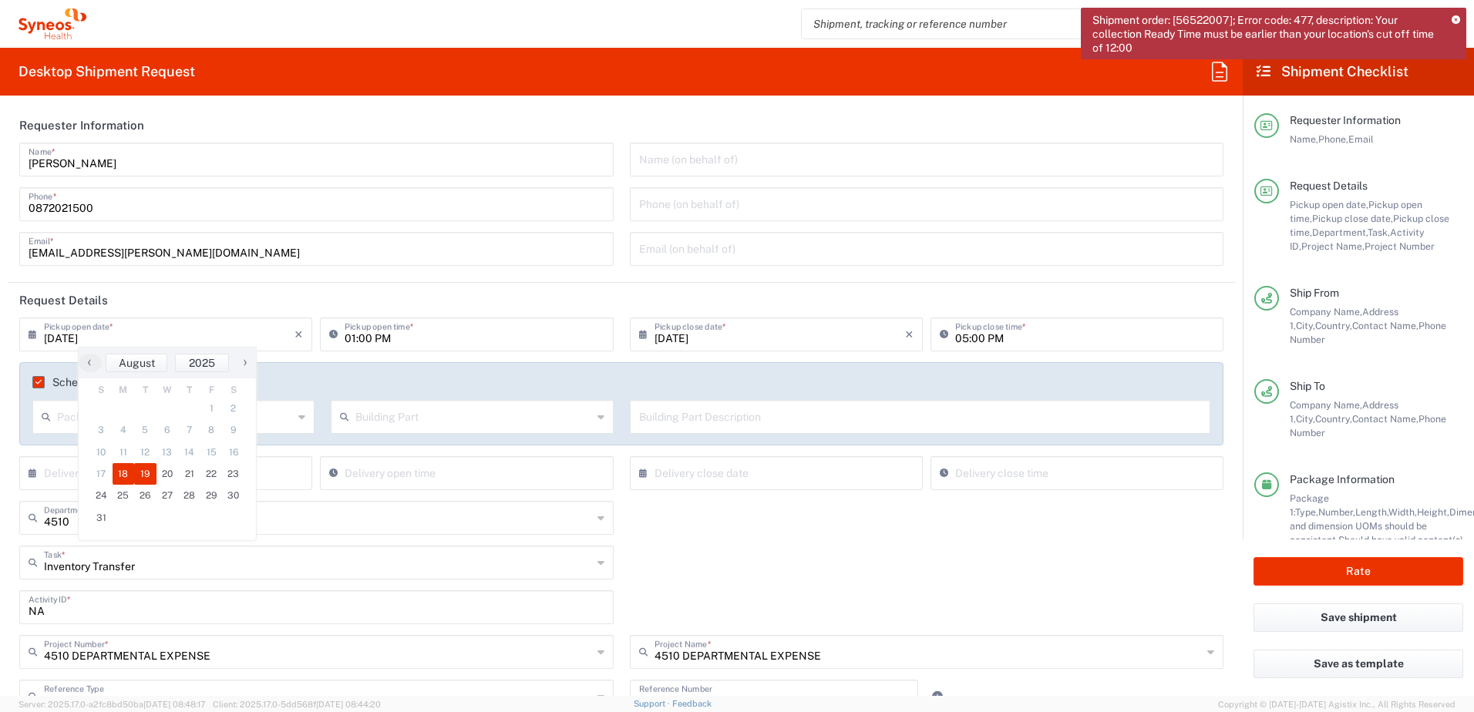
click at [146, 469] on span "19" at bounding box center [145, 474] width 22 height 22
type input "[DATE]"
click at [678, 333] on input "[DATE]" at bounding box center [779, 333] width 250 height 27
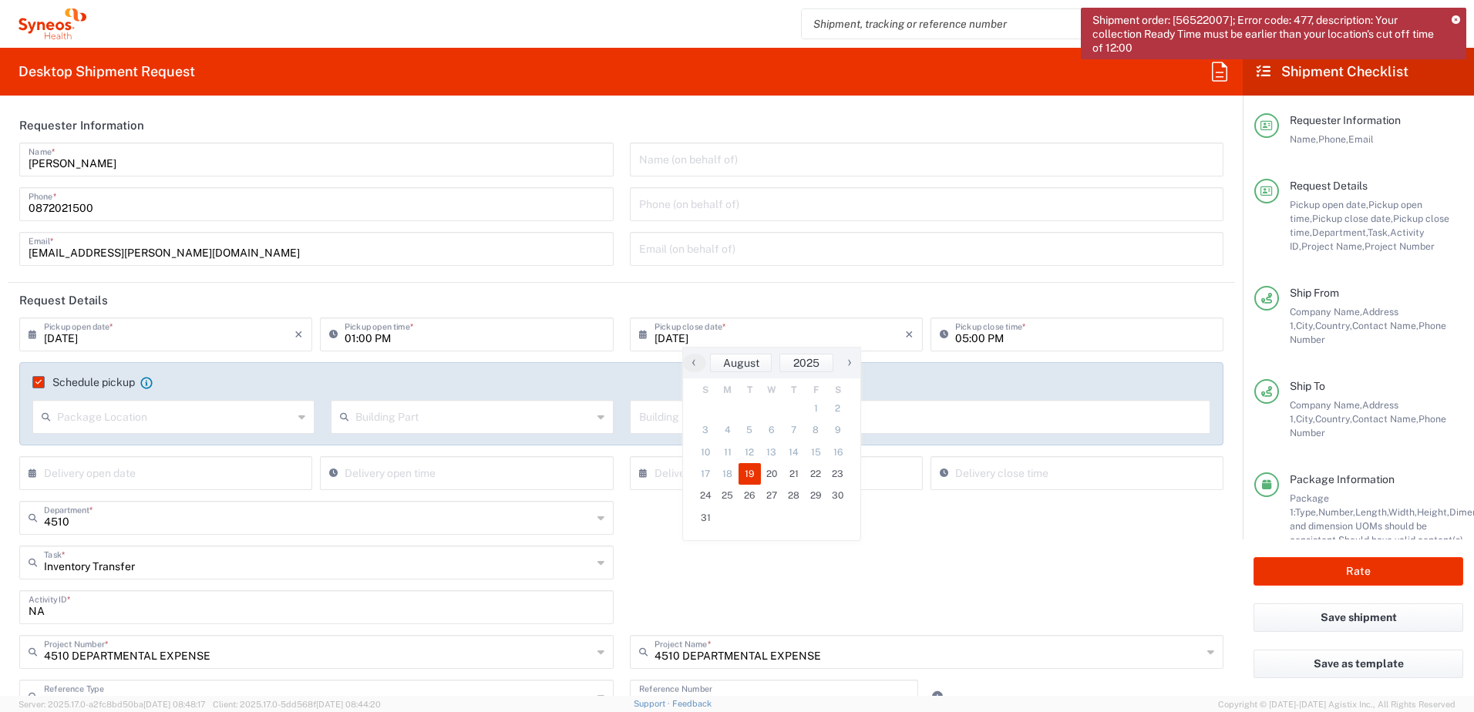
drag, startPoint x: 908, startPoint y: 575, endPoint x: 853, endPoint y: 533, distance: 69.2
click at [909, 573] on div "Inventory Transfer Task * Inventory Transfer Break/Fix New Hire Other Refresh" at bounding box center [622, 568] width 1220 height 45
click at [351, 339] on input "01:00 PM" at bounding box center [473, 333] width 259 height 27
type input "09:00 AM"
click at [955, 338] on input "05:00 PM" at bounding box center [1084, 333] width 259 height 27
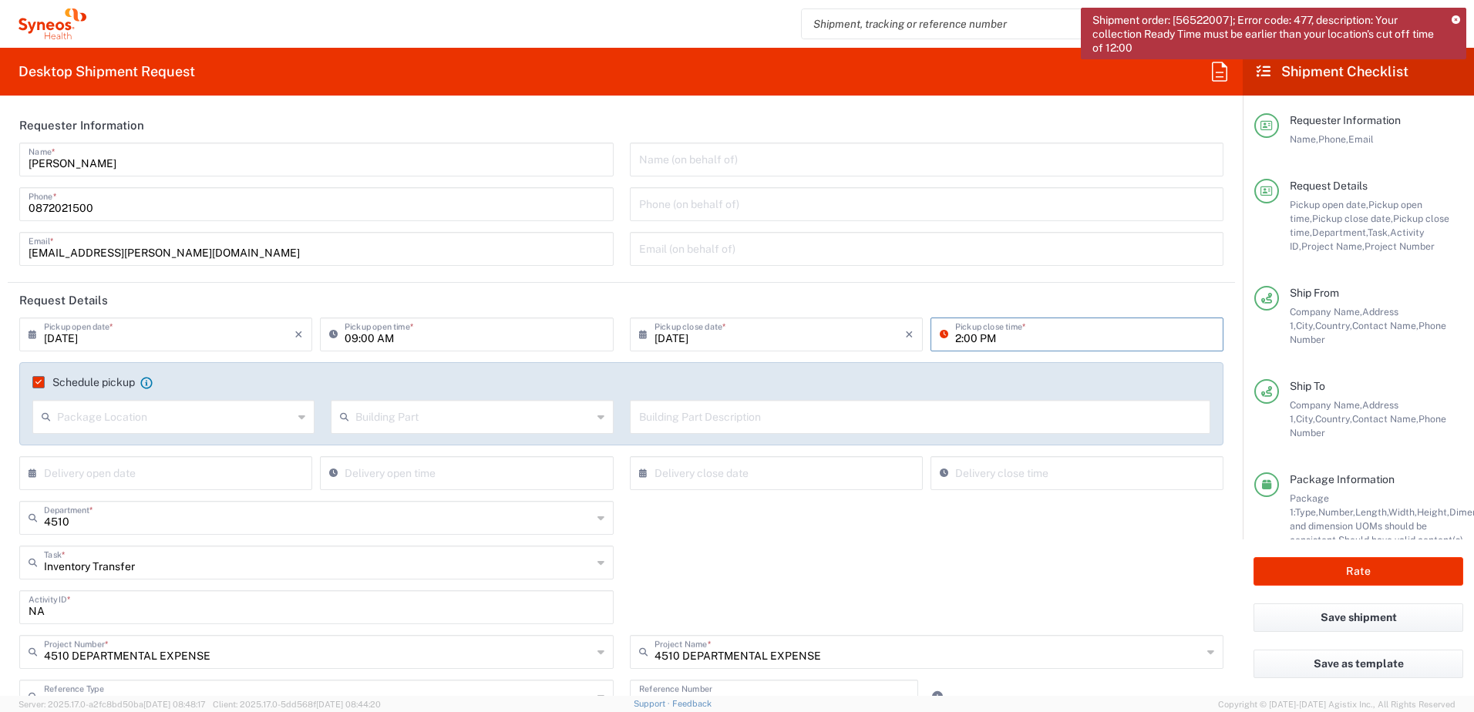
type input "02:00 PM"
click at [1040, 557] on div "Inventory Transfer Task * Inventory Transfer Break/Fix New Hire Other Refresh" at bounding box center [622, 568] width 1220 height 45
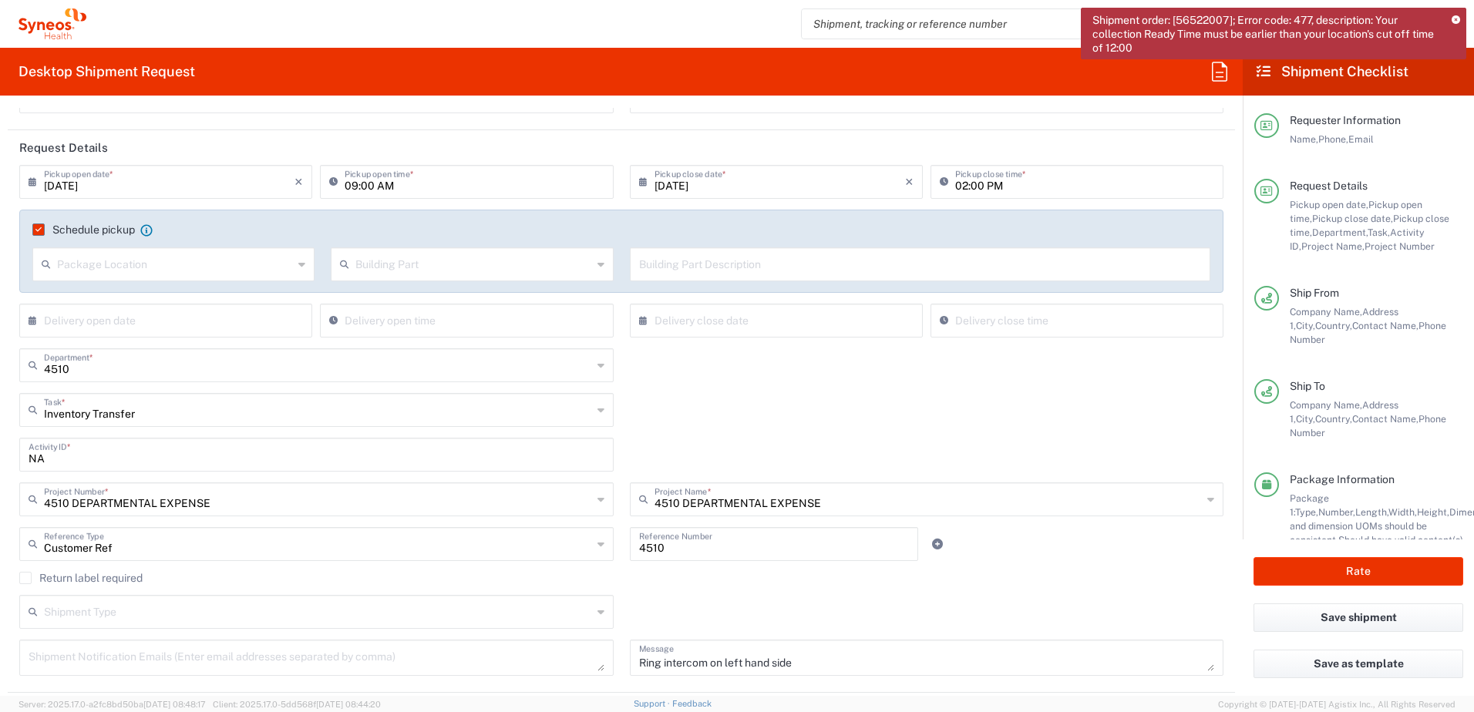
scroll to position [77, 0]
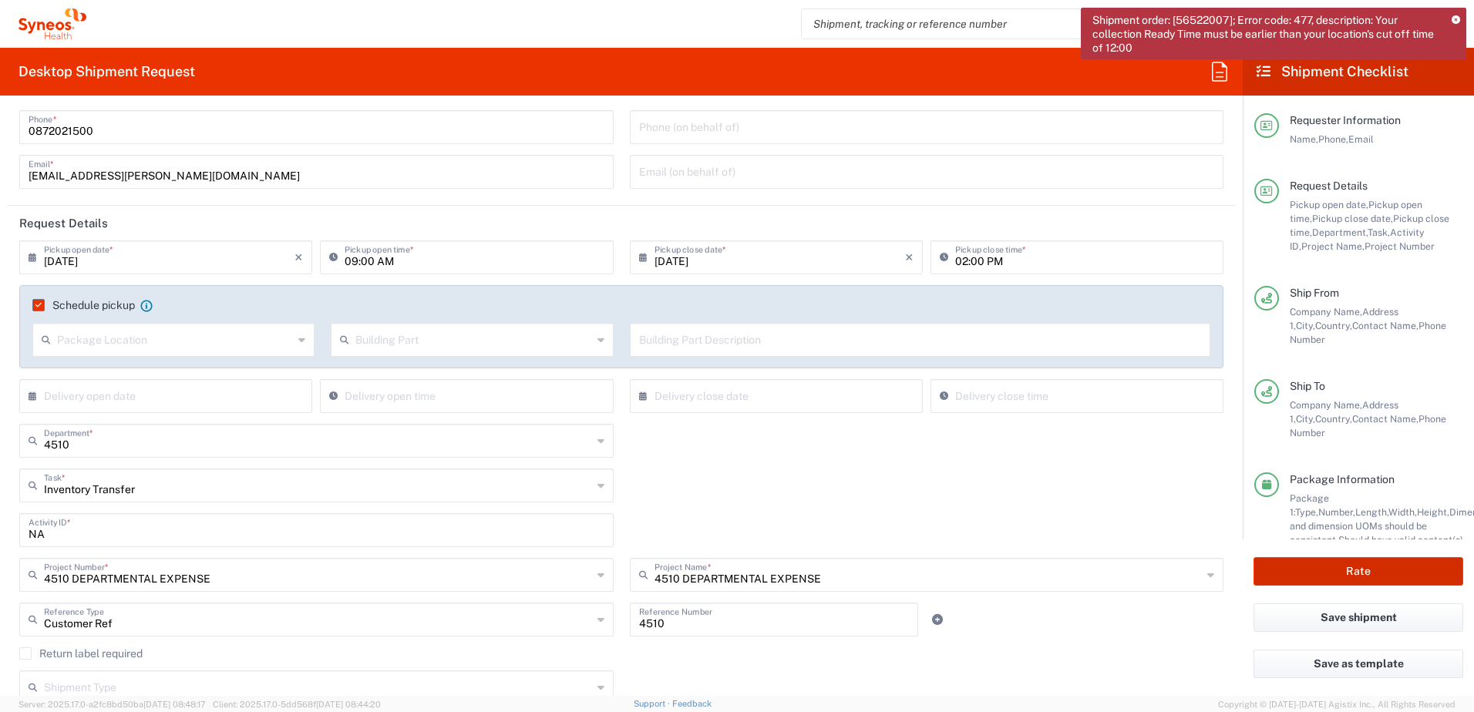
click at [1337, 562] on button "Rate" at bounding box center [1358, 571] width 210 height 29
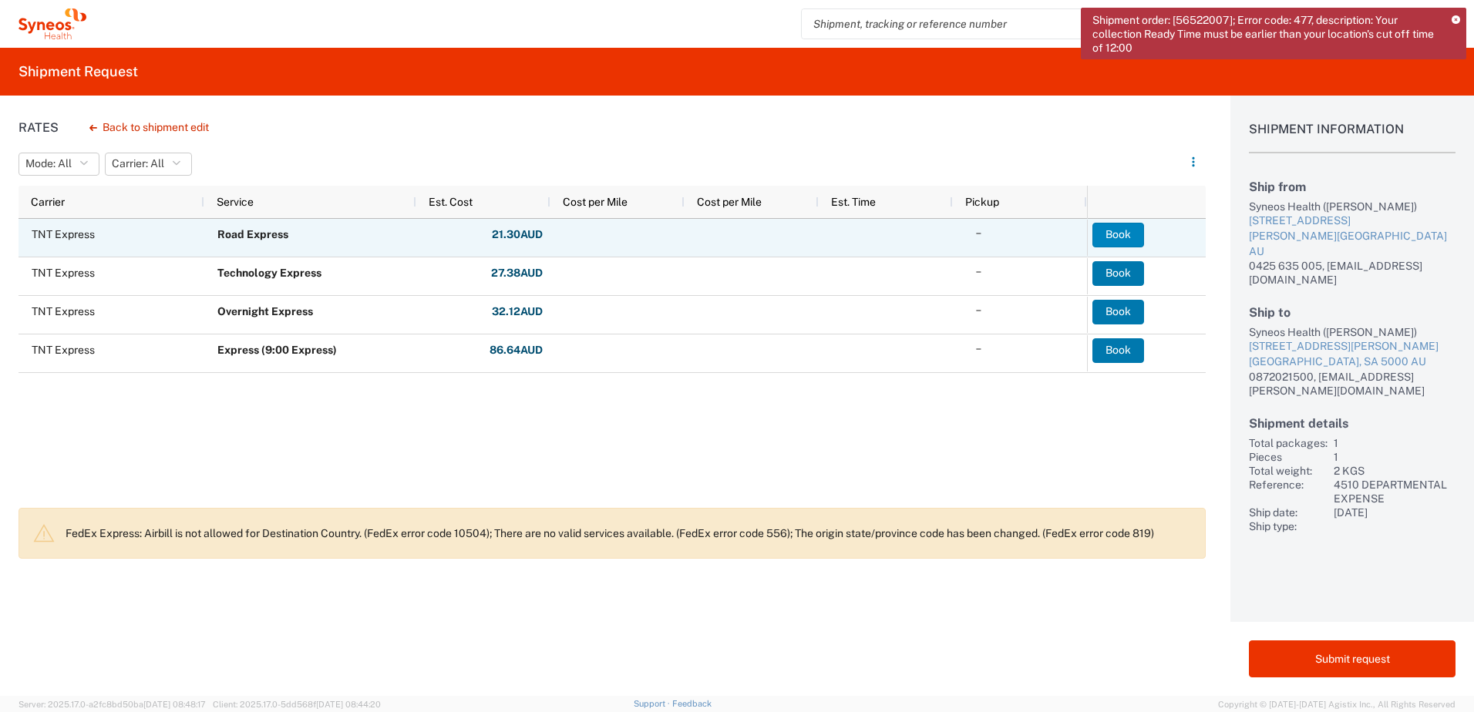
click at [1120, 227] on button "Book" at bounding box center [1118, 235] width 52 height 25
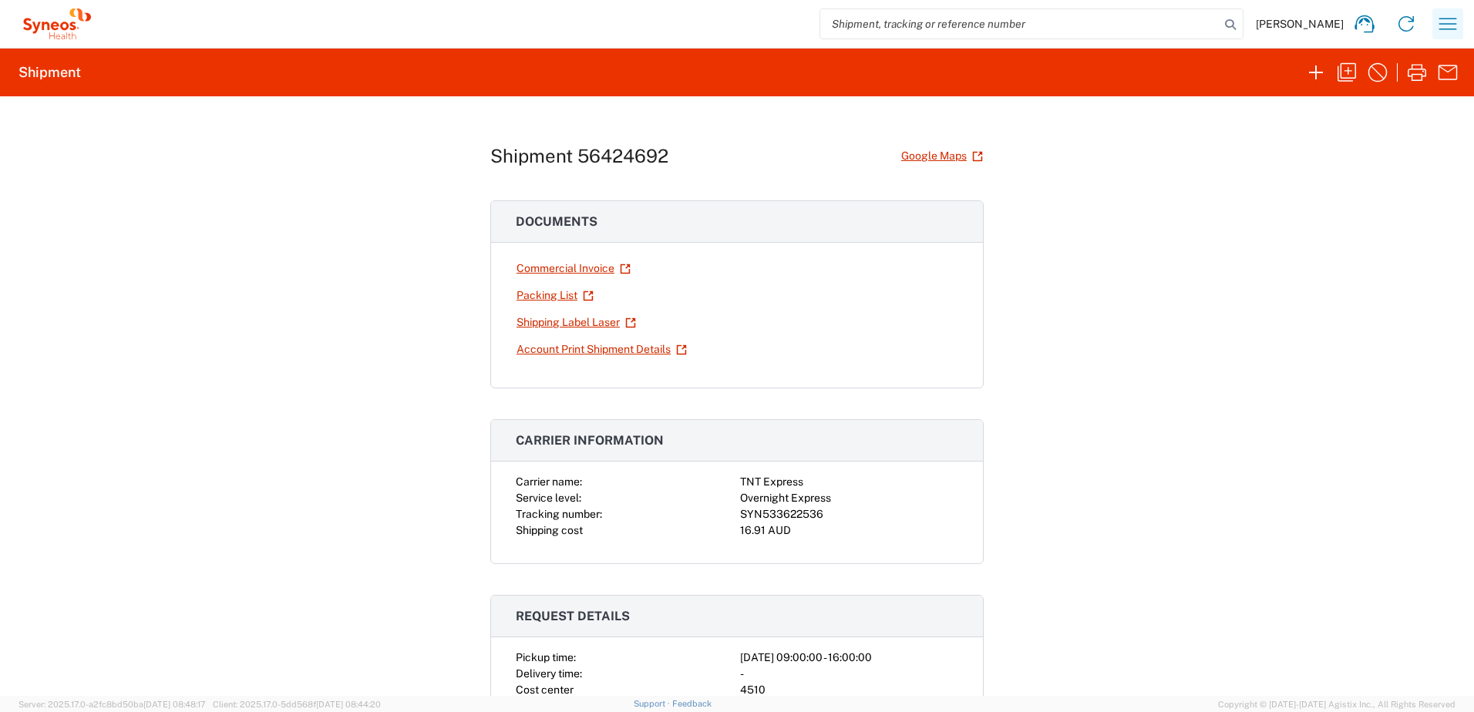
click at [1439, 25] on icon "button" at bounding box center [1447, 24] width 25 height 25
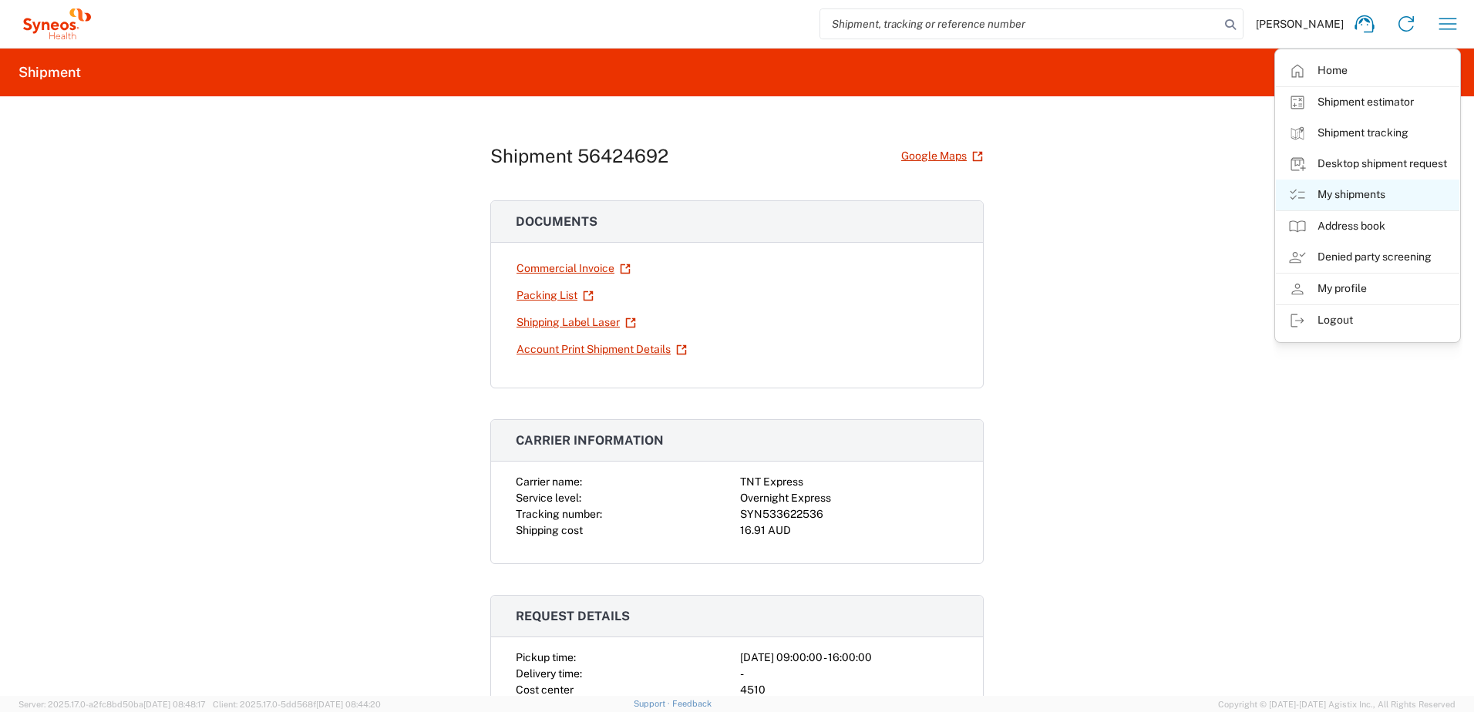
click at [1370, 191] on link "My shipments" at bounding box center [1366, 195] width 183 height 31
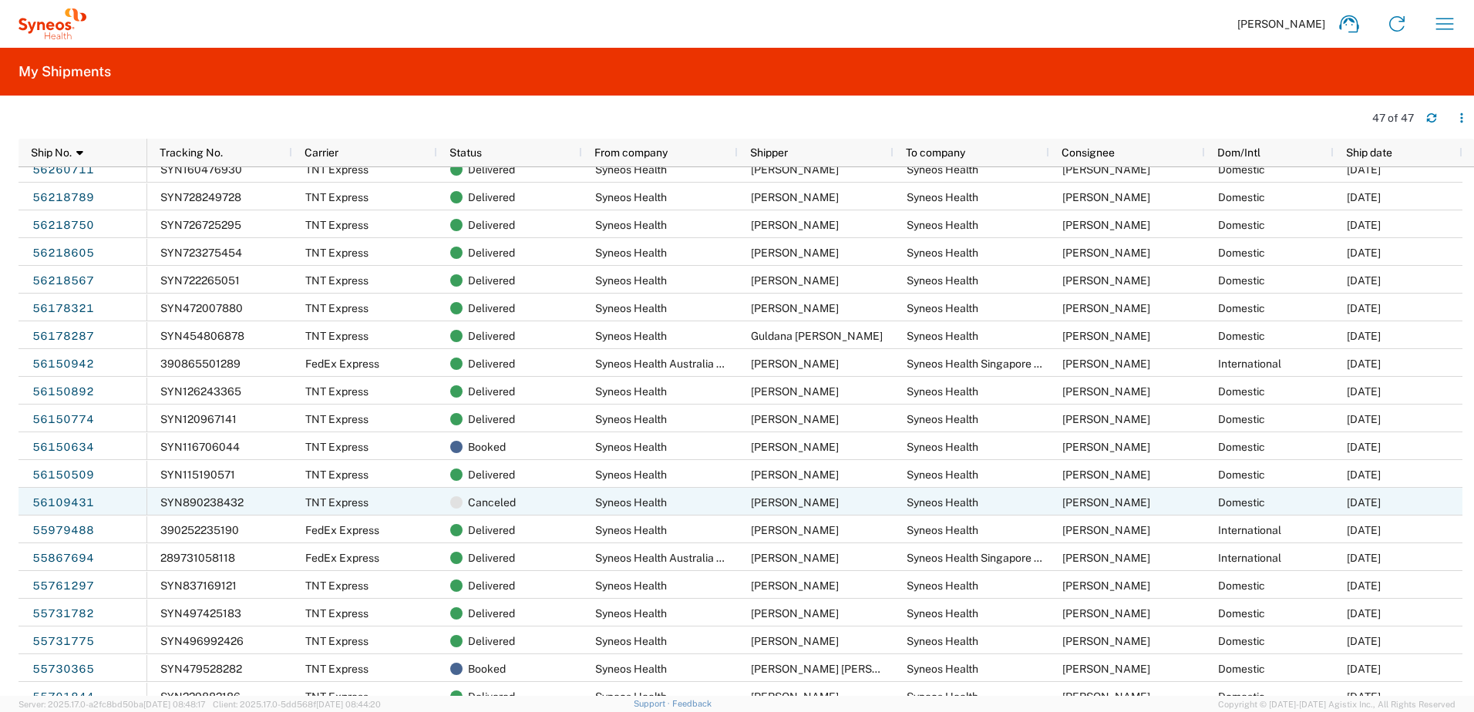
scroll to position [775, 0]
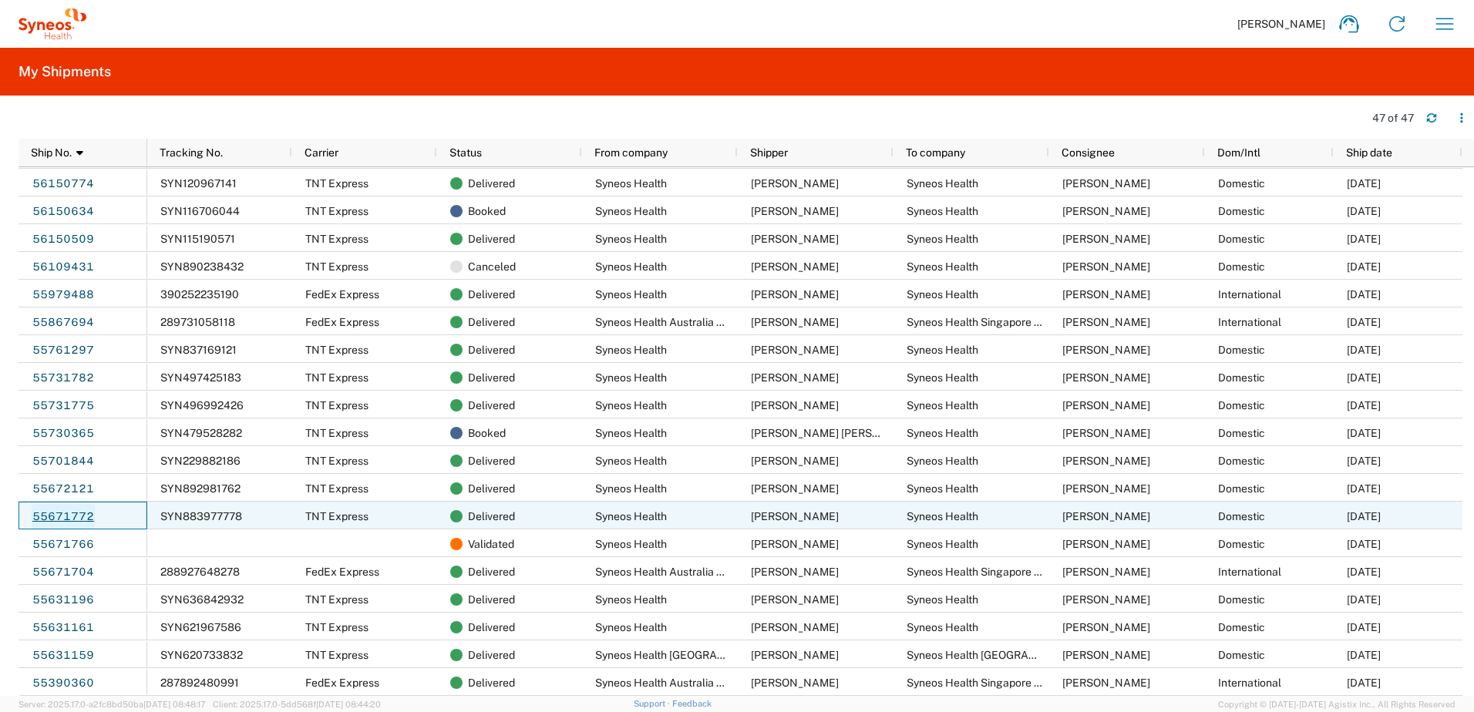
click at [66, 516] on link "55671772" at bounding box center [63, 516] width 63 height 25
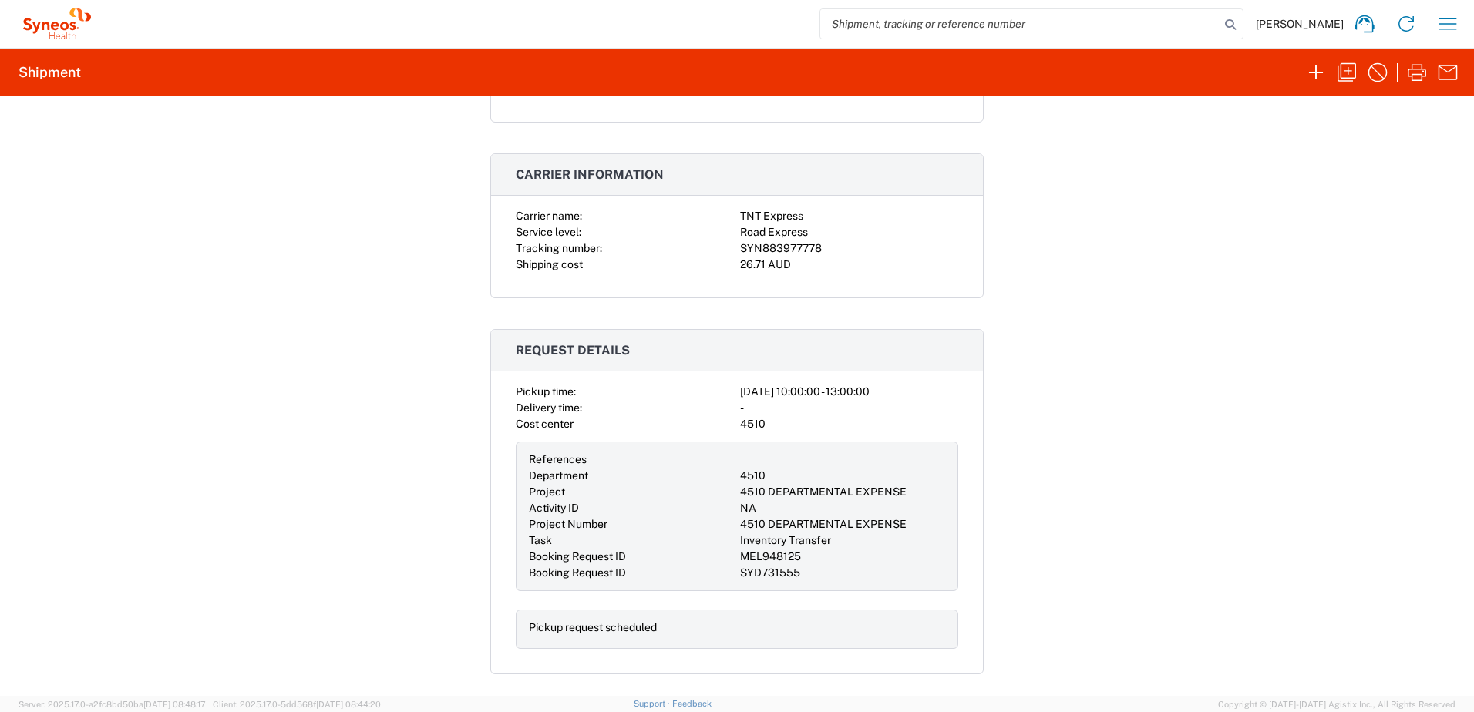
scroll to position [308, 0]
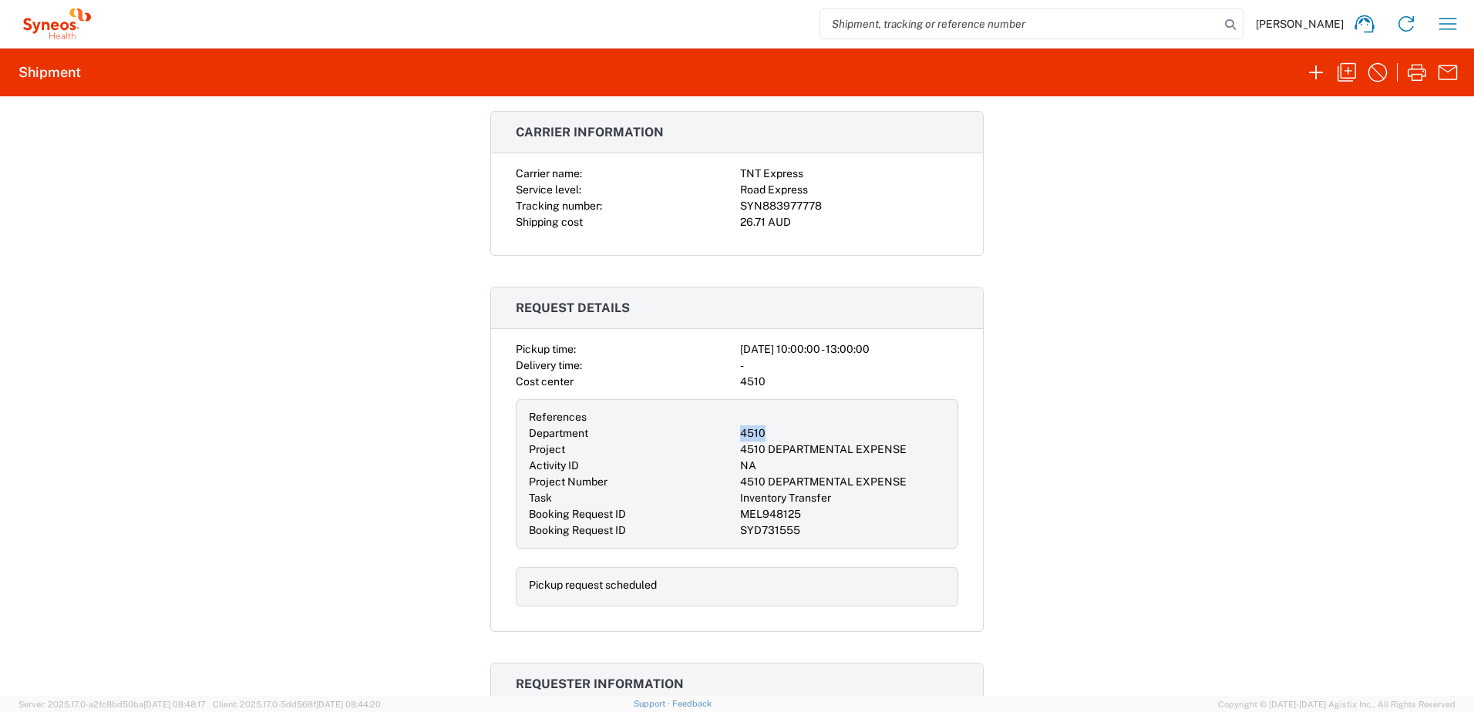
drag, startPoint x: 775, startPoint y: 432, endPoint x: 717, endPoint y: 434, distance: 58.6
click at [717, 434] on div "References Department 4510 Project 4510 DEPARTMENTAL EXPENSE Activity ID NA Pro…" at bounding box center [737, 474] width 442 height 150
click at [718, 441] on div "Department" at bounding box center [631, 433] width 205 height 16
